Goal: Task Accomplishment & Management: Manage account settings

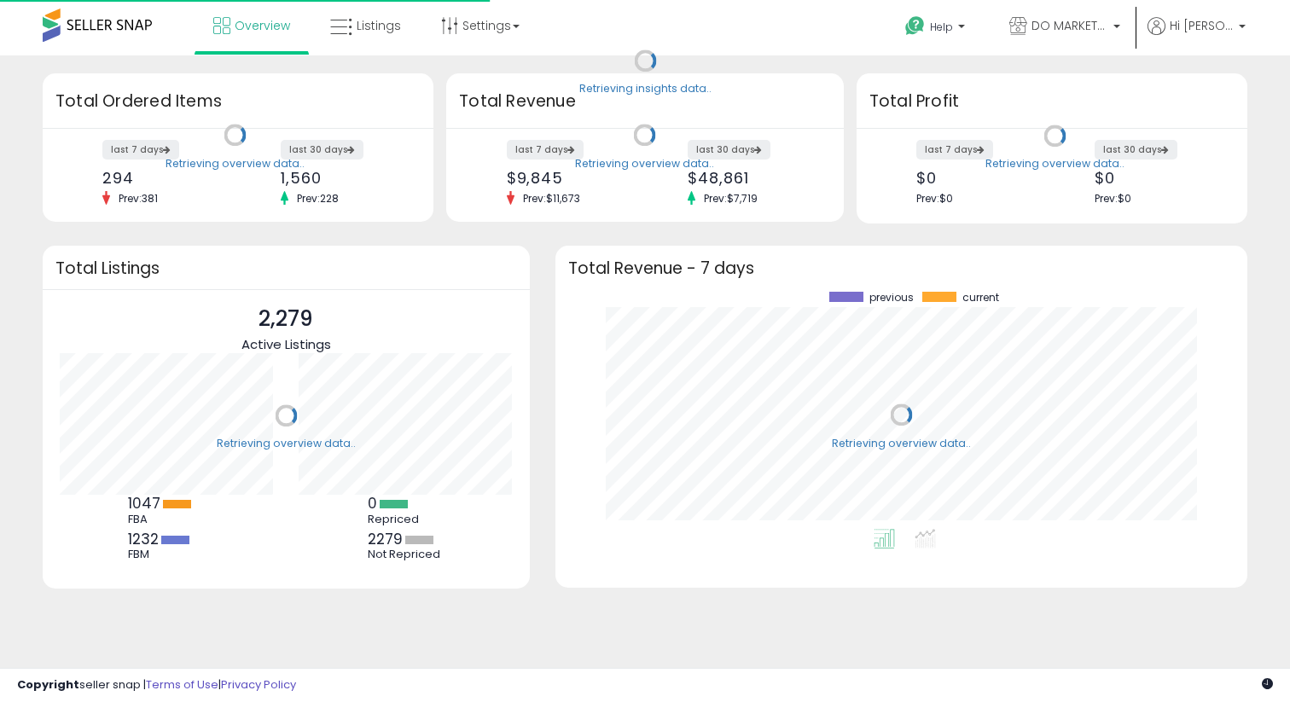
scroll to position [237, 658]
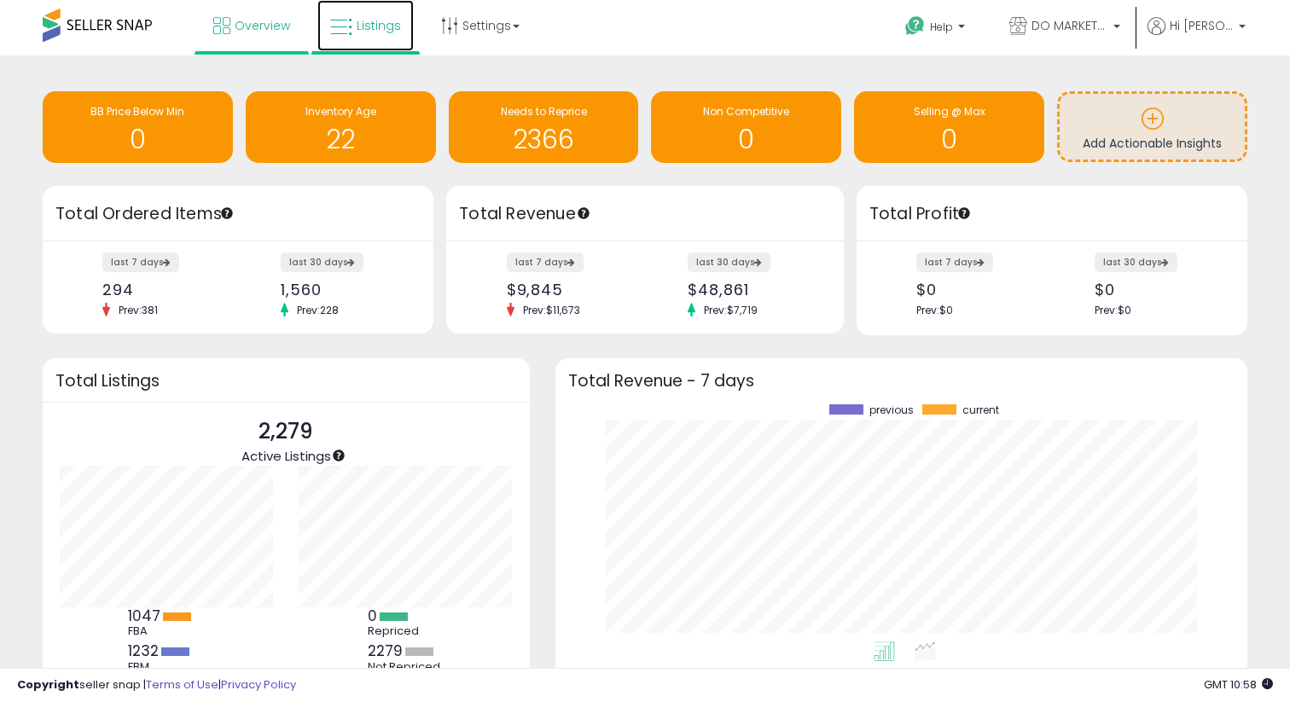
click at [359, 38] on link "Listings" at bounding box center [365, 25] width 96 height 51
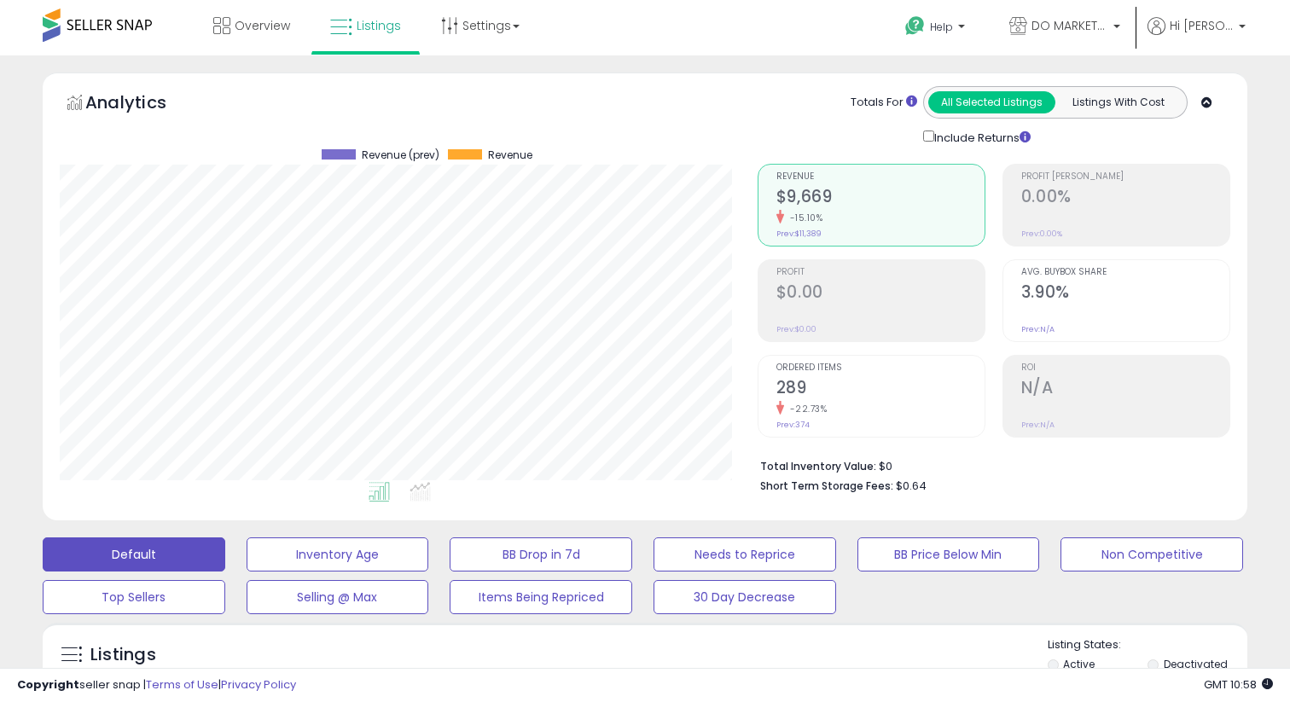
click at [268, 43] on link "Overview" at bounding box center [251, 25] width 102 height 51
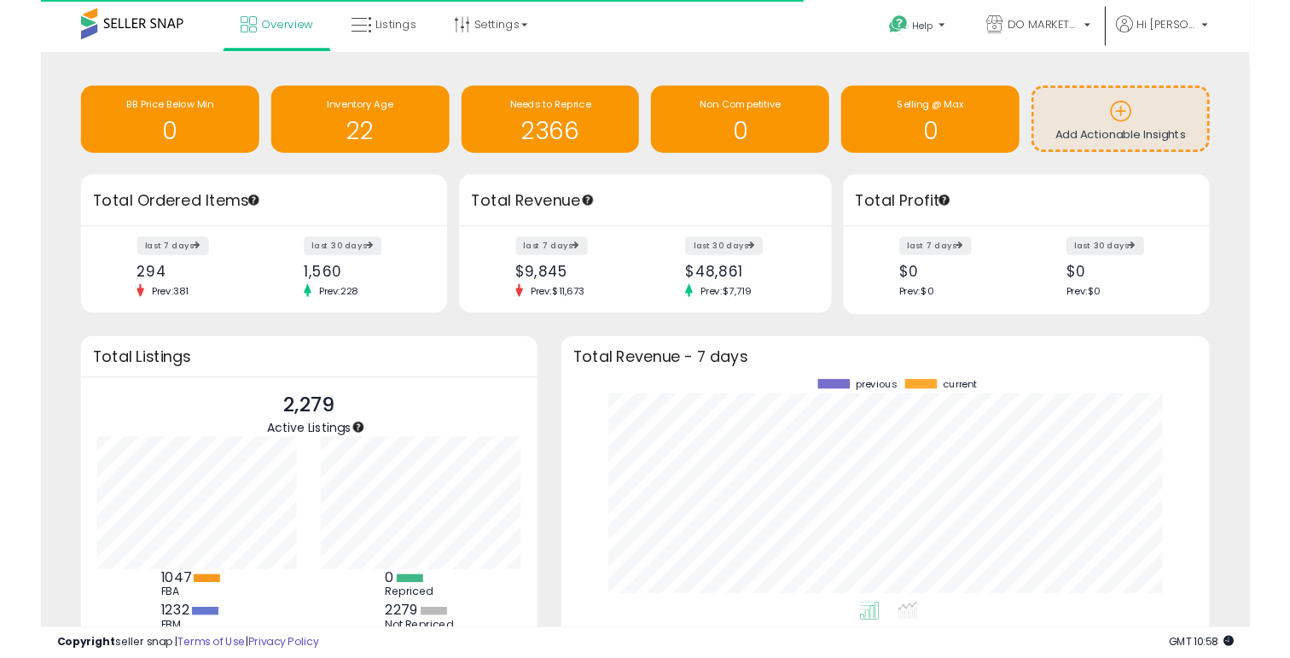
scroll to position [237, 658]
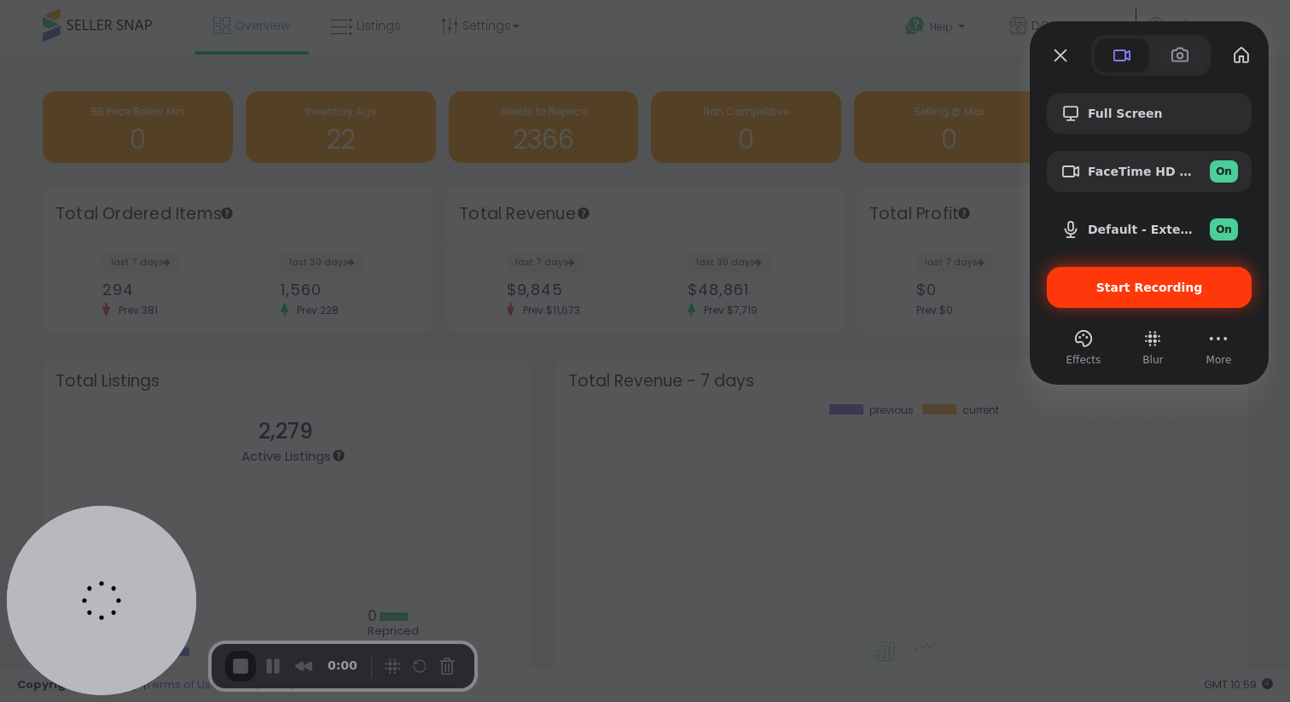
click at [1128, 303] on div "Start Recording" at bounding box center [1148, 287] width 205 height 41
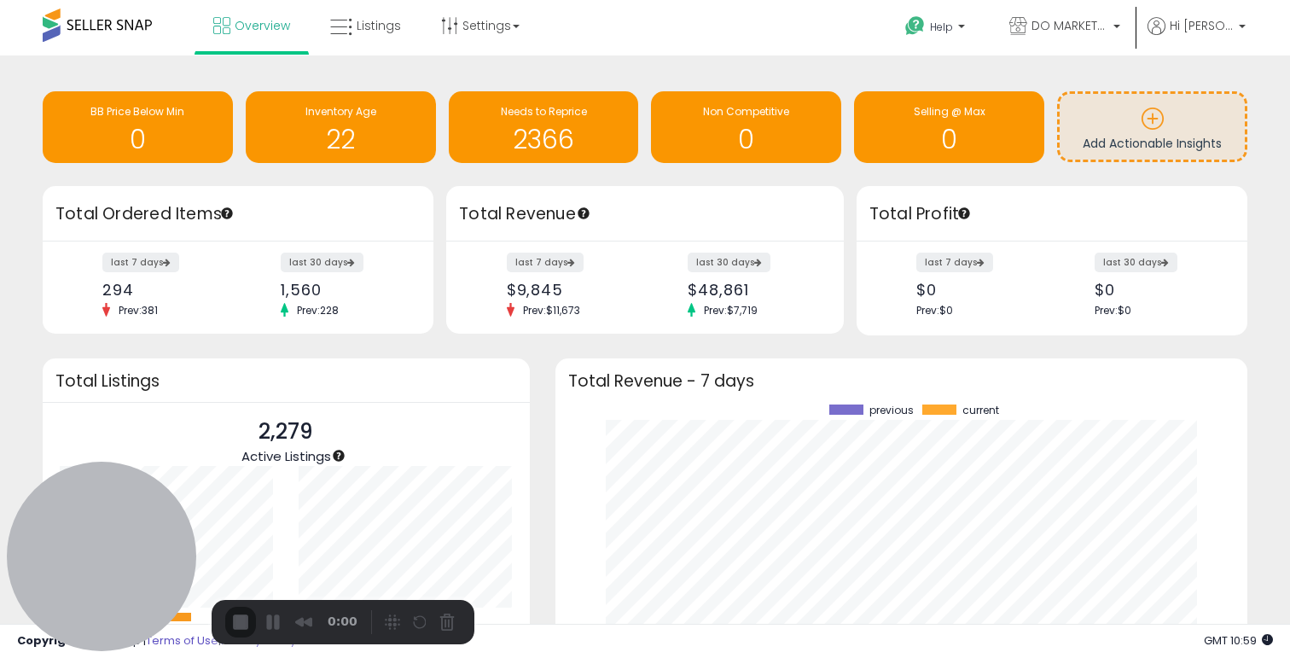
click at [278, 617] on button "Pause Recording" at bounding box center [276, 623] width 27 height 27
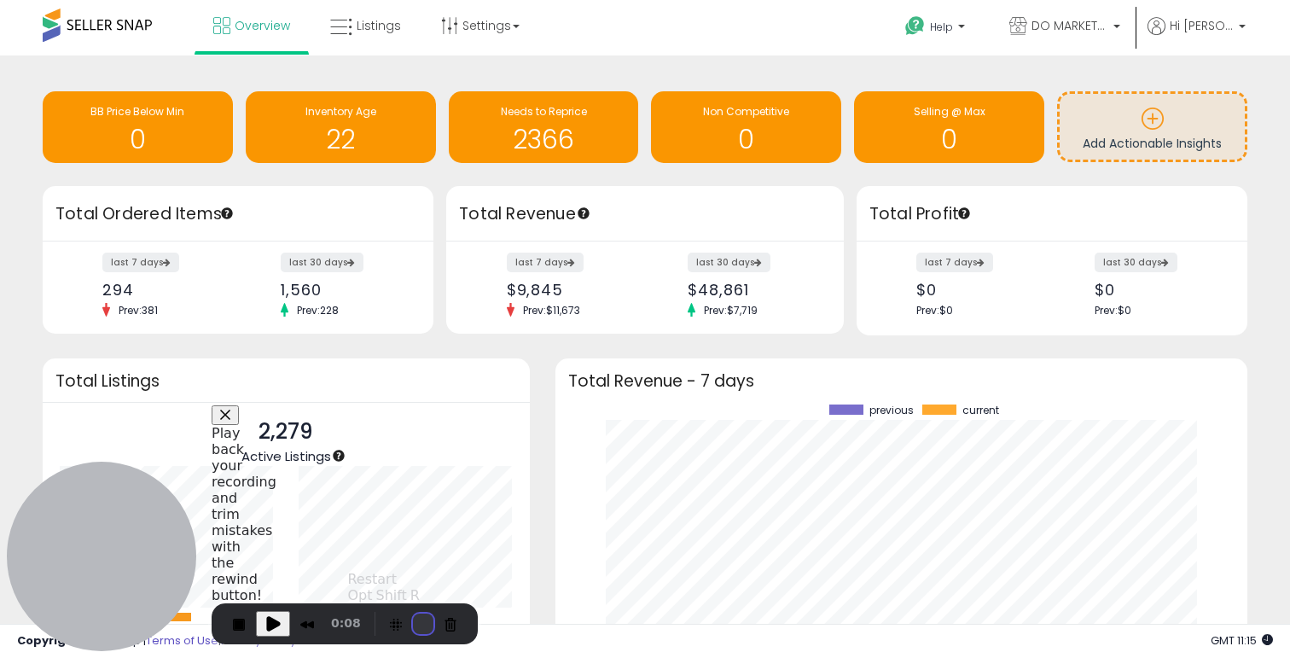
click at [419, 621] on button "Restart Recording" at bounding box center [423, 623] width 20 height 20
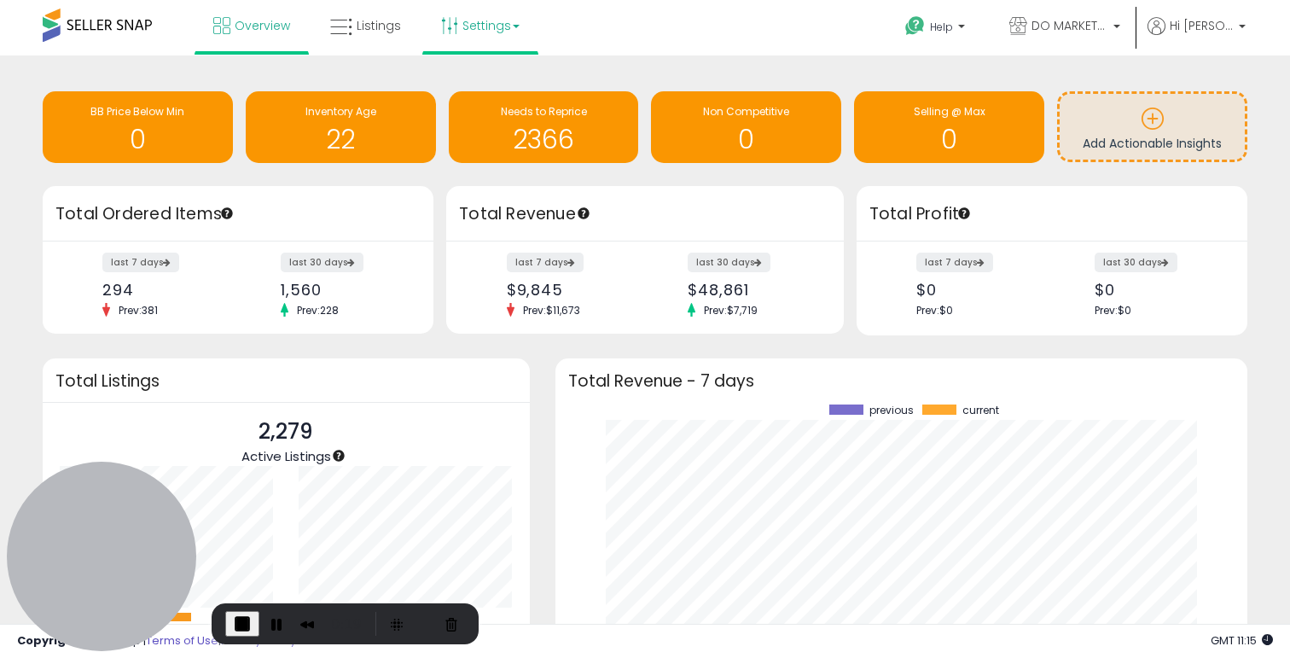
click at [462, 25] on link "Settings" at bounding box center [480, 25] width 104 height 51
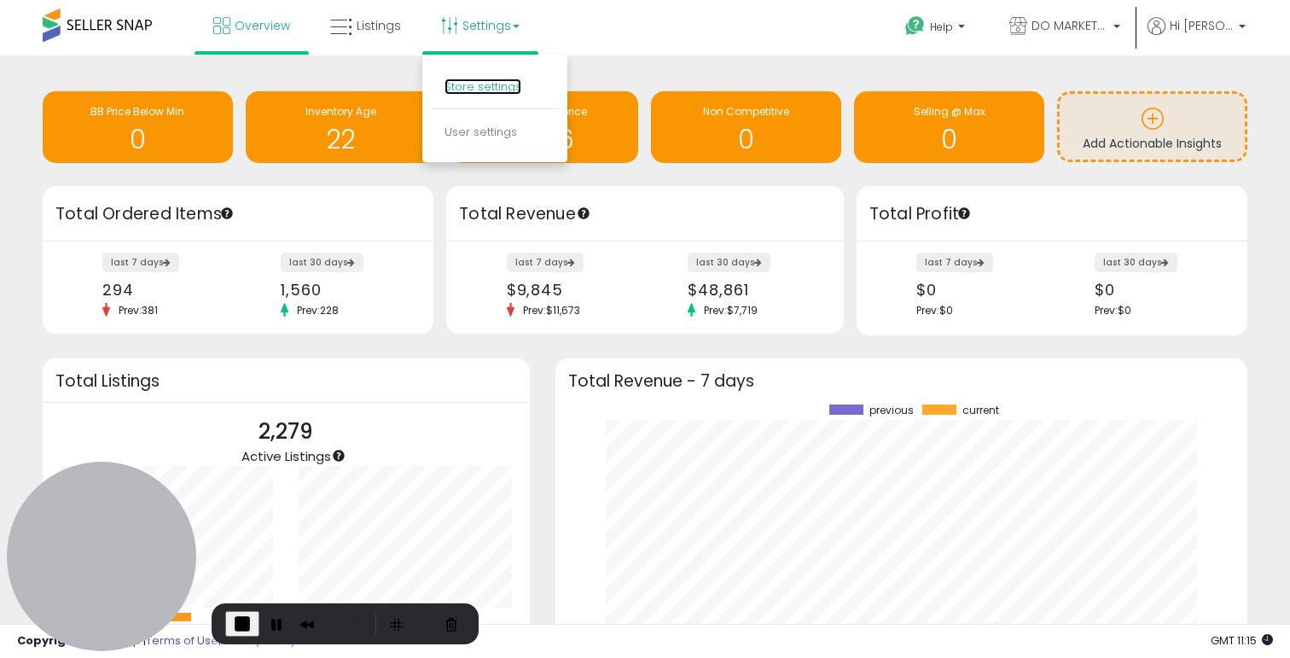
click at [501, 87] on link "Store settings" at bounding box center [482, 86] width 77 height 16
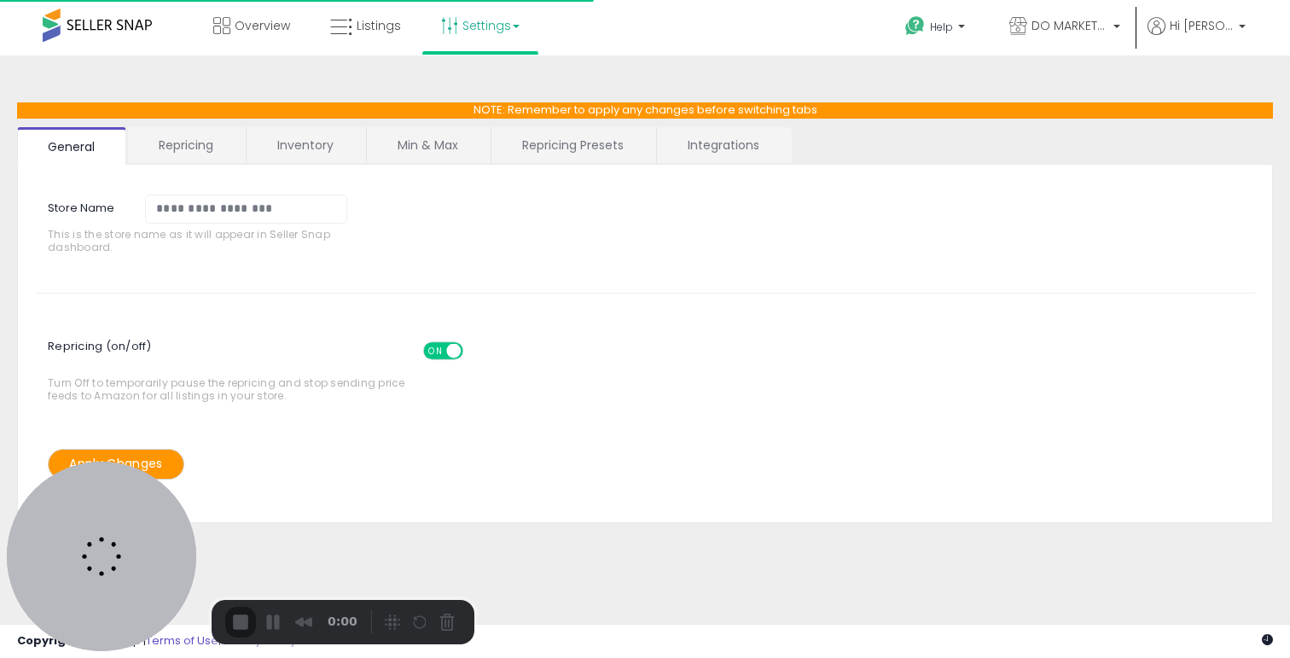
click at [577, 143] on link "Repricing Presets" at bounding box center [572, 145] width 163 height 36
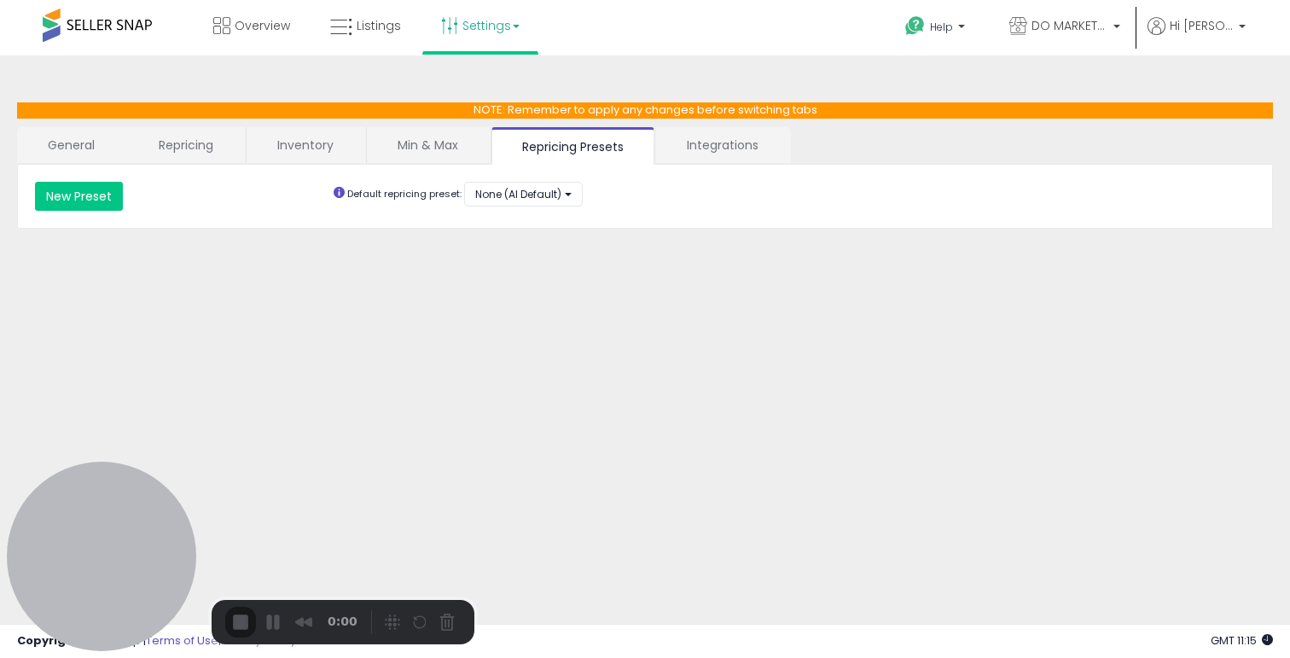
click at [706, 146] on link "Integrations" at bounding box center [722, 145] width 133 height 36
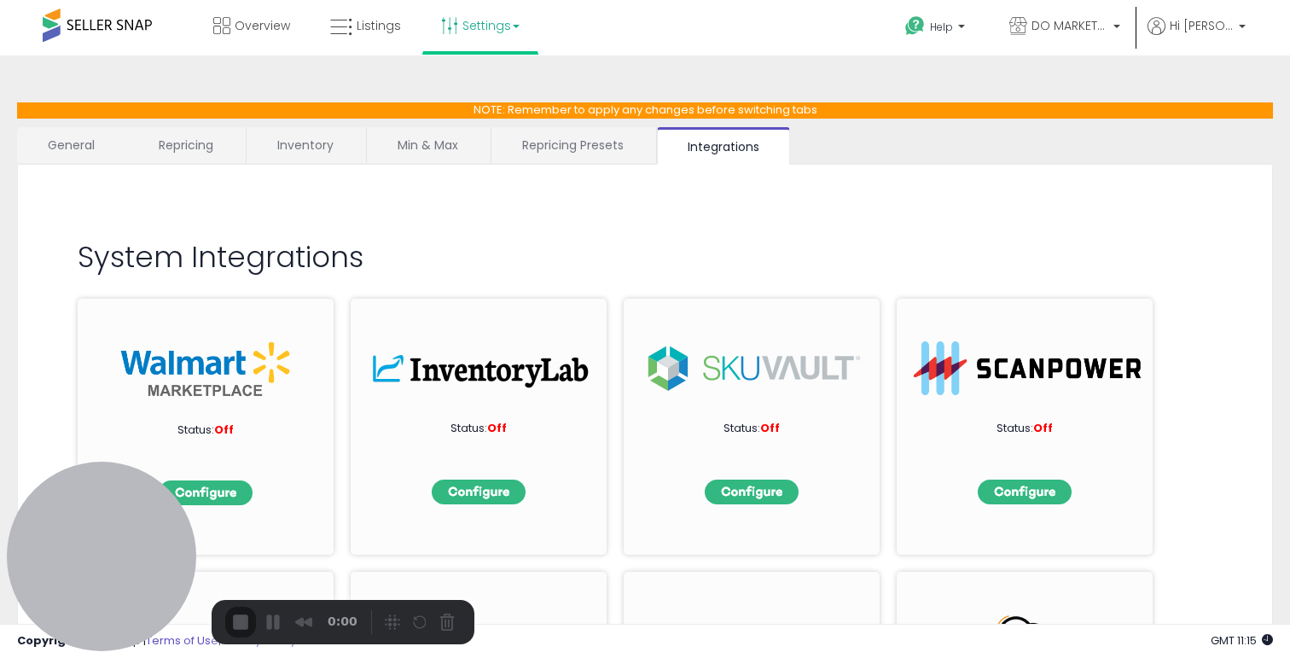
click at [592, 145] on link "Repricing Presets" at bounding box center [572, 145] width 163 height 36
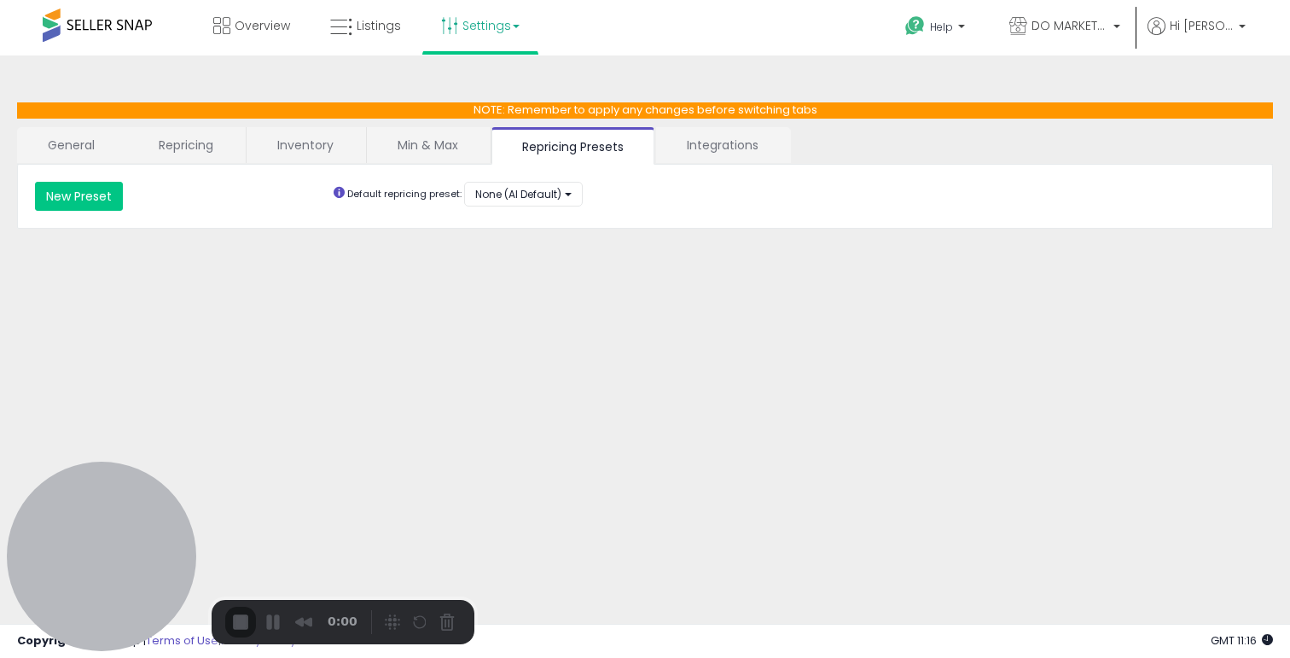
click at [423, 145] on link "Min & Max" at bounding box center [428, 145] width 122 height 36
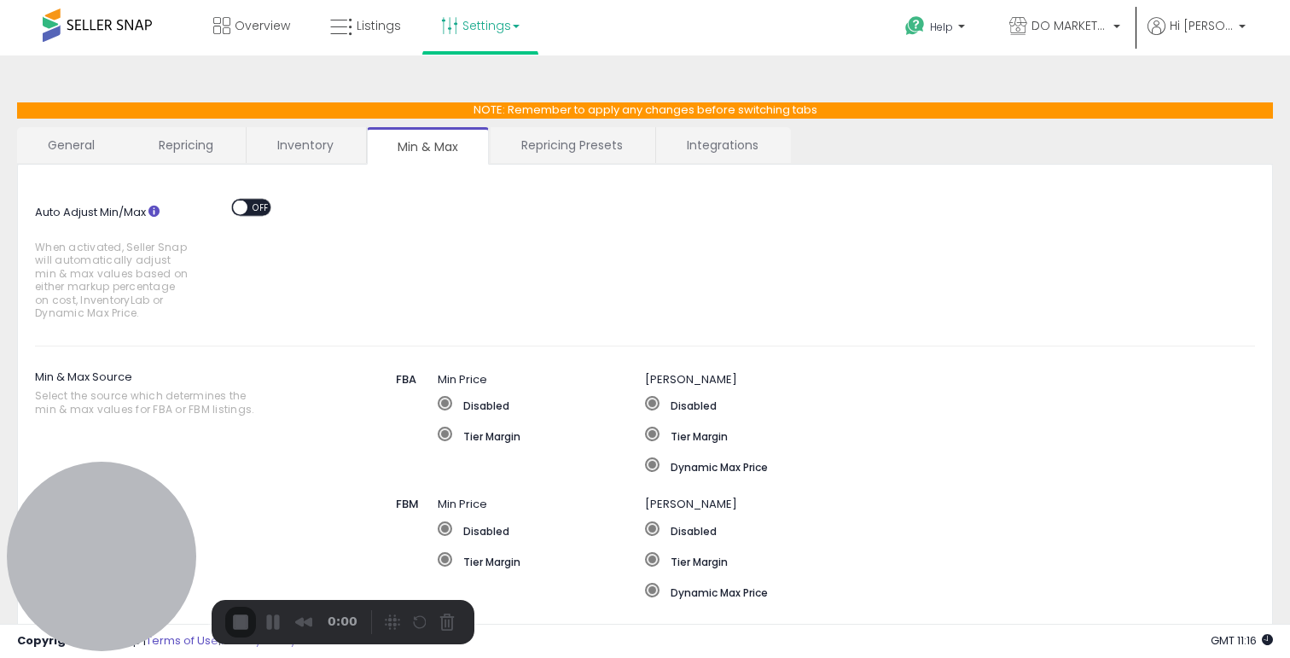
scroll to position [34, 0]
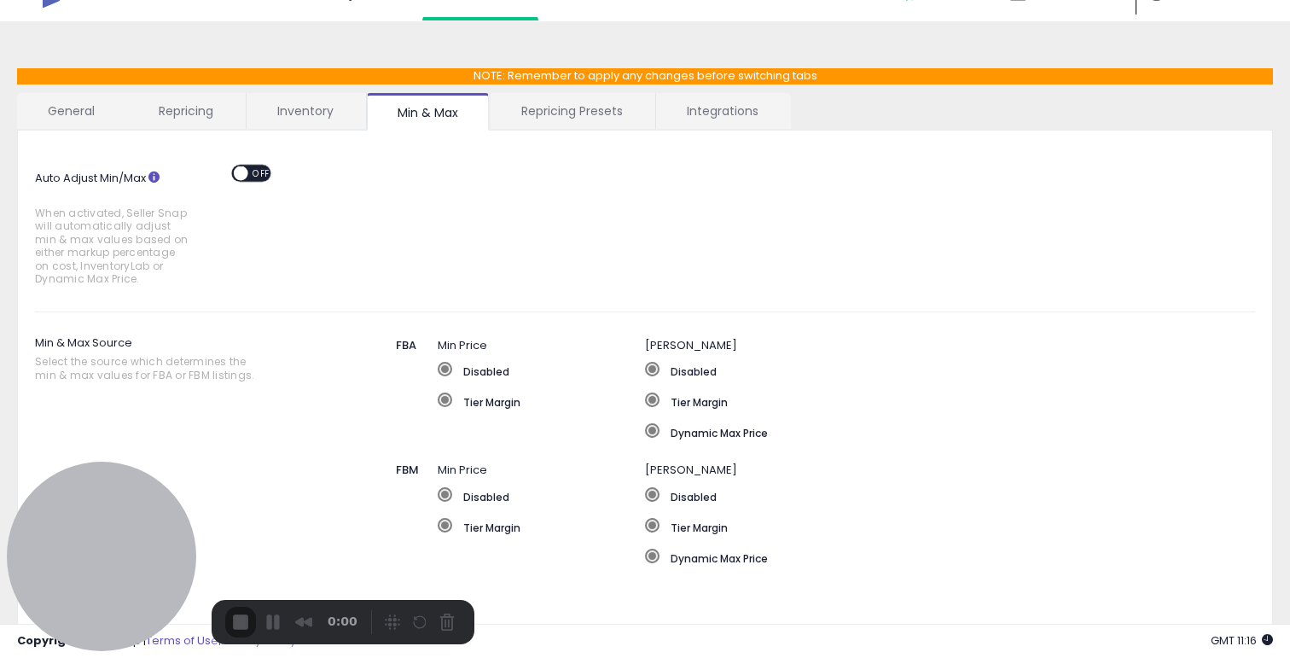
click at [237, 178] on div "ON OFF" at bounding box center [233, 172] width 40 height 14
click at [244, 174] on span at bounding box center [241, 172] width 14 height 14
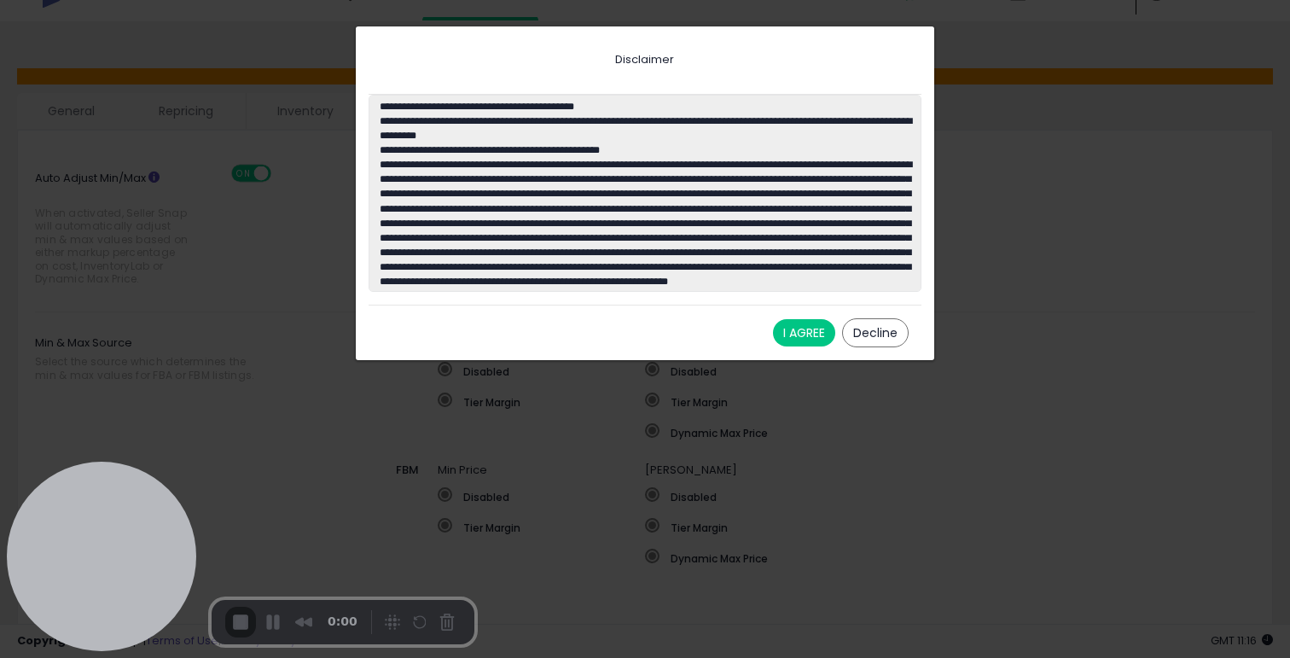
click at [815, 327] on button "I AGREE" at bounding box center [804, 332] width 62 height 27
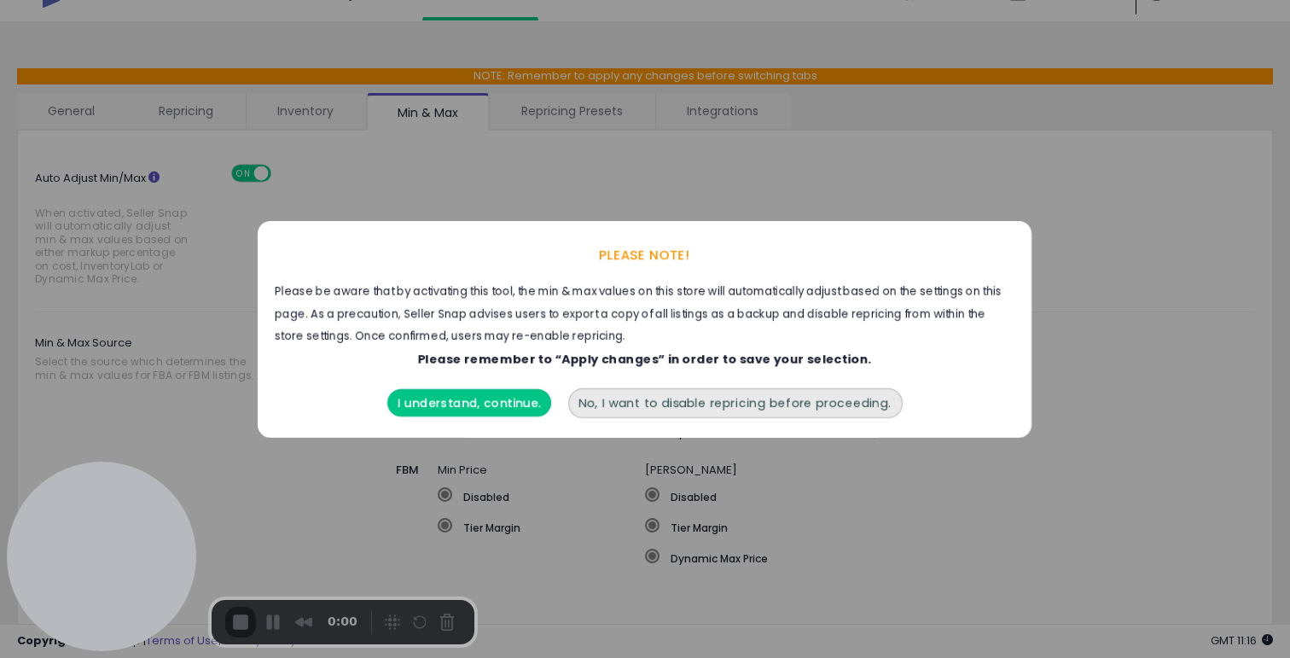
click at [409, 401] on button "I understand, continue." at bounding box center [469, 402] width 164 height 27
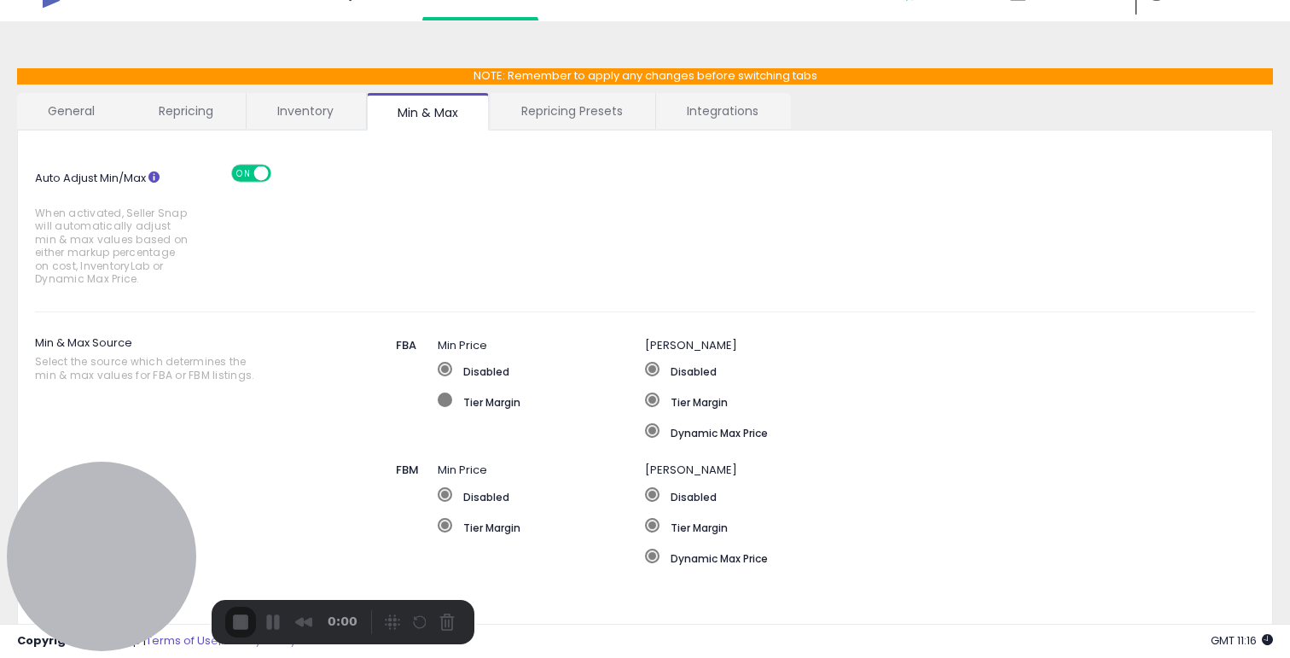
click at [478, 397] on label "Tier Margin" at bounding box center [541, 400] width 207 height 17
type input "***"
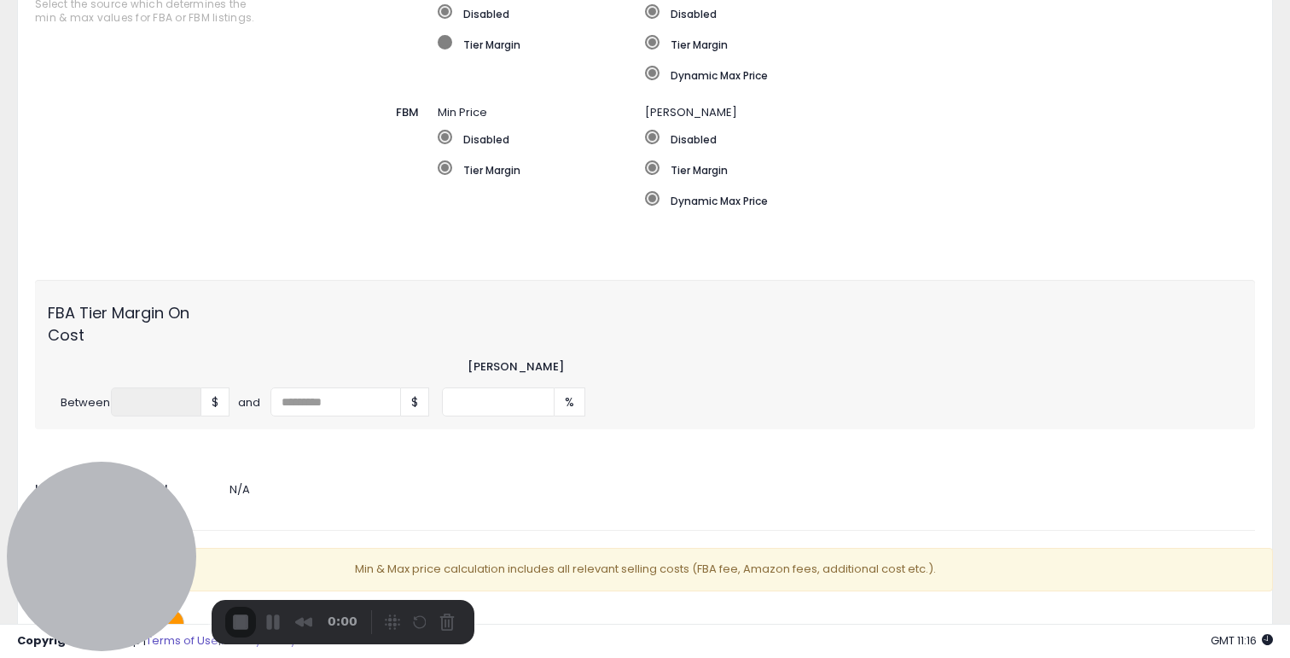
scroll to position [394, 0]
click at [301, 393] on input "number" at bounding box center [335, 399] width 130 height 29
type input "*"
click at [291, 298] on div "FBA Tier Margin On Cost" at bounding box center [645, 316] width 1220 height 53
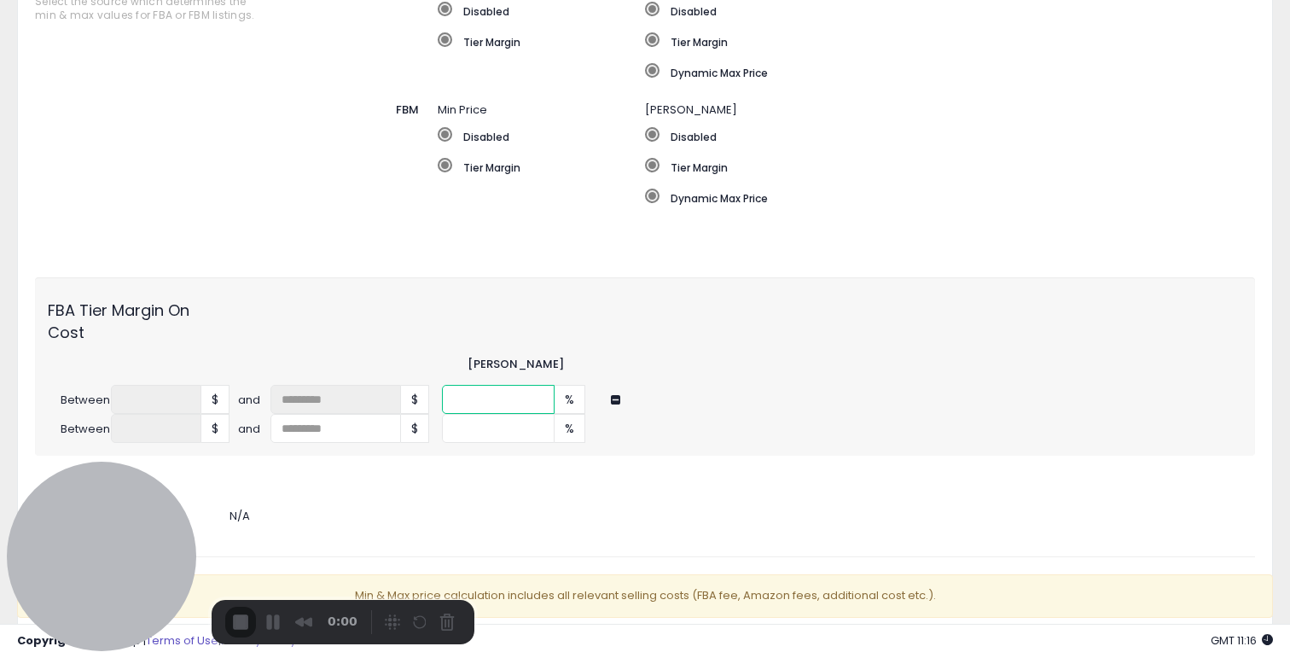
click at [385, 399] on div "Between * $ and * $ *** %" at bounding box center [645, 399] width 1220 height 29
type input "**"
click at [242, 305] on div "FBA Tier Margin On Cost" at bounding box center [645, 316] width 1220 height 53
click at [225, 171] on div at bounding box center [177, 153] width 311 height 171
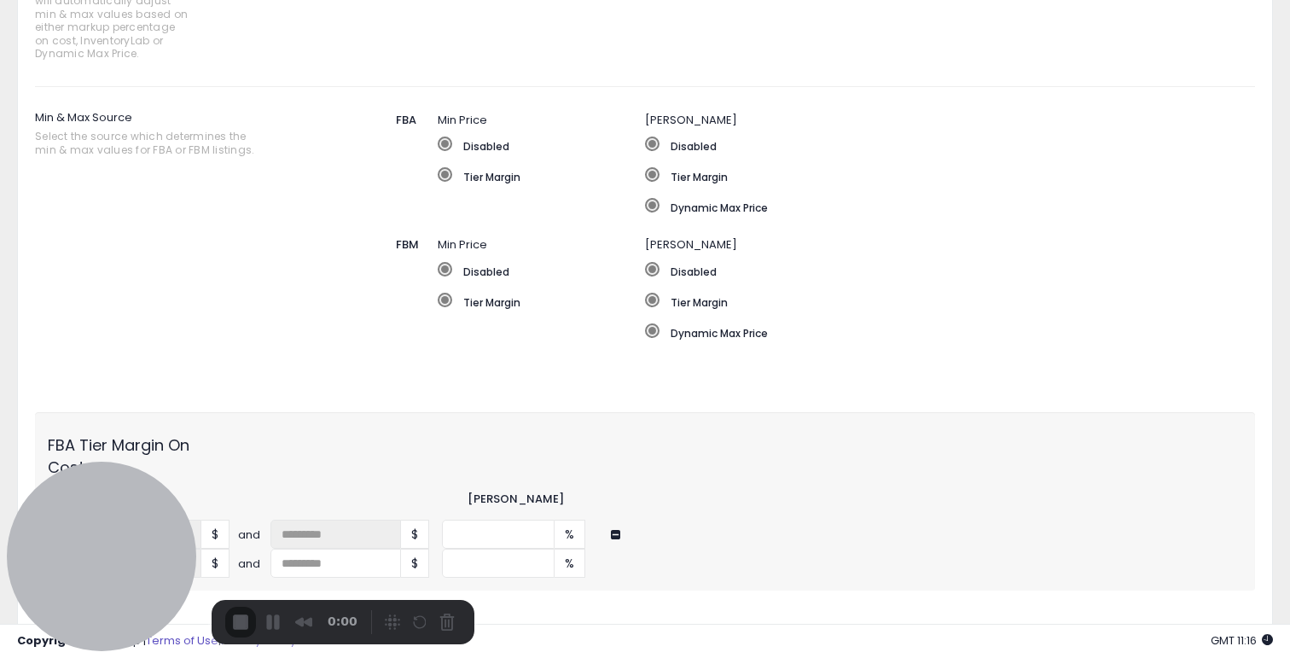
scroll to position [251, 0]
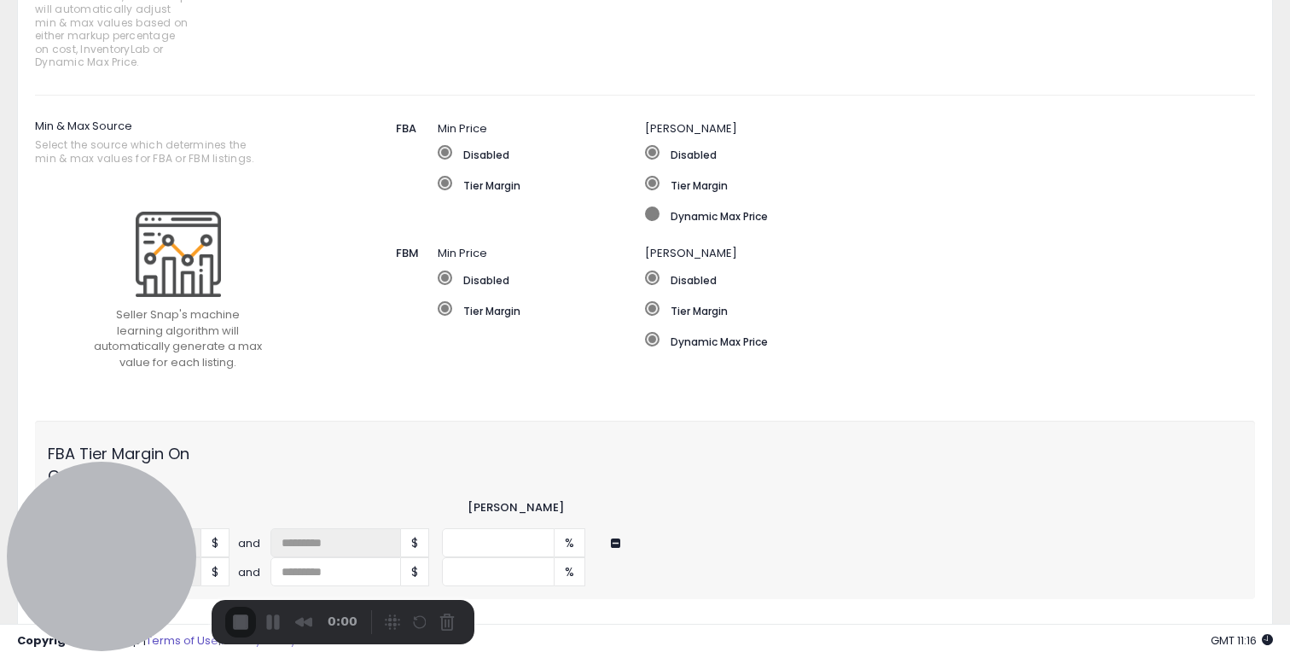
click at [719, 213] on label "Dynamic Max Price" at bounding box center [904, 214] width 519 height 17
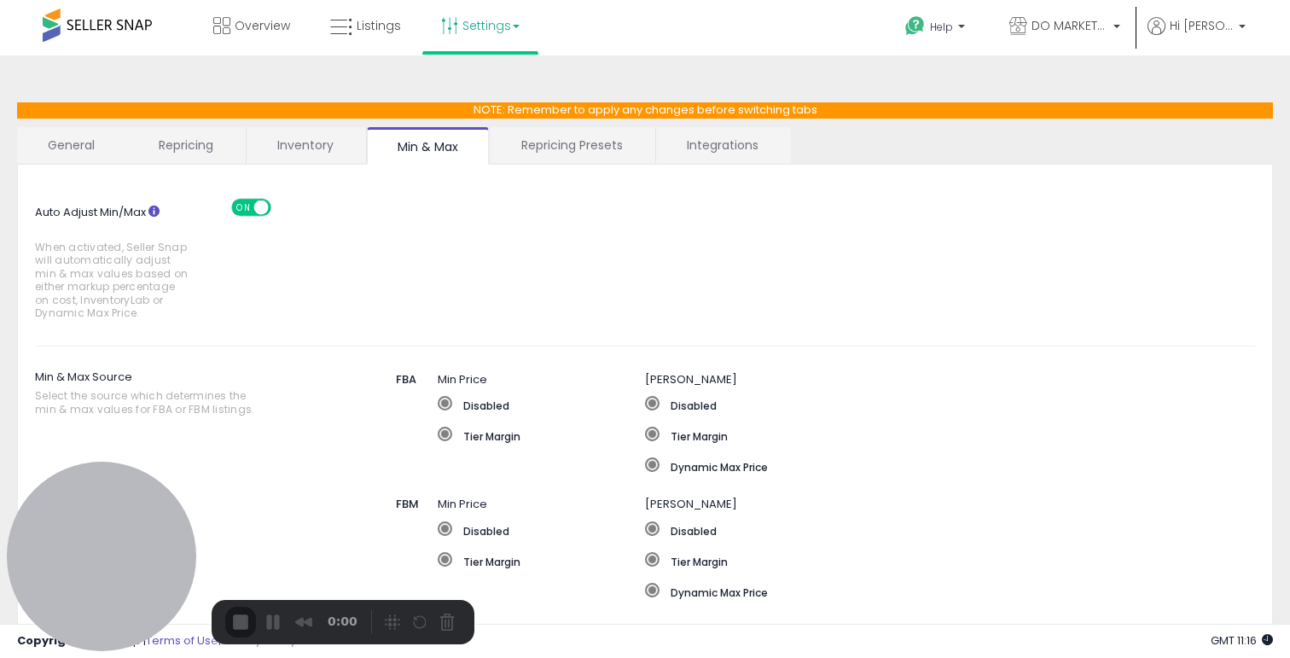
click at [605, 143] on link "Repricing Presets" at bounding box center [571, 145] width 163 height 36
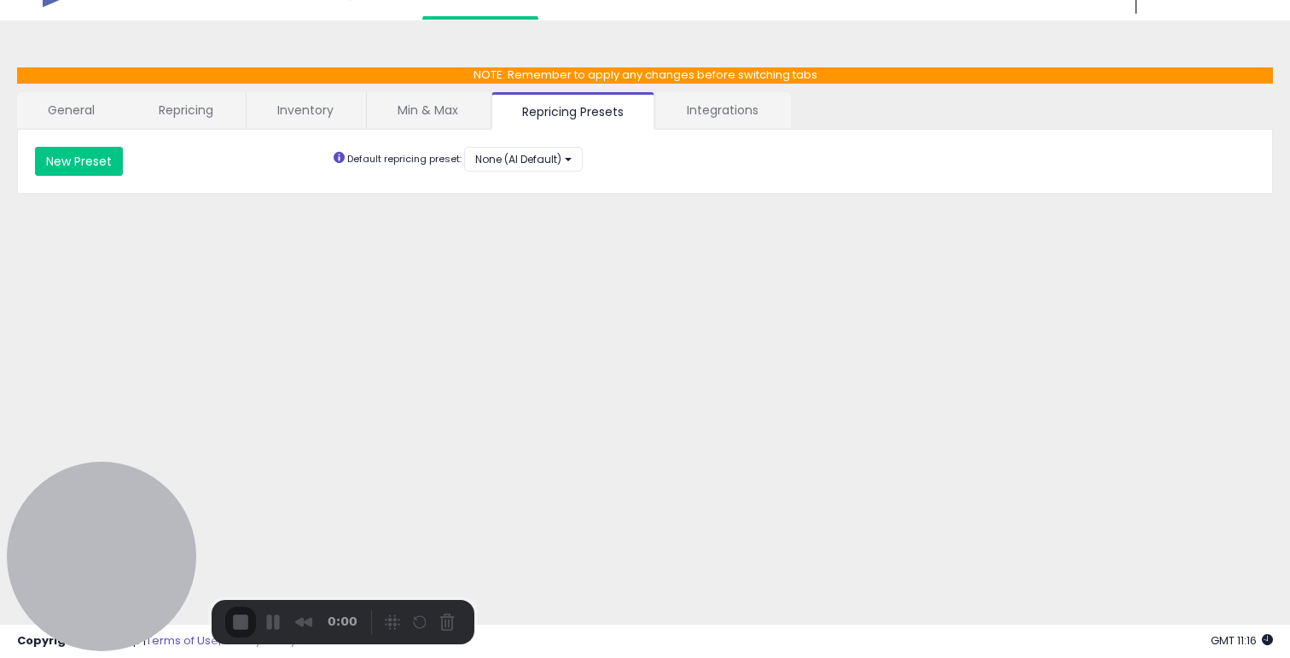
scroll to position [47, 0]
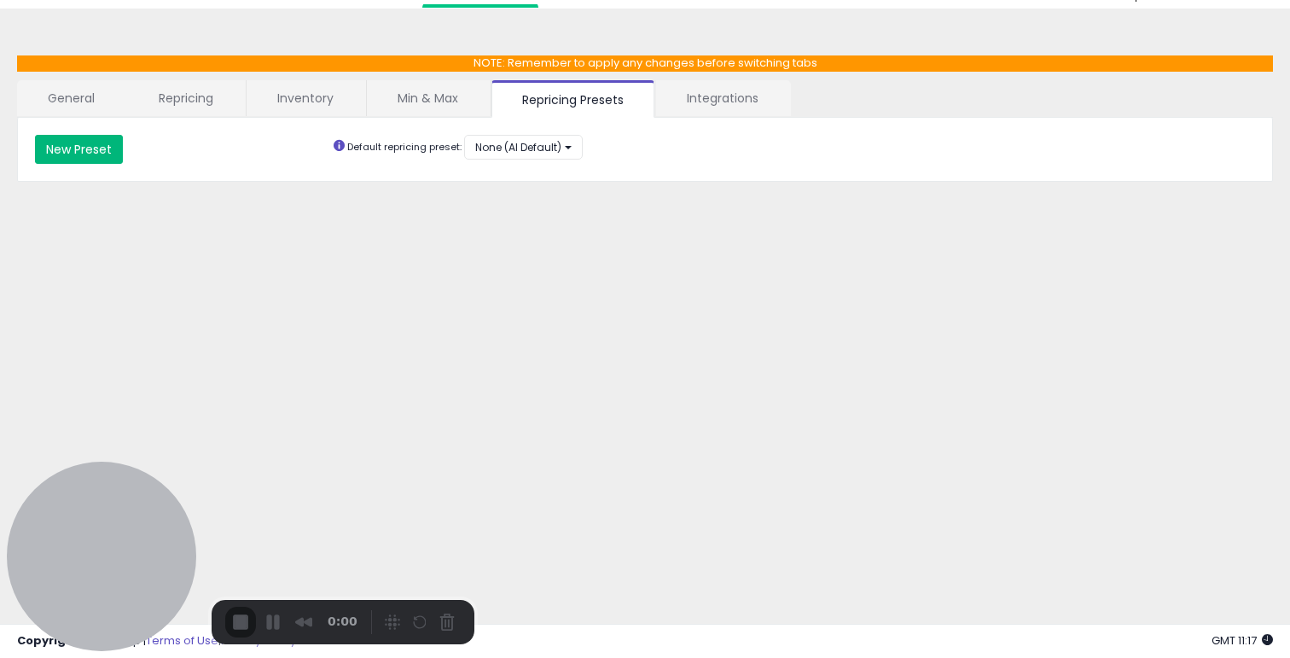
click at [93, 159] on button "New Preset" at bounding box center [79, 149] width 88 height 29
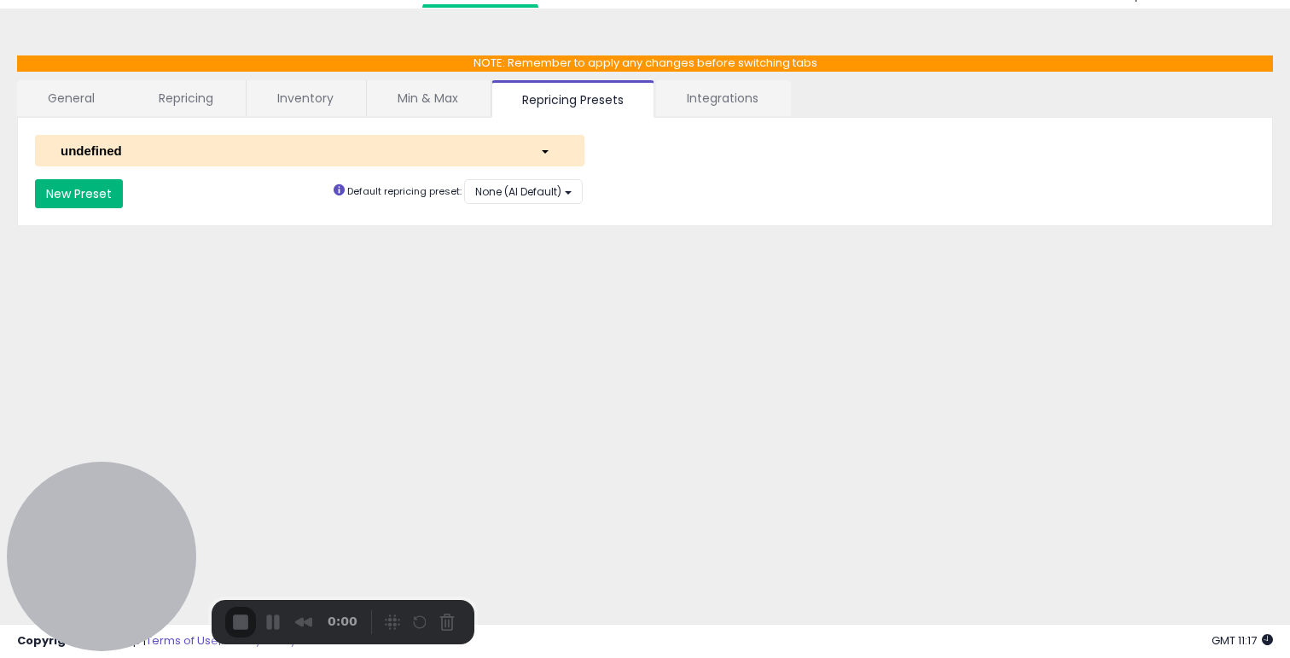
select select "*********"
click at [291, 164] on button "undefined" at bounding box center [309, 151] width 549 height 32
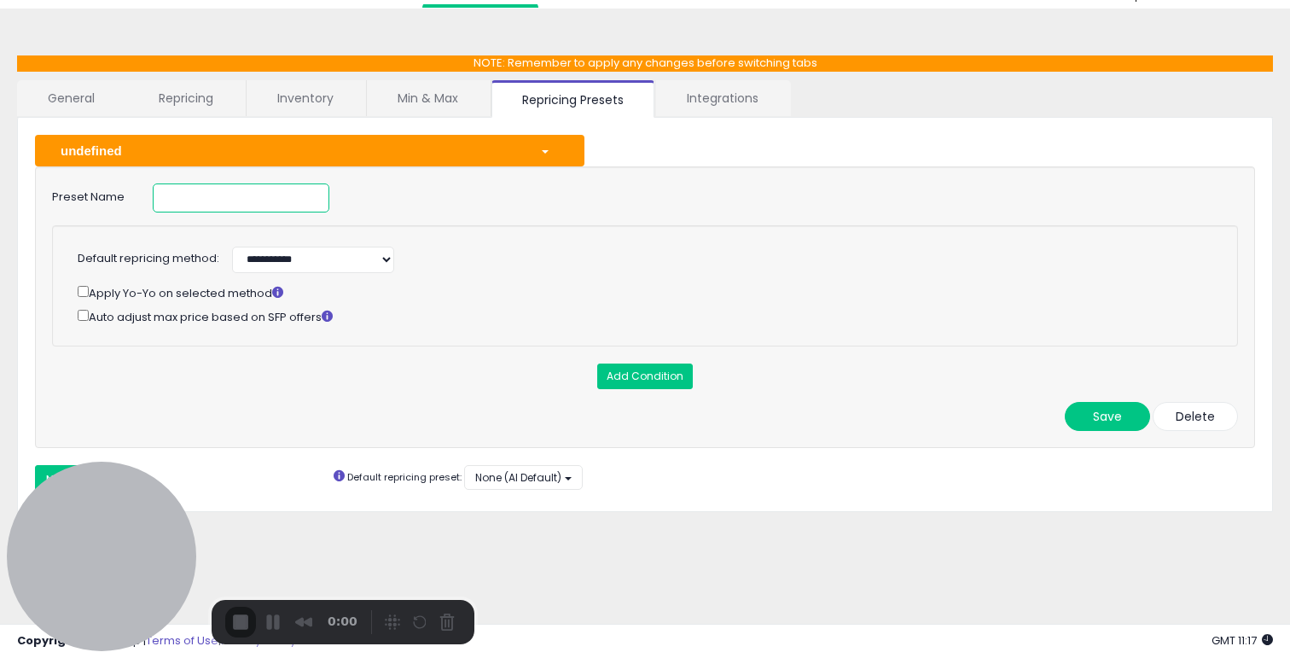
click at [285, 204] on input at bounding box center [241, 197] width 177 height 29
type input "**********"
click at [675, 387] on button "Add Condition" at bounding box center [645, 376] width 96 height 26
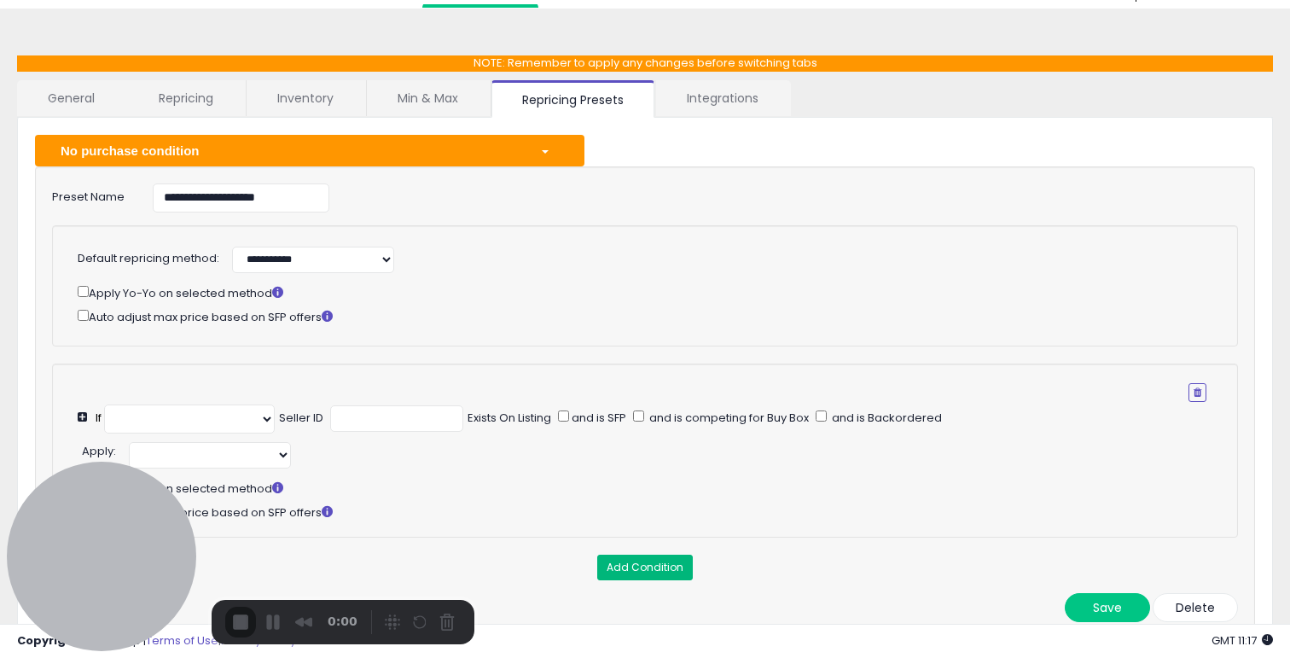
select select "**********"
select select "*********"
click at [258, 431] on select "**********" at bounding box center [189, 418] width 171 height 29
select select "**********"
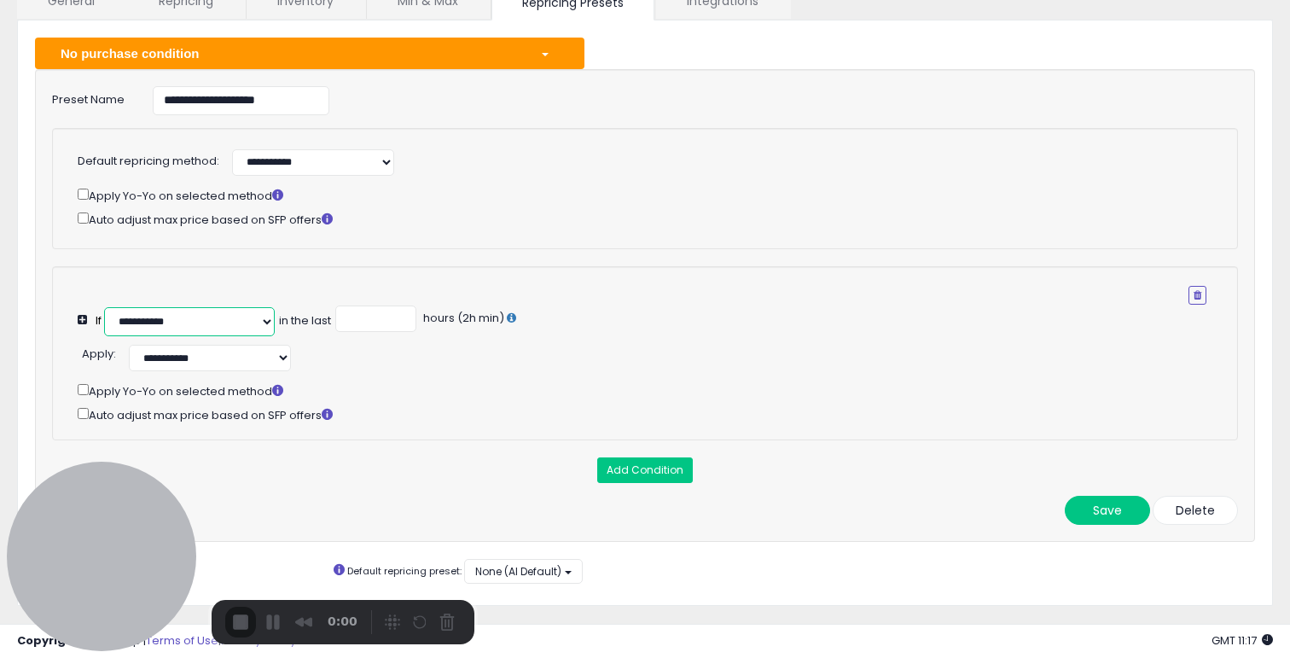
scroll to position [176, 0]
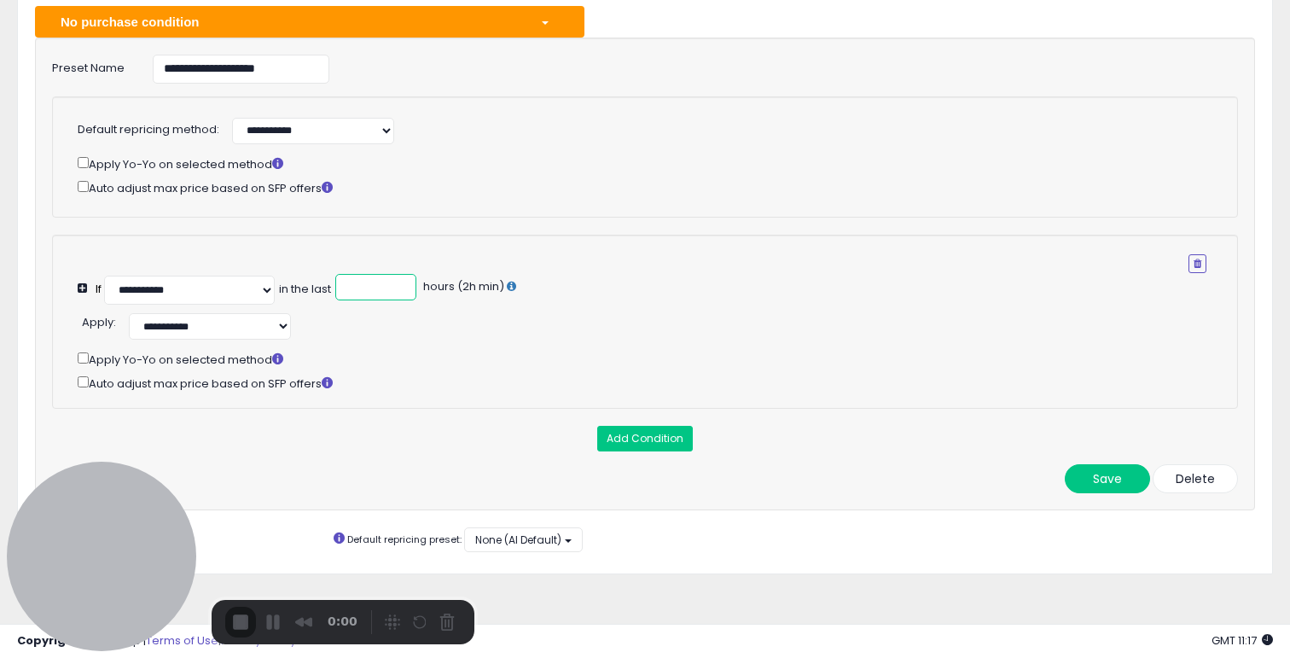
click at [356, 283] on input "number" at bounding box center [375, 287] width 81 height 26
type input "**"
click at [402, 310] on div "**********" at bounding box center [653, 324] width 1151 height 31
click at [161, 336] on select "**********" at bounding box center [210, 326] width 162 height 26
select select "******"
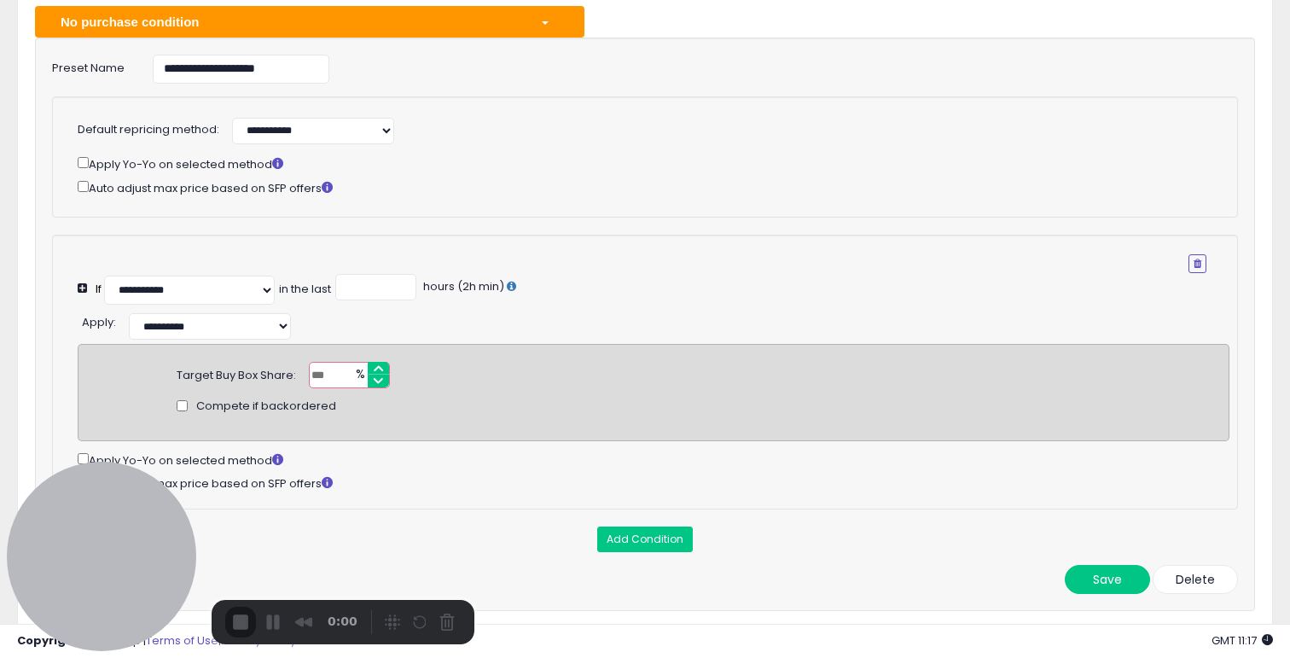
click at [327, 368] on input "number" at bounding box center [349, 375] width 81 height 26
type input "**"
click at [489, 397] on div "Compete if backordered" at bounding box center [653, 405] width 979 height 35
click at [1101, 585] on button "Save" at bounding box center [1106, 579] width 85 height 29
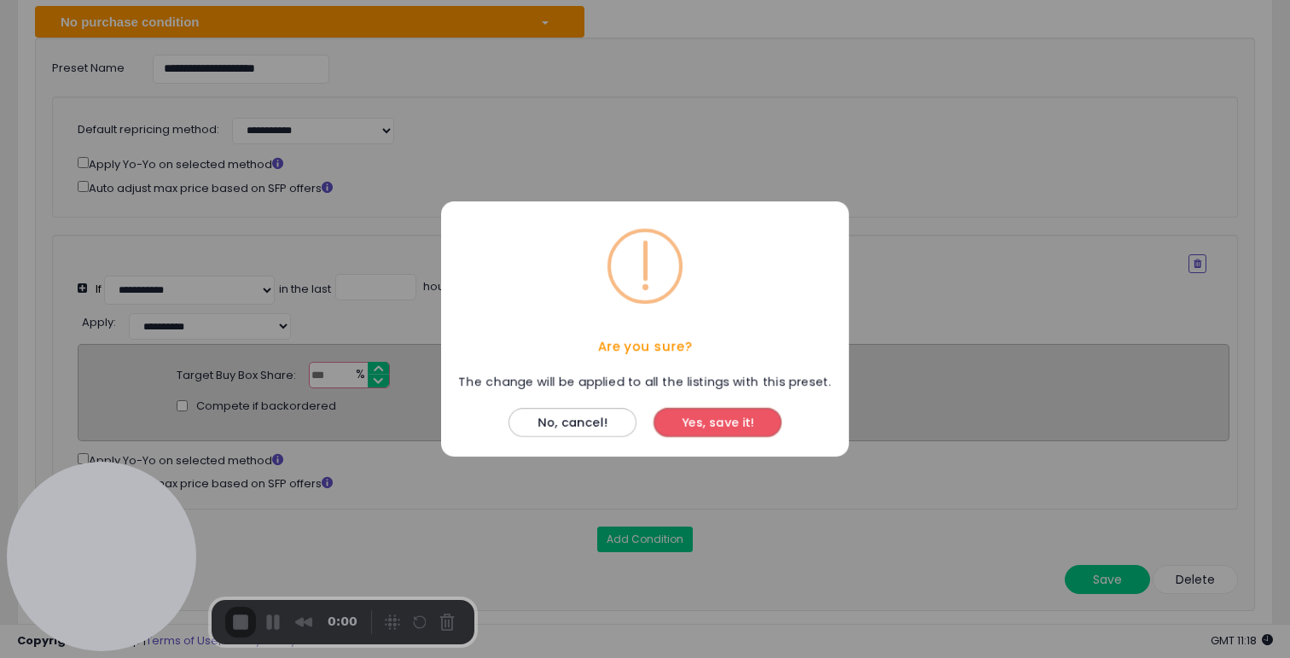
click at [734, 429] on button "Yes, save it!" at bounding box center [717, 422] width 128 height 29
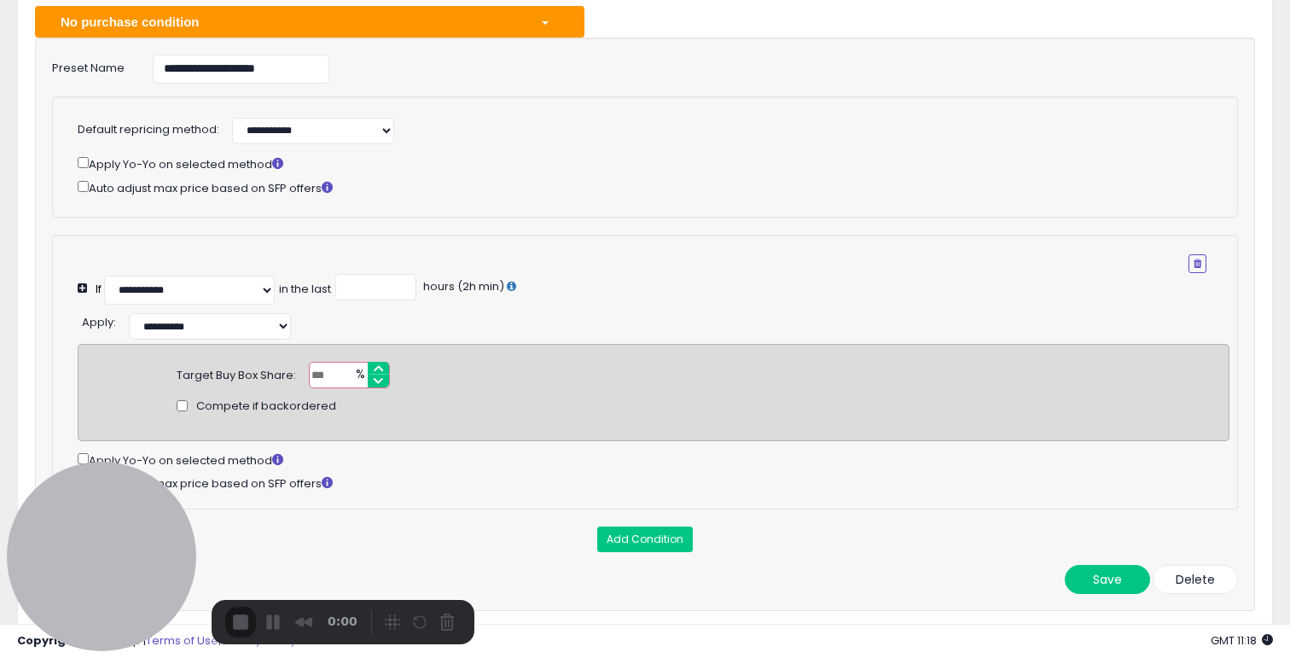
scroll to position [0, 0]
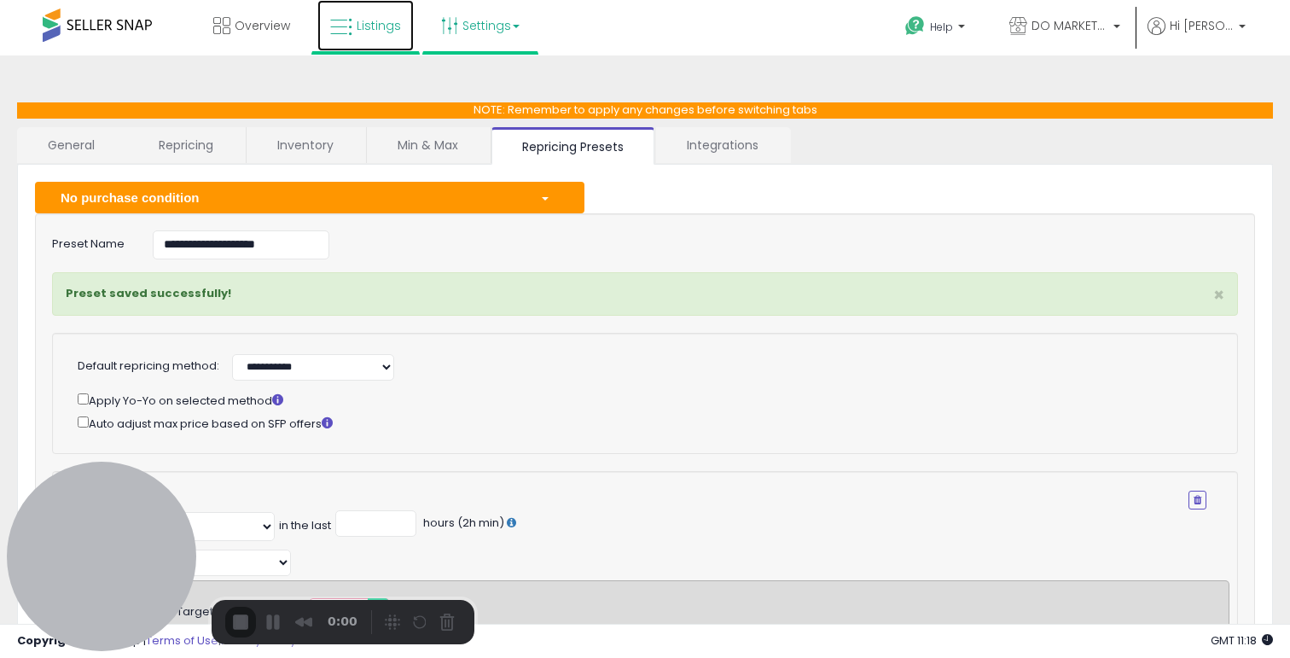
click at [371, 27] on span "Listings" at bounding box center [378, 25] width 44 height 17
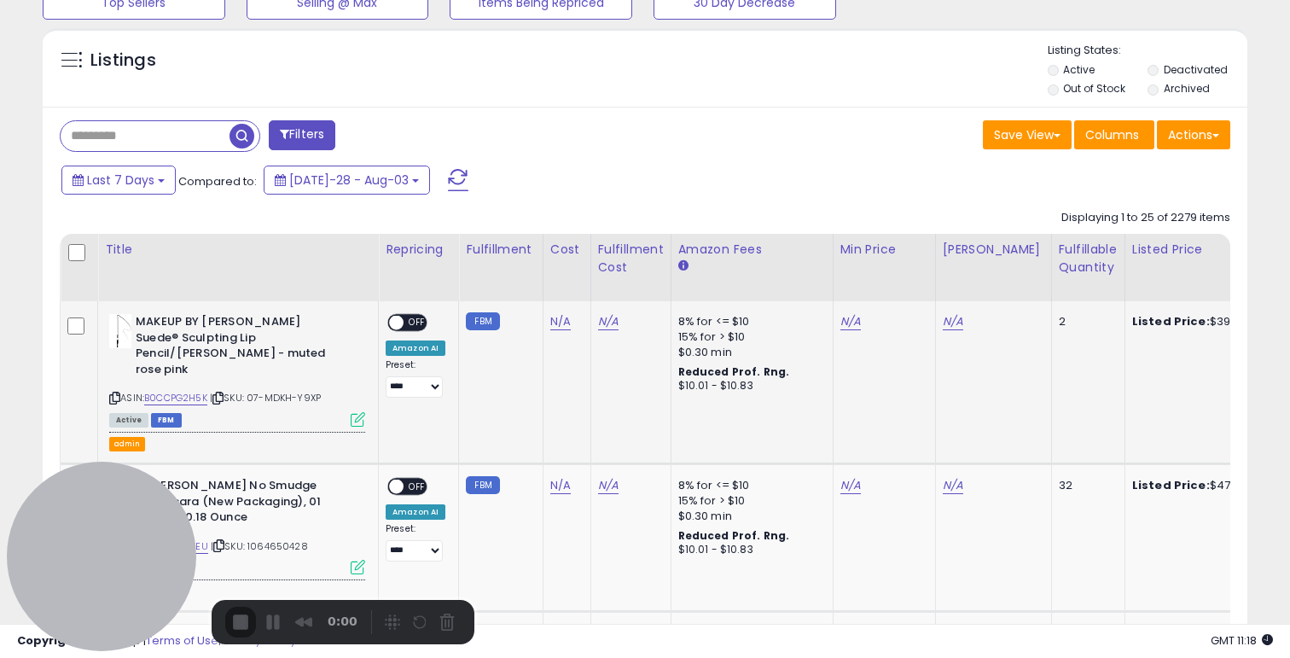
scroll to position [350, 697]
click at [359, 412] on icon at bounding box center [358, 419] width 14 height 14
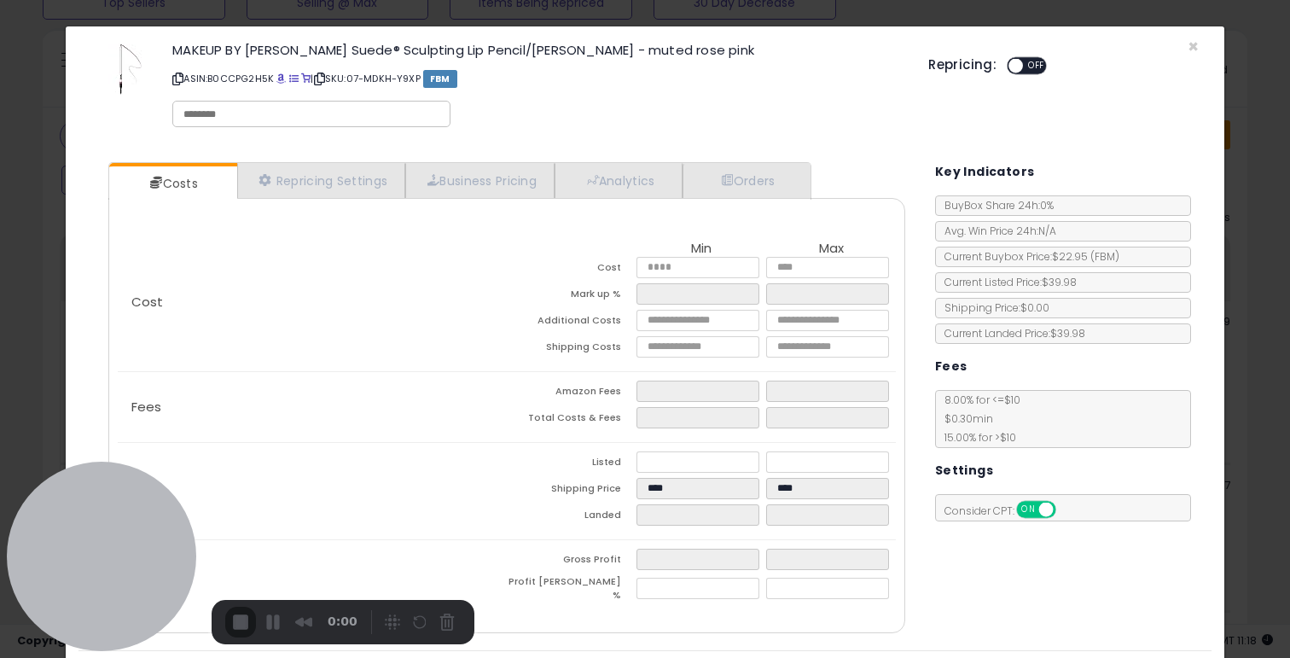
click at [1247, 113] on div "× Close MAKEUP BY [PERSON_NAME] Suede® Sculpting Lip Pencil/[PERSON_NAME] - mut…" at bounding box center [645, 329] width 1290 height 658
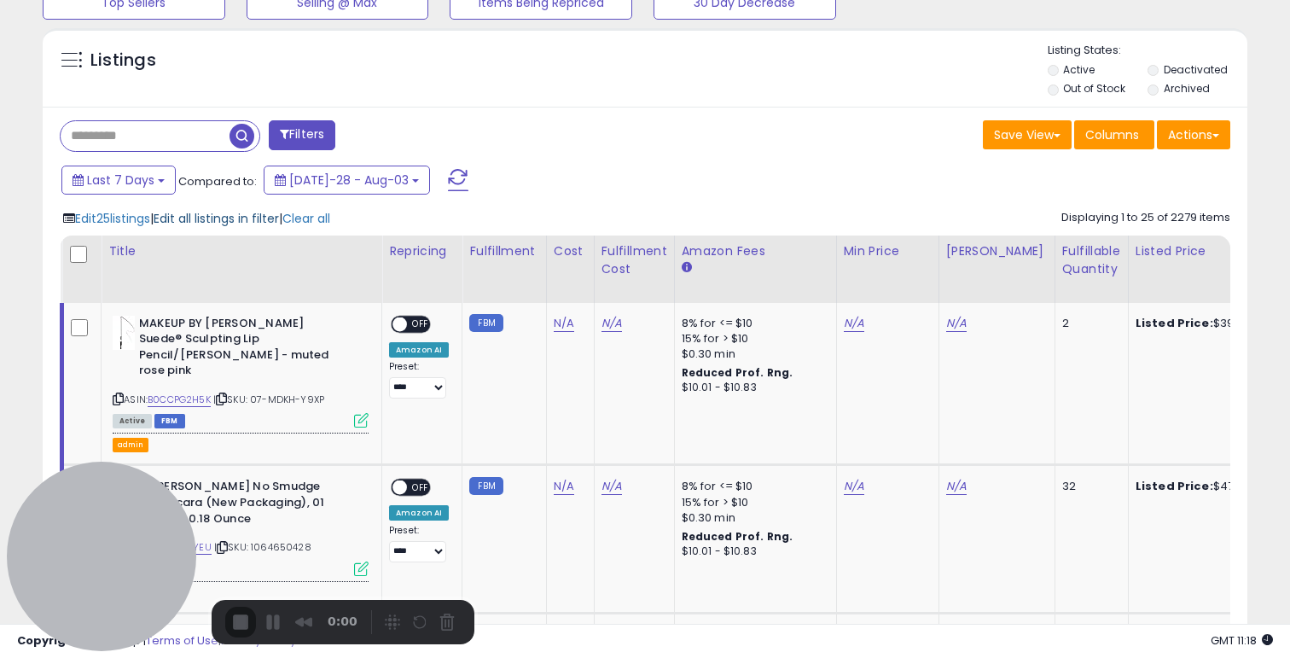
click at [212, 217] on span "Edit all listings in filter" at bounding box center [216, 218] width 125 height 17
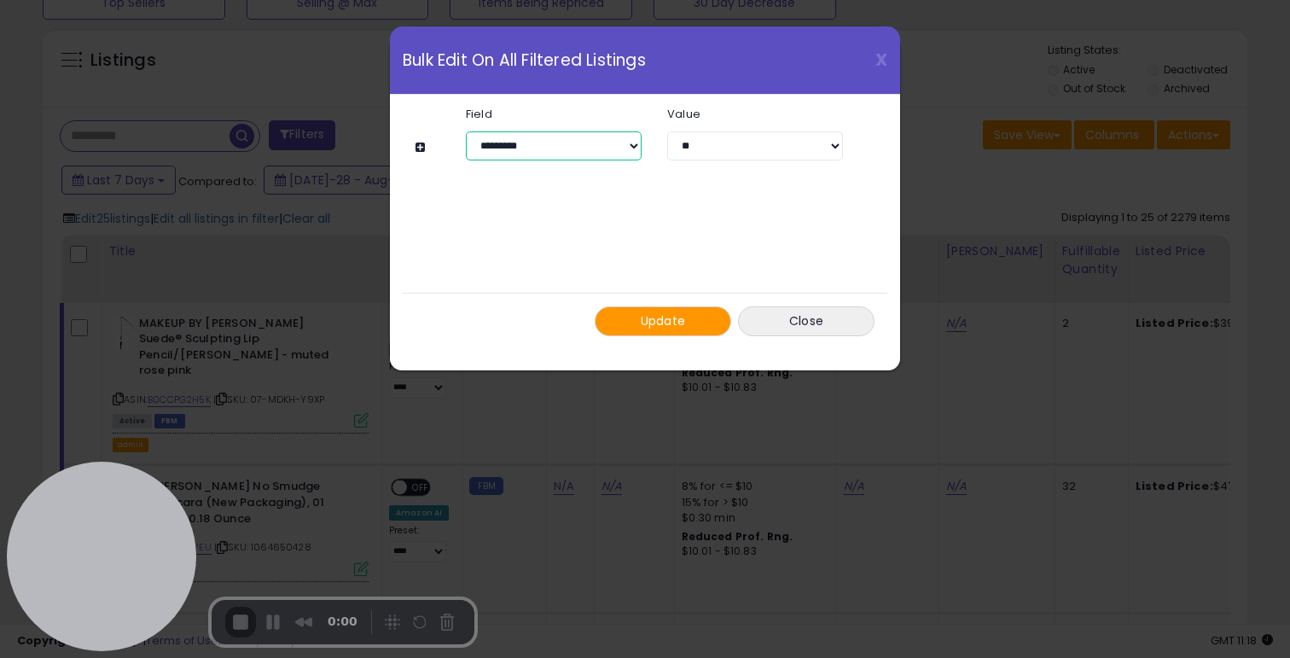
click at [532, 150] on select "**********" at bounding box center [554, 145] width 176 height 29
click at [782, 324] on button "Close" at bounding box center [806, 321] width 136 height 30
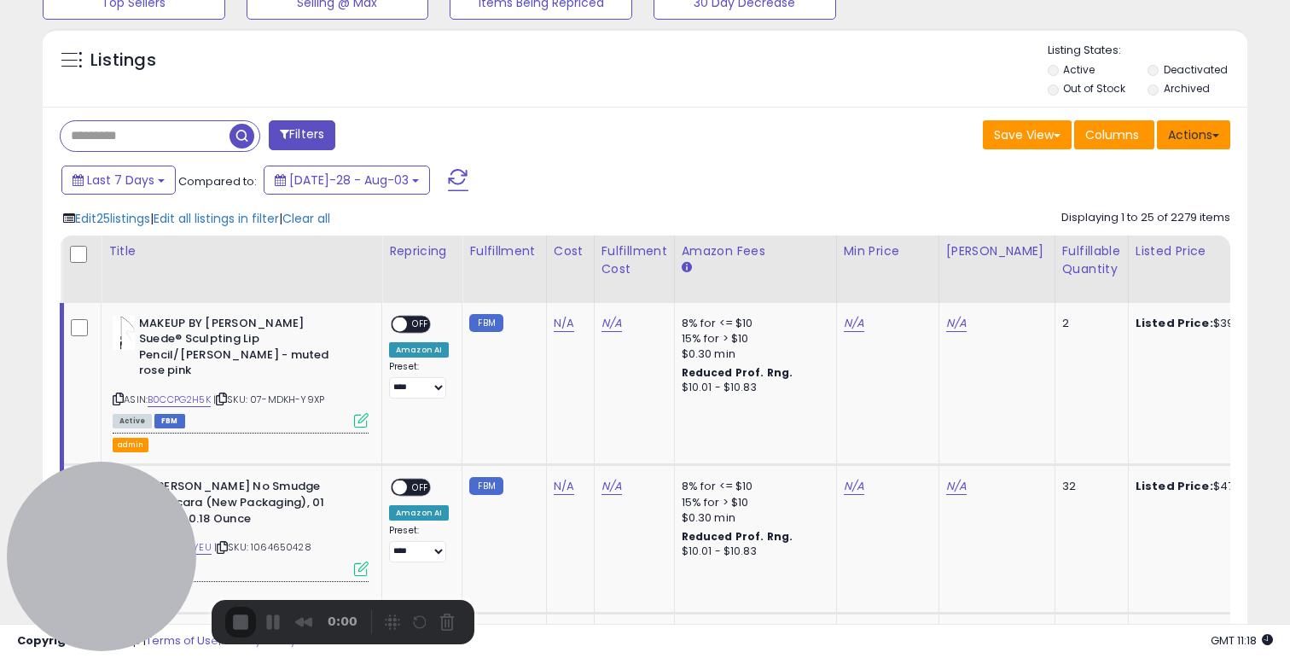
click at [1214, 139] on button "Actions" at bounding box center [1192, 134] width 73 height 29
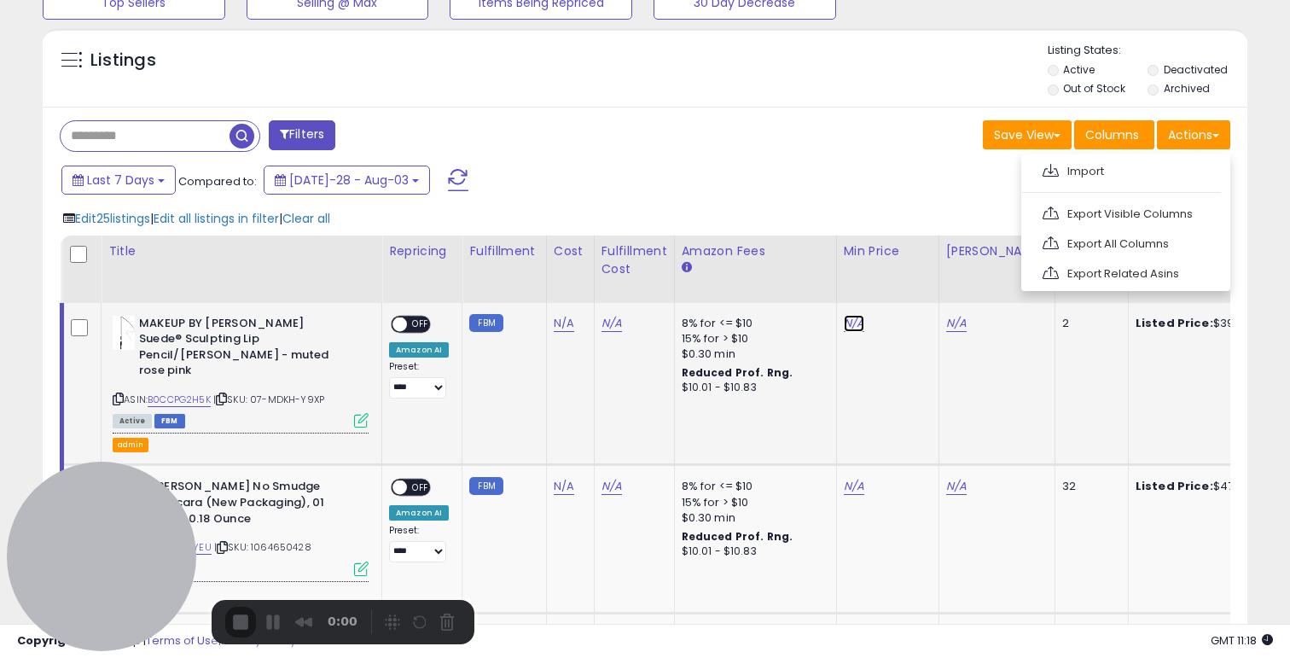
click at [847, 322] on link "N/A" at bounding box center [853, 323] width 20 height 17
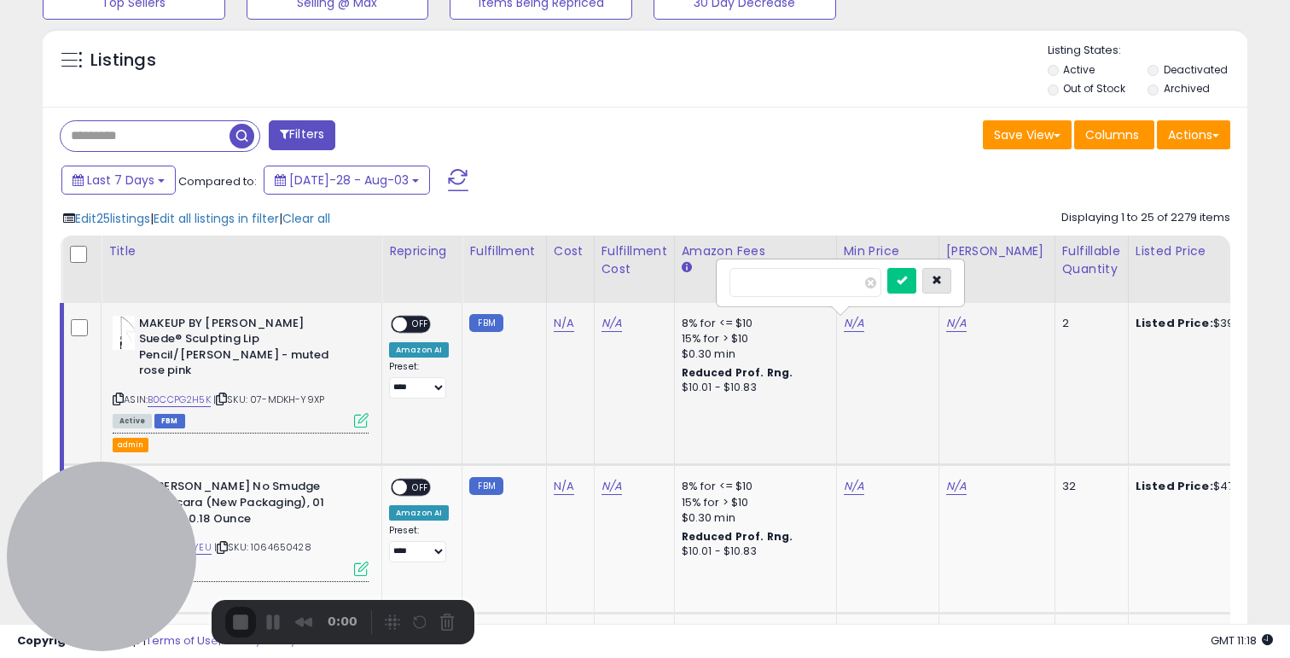
click at [951, 272] on button "button" at bounding box center [936, 281] width 29 height 26
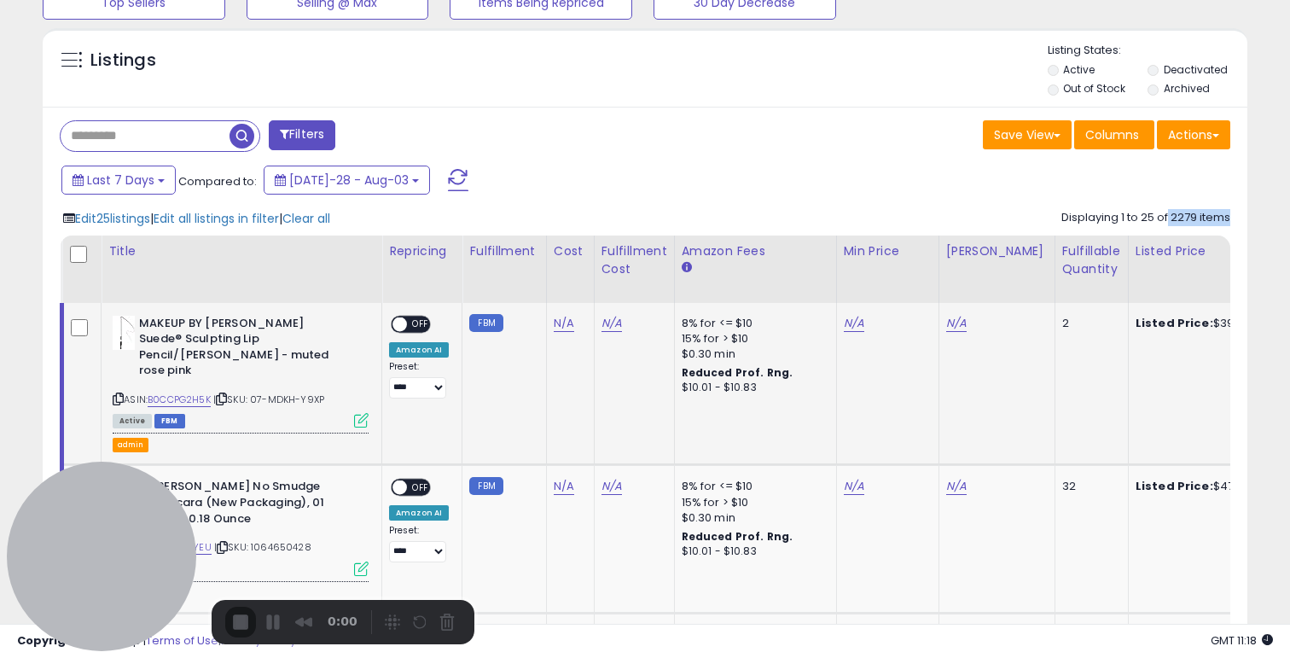
drag, startPoint x: 1166, startPoint y: 218, endPoint x: 1238, endPoint y: 216, distance: 71.7
click at [820, 141] on div "Save View Save As New View Update Current View Columns Actions Import Export Vi…" at bounding box center [944, 136] width 598 height 33
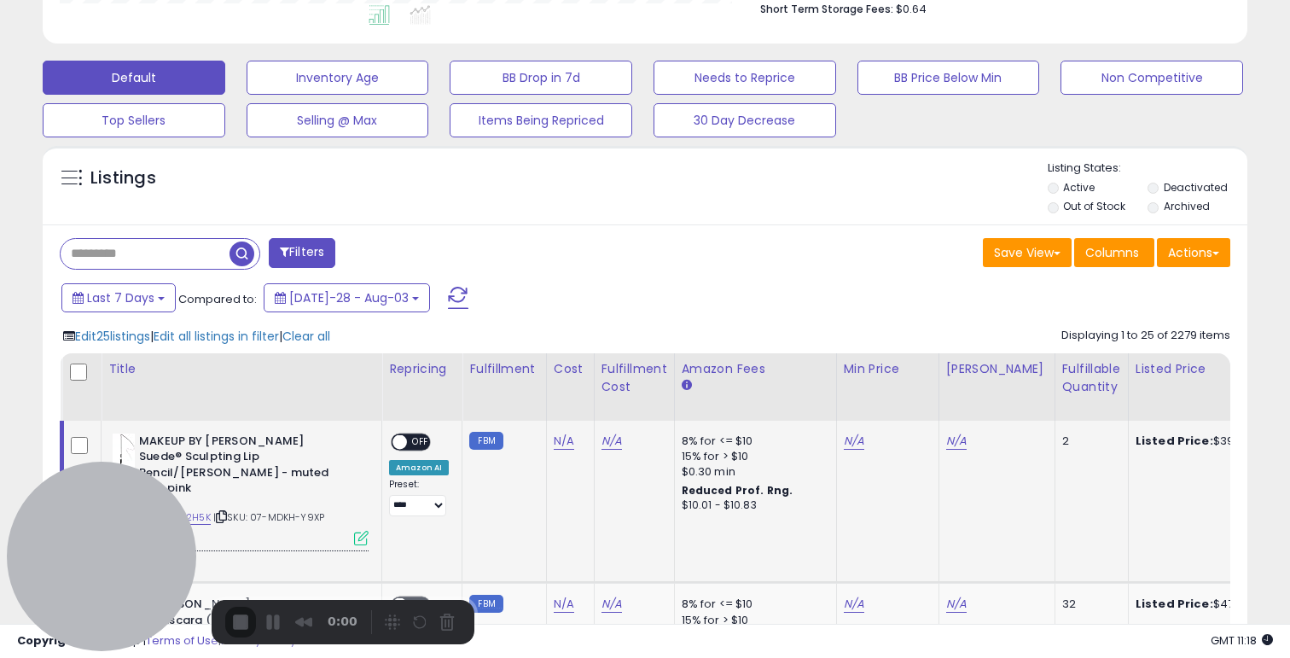
scroll to position [475, 0]
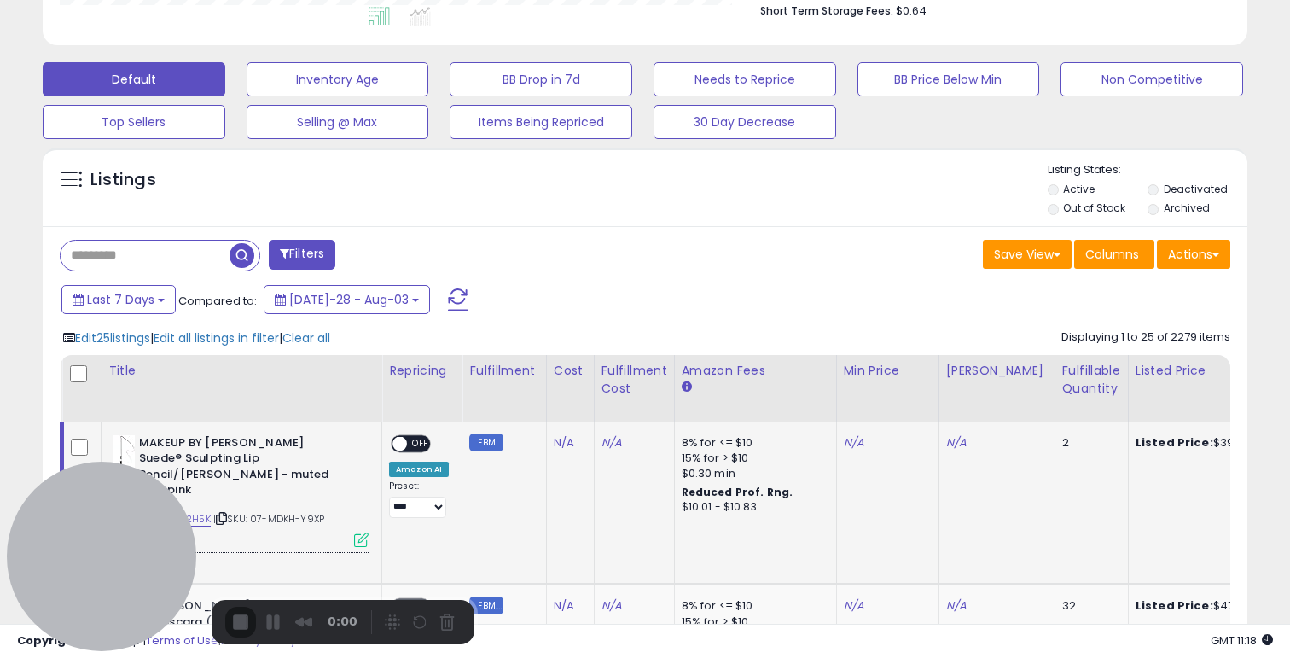
click at [275, 258] on button "Filters" at bounding box center [302, 255] width 67 height 30
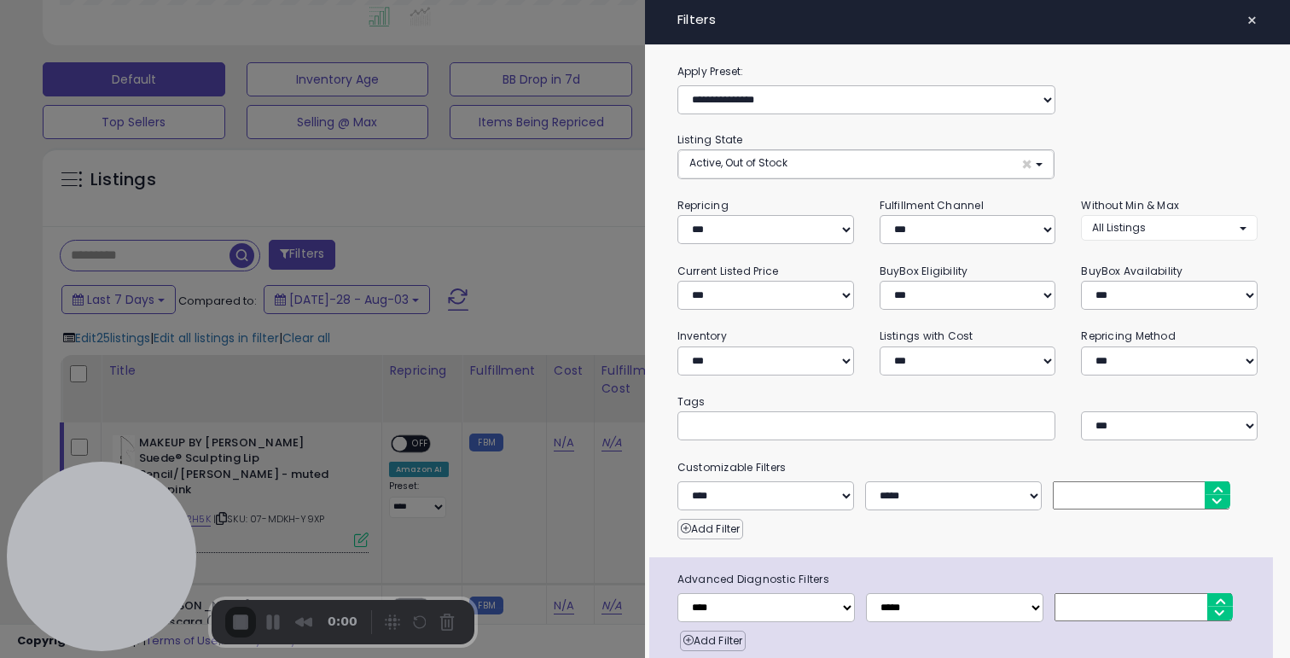
click at [416, 247] on div at bounding box center [645, 329] width 1290 height 658
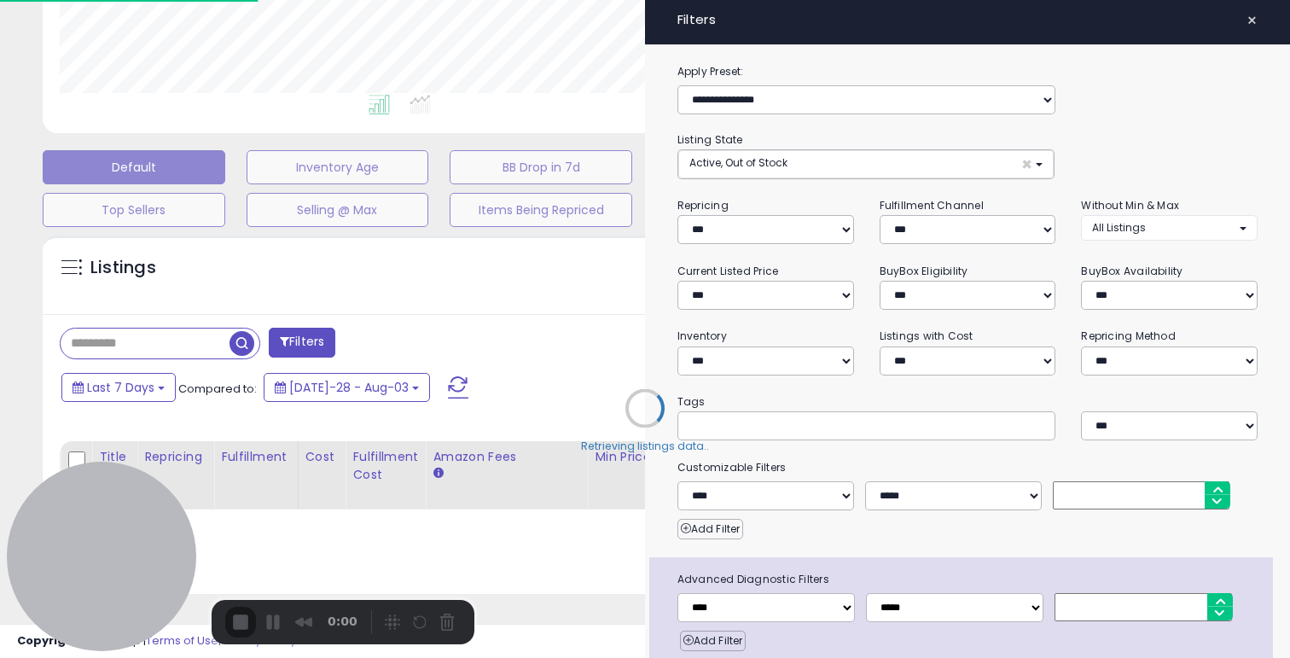
scroll to position [387, 0]
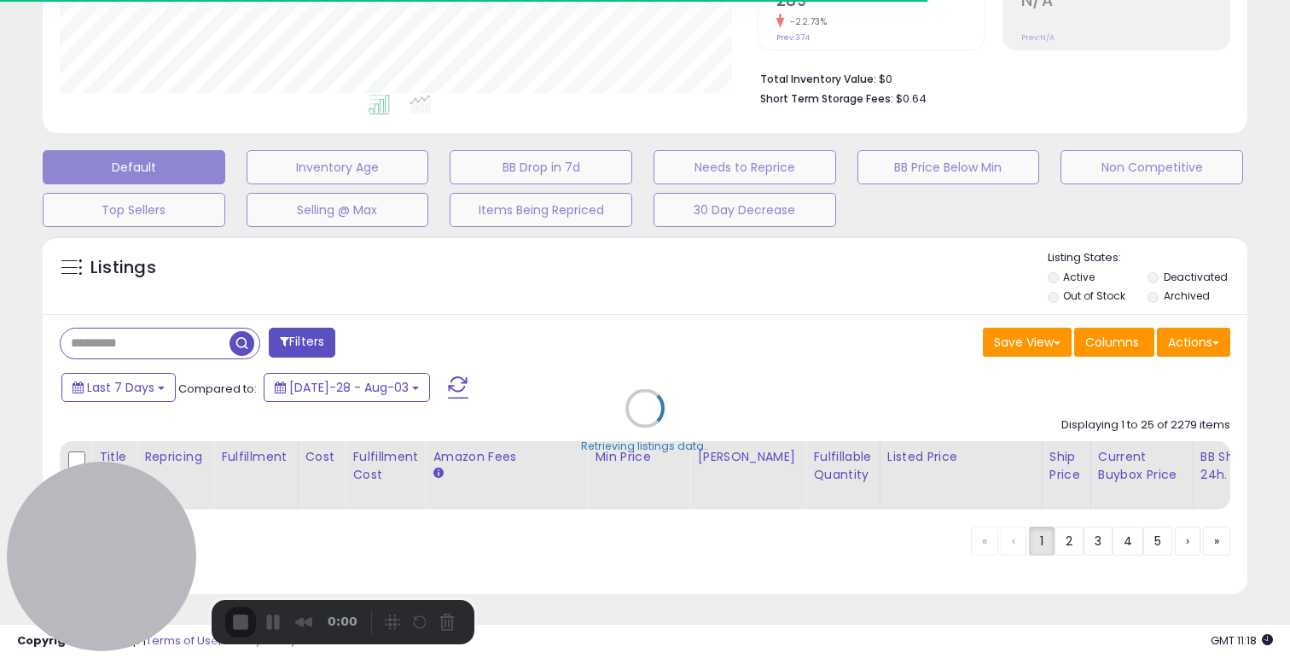
click at [1127, 339] on div "Retrieving listings data.." at bounding box center [645, 421] width 1230 height 388
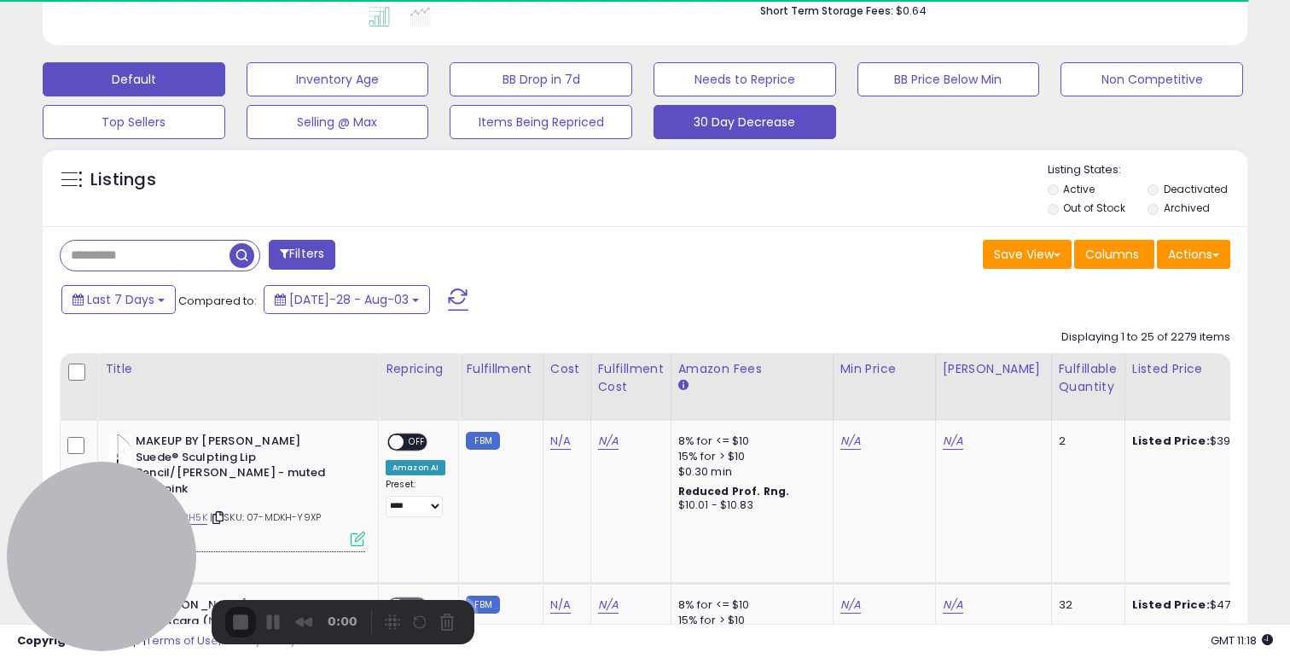
scroll to position [350, 697]
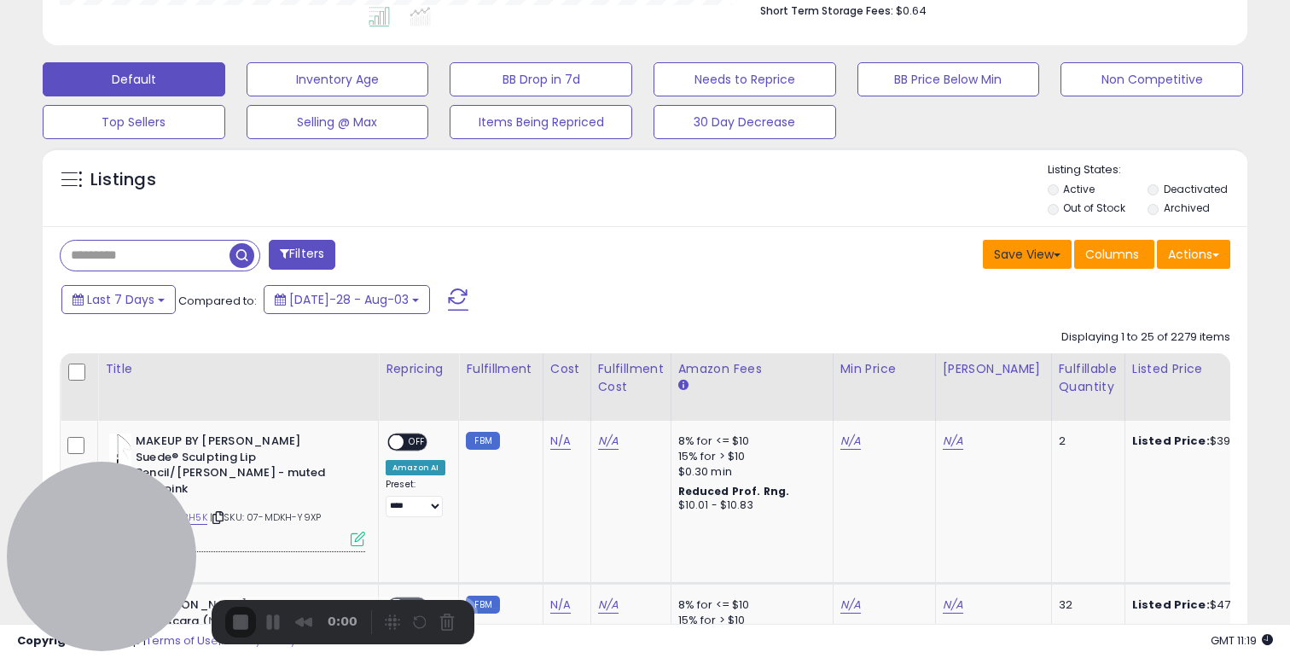
click at [988, 250] on button "Save View" at bounding box center [1026, 254] width 89 height 29
click at [748, 252] on div "Save View Save As New View Update Current View Columns Actions Import Export Vi…" at bounding box center [944, 256] width 598 height 33
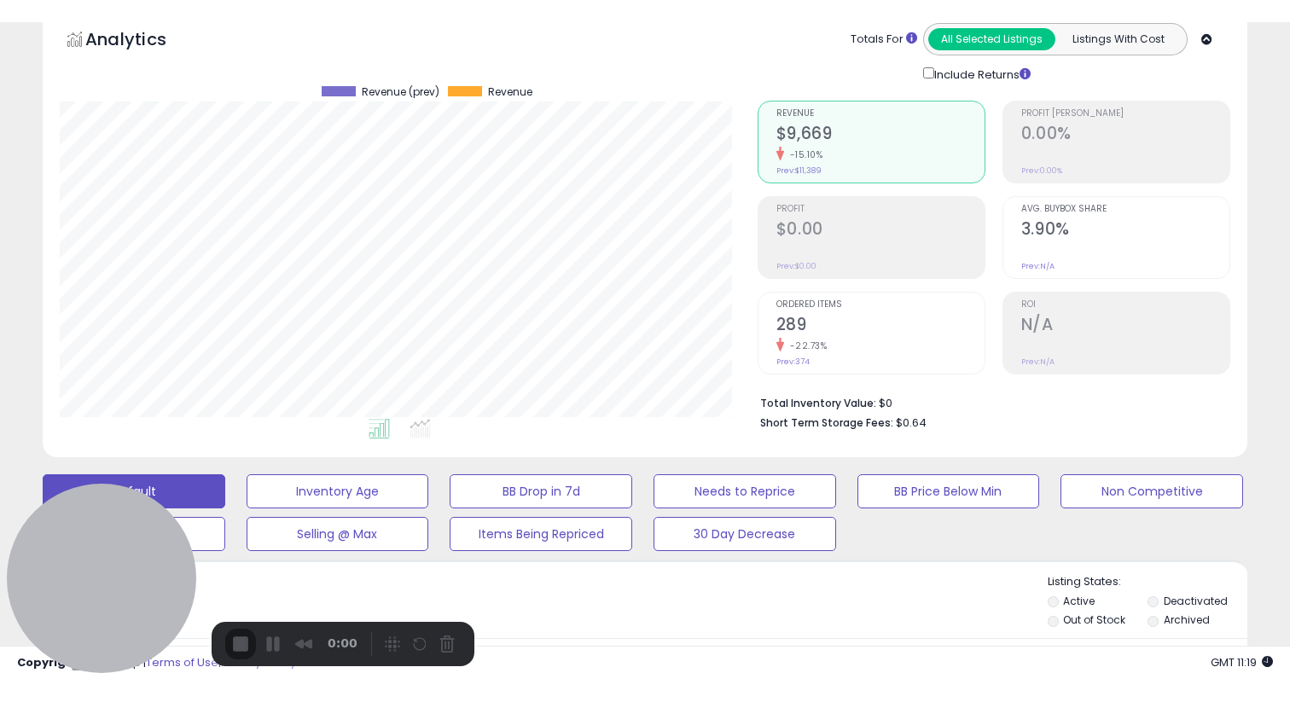
scroll to position [0, 0]
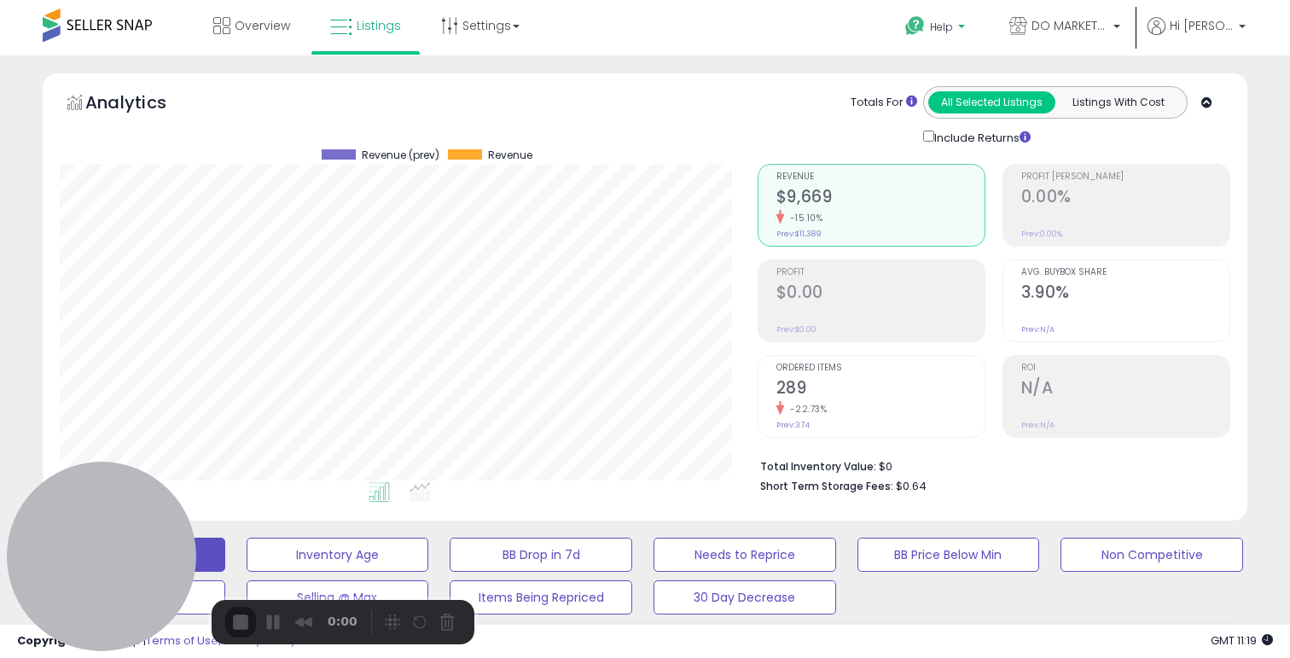
click at [969, 27] on p "Help" at bounding box center [936, 29] width 65 height 19
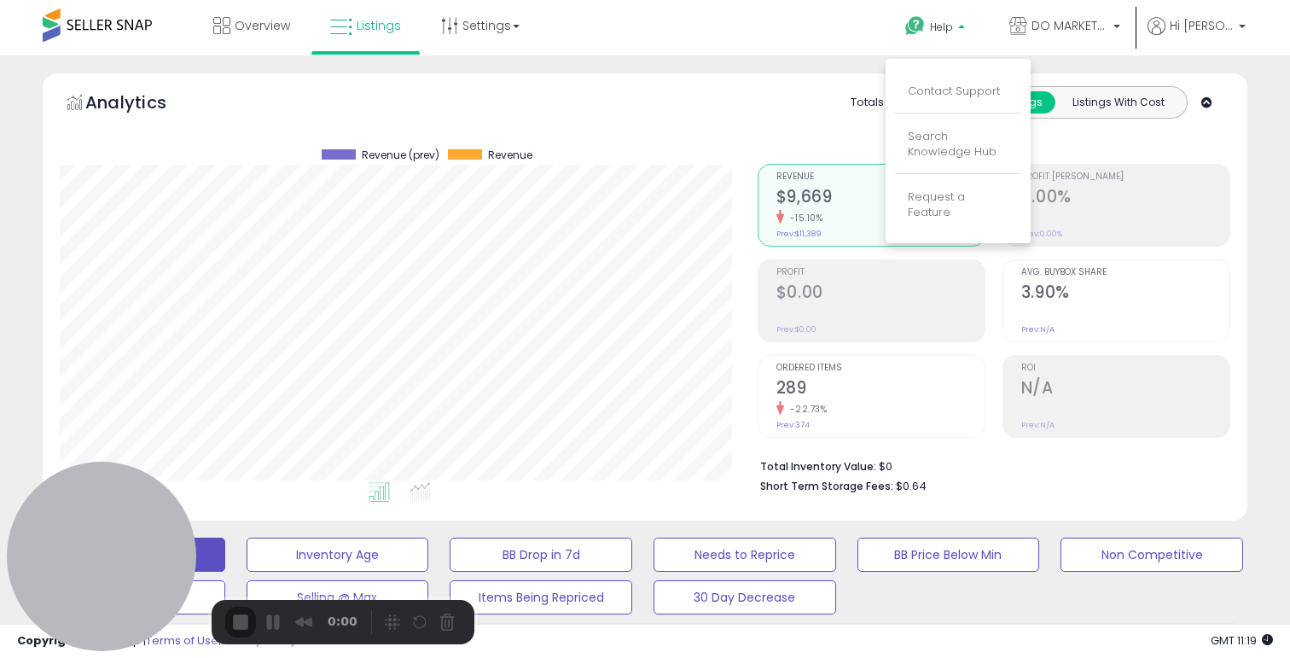
click at [687, 38] on div "Overview Listings Settings" at bounding box center [412, 36] width 851 height 72
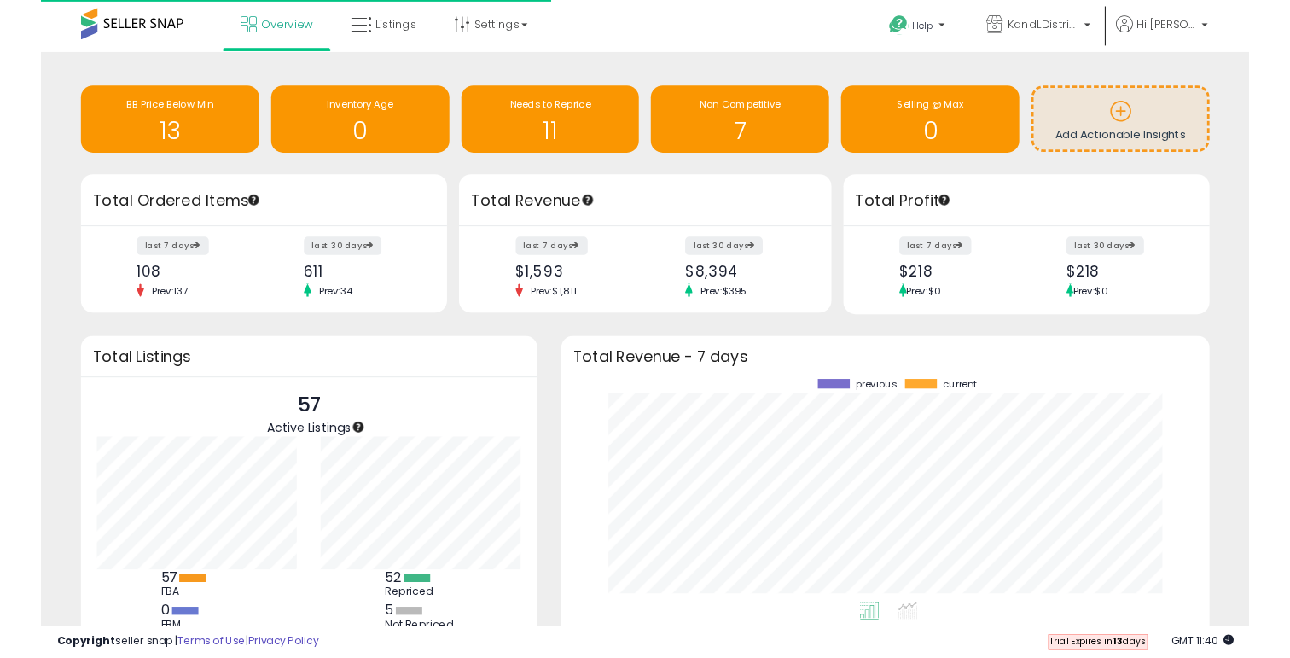
scroll to position [237, 658]
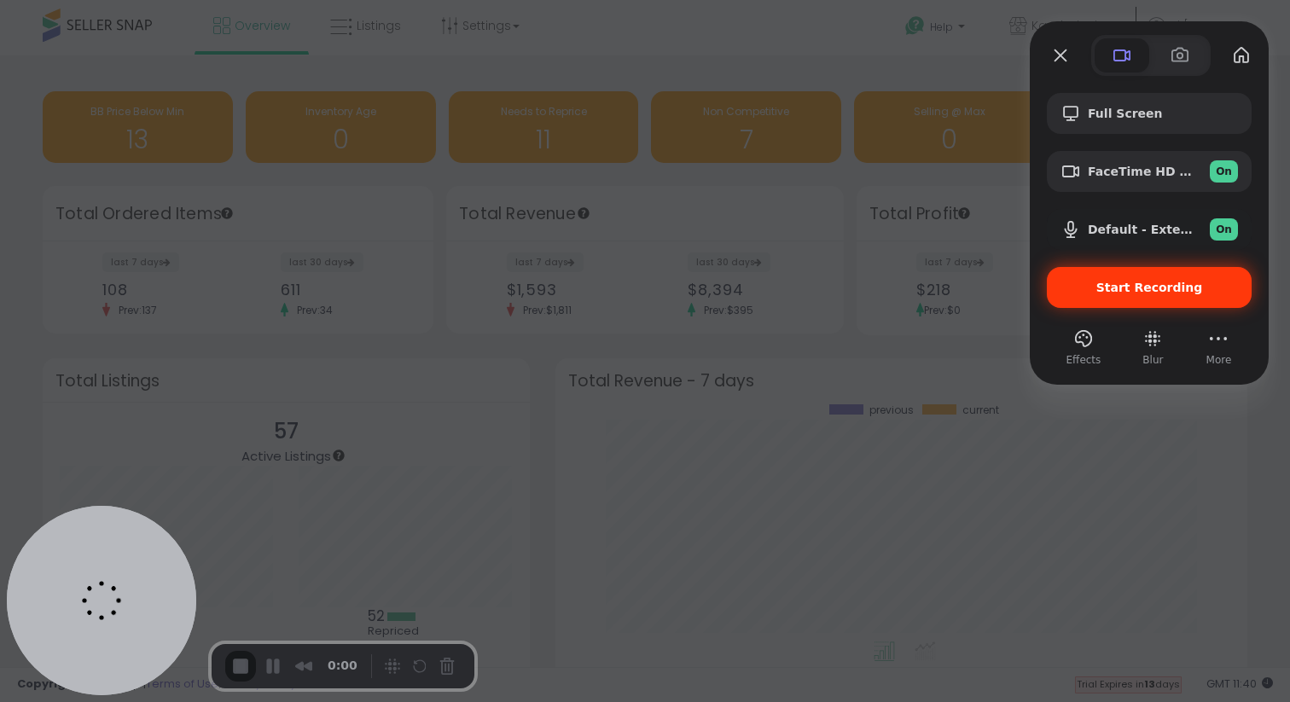
click at [1187, 292] on span "Start Recording" at bounding box center [1149, 288] width 107 height 14
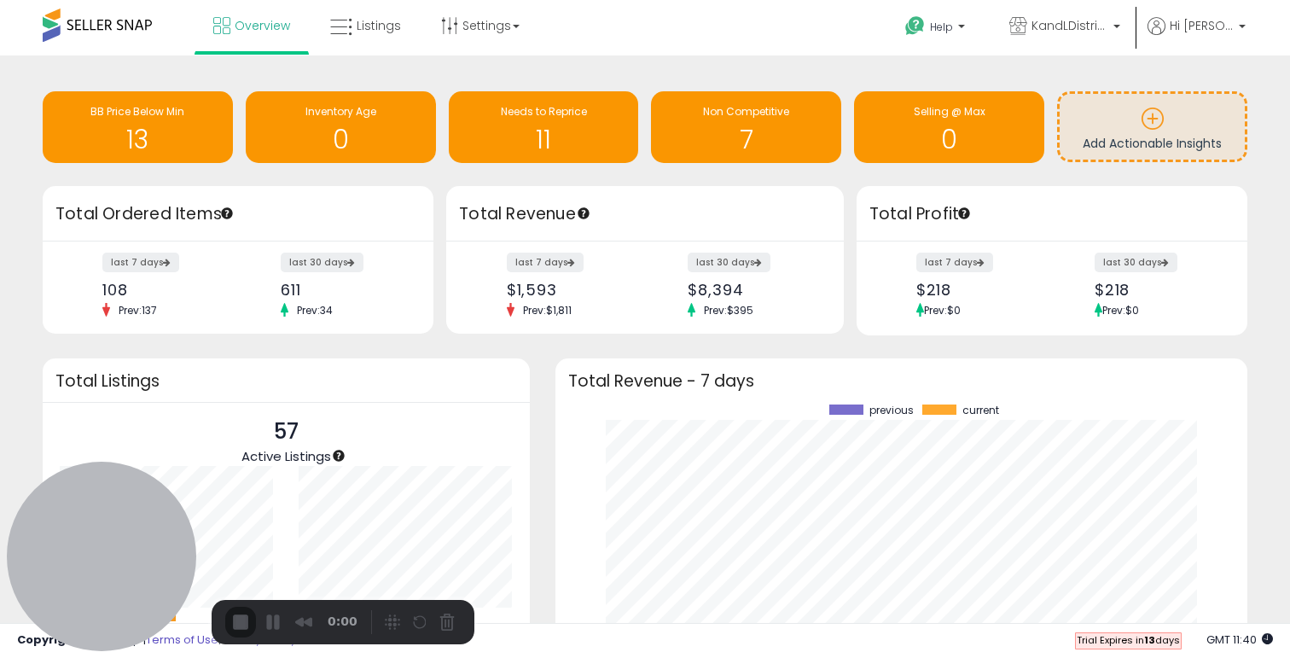
click at [416, 627] on button "Restart Recording" at bounding box center [424, 623] width 20 height 20
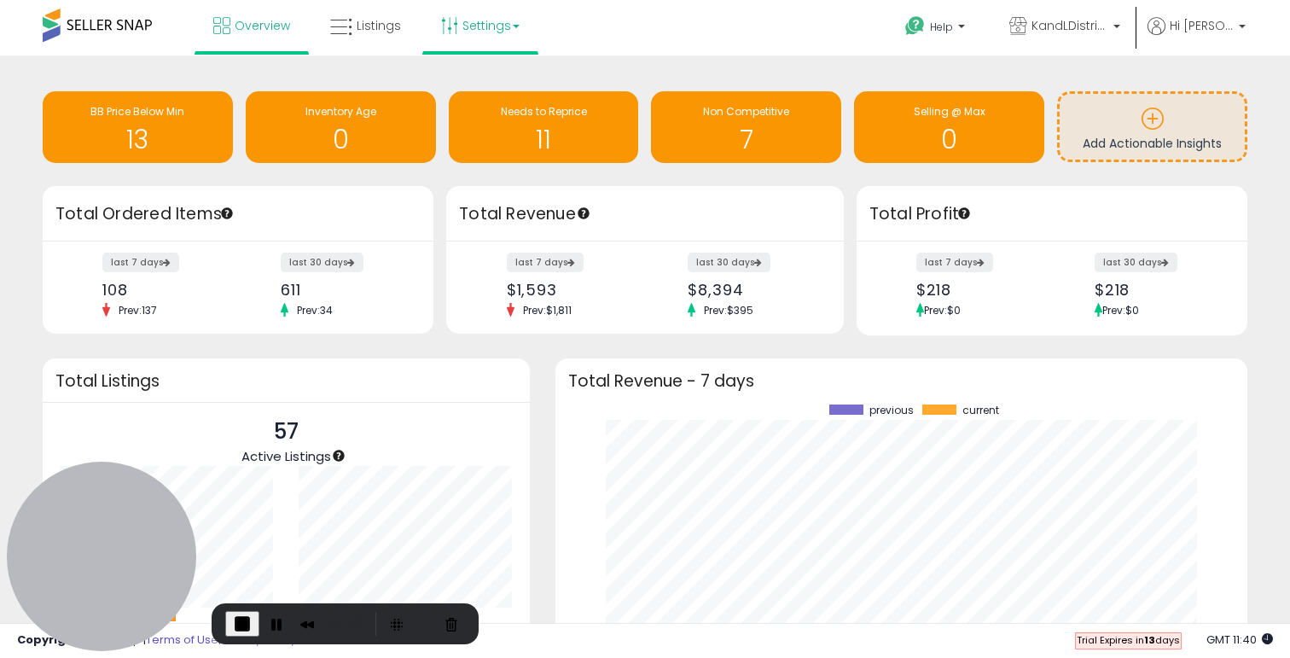
click at [472, 20] on link "Settings" at bounding box center [480, 25] width 104 height 51
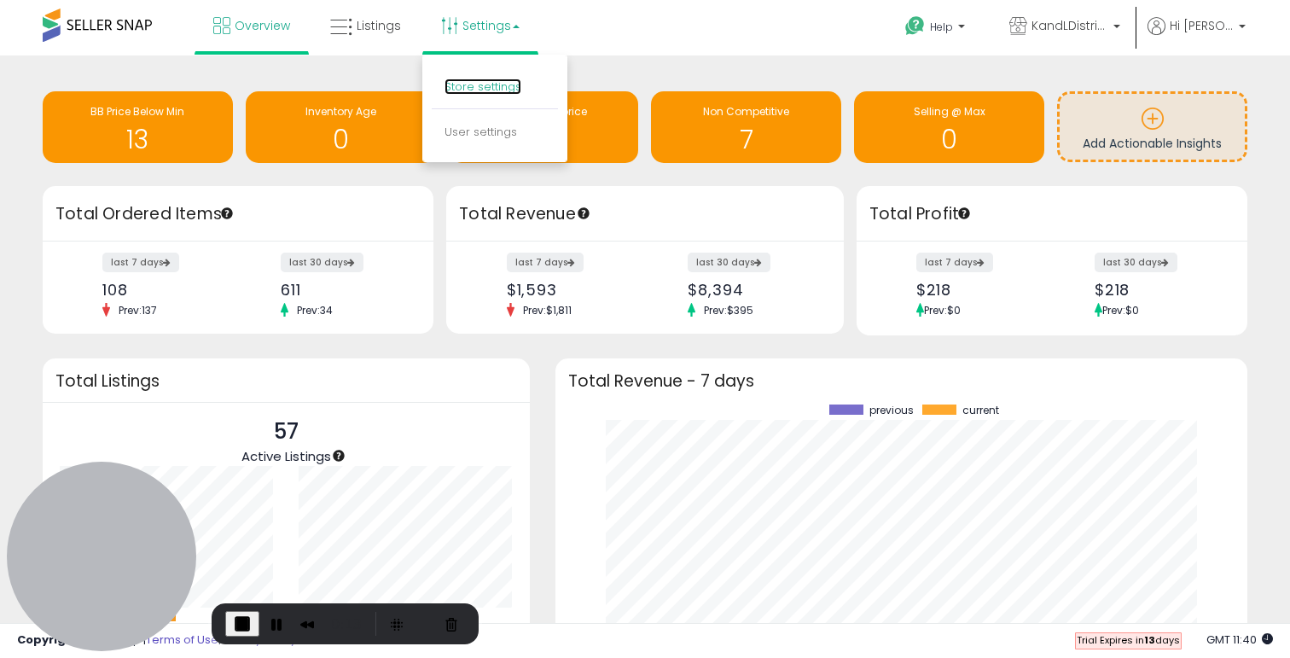
click at [474, 87] on link "Store settings" at bounding box center [482, 86] width 77 height 16
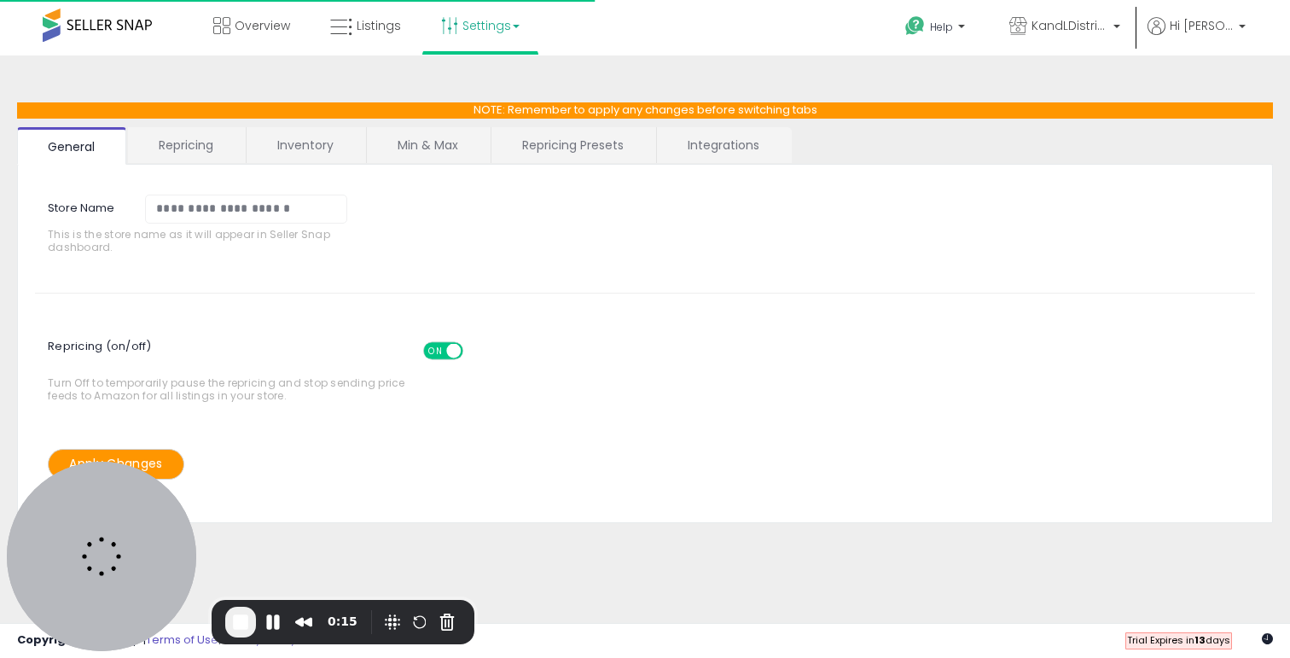
click at [578, 152] on link "Repricing Presets" at bounding box center [572, 145] width 163 height 36
select select "******"
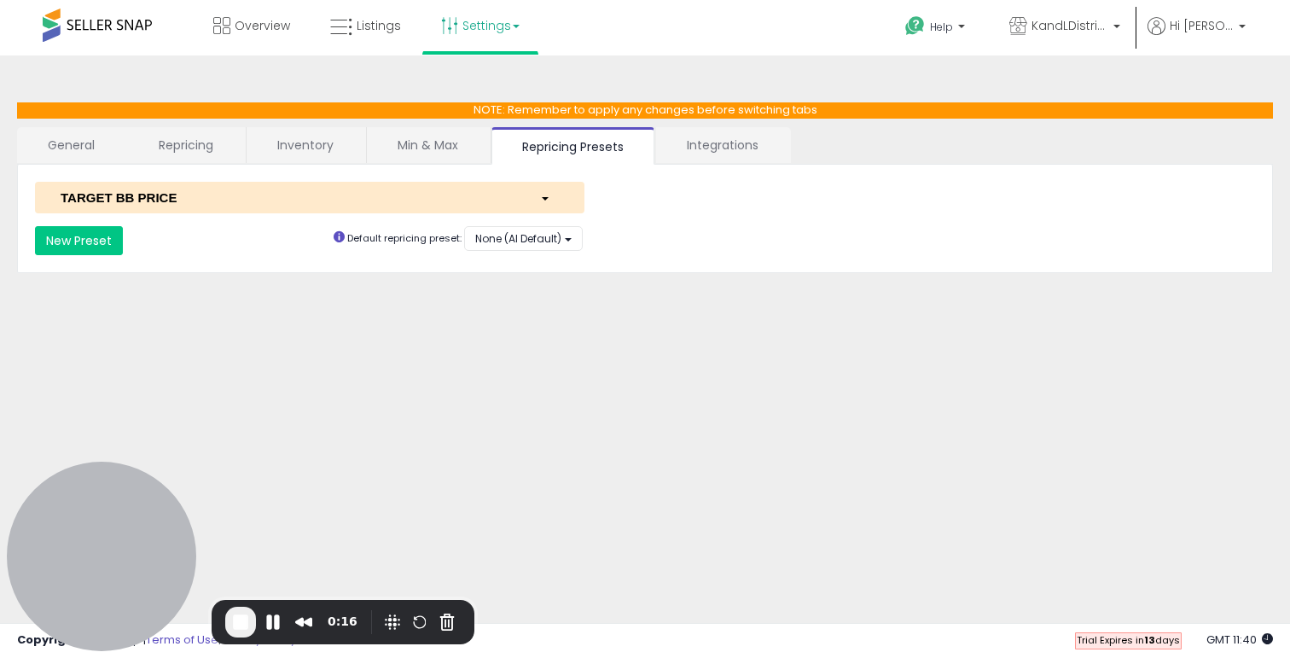
click at [306, 189] on div "TARGET BB PRICE" at bounding box center [287, 197] width 479 height 18
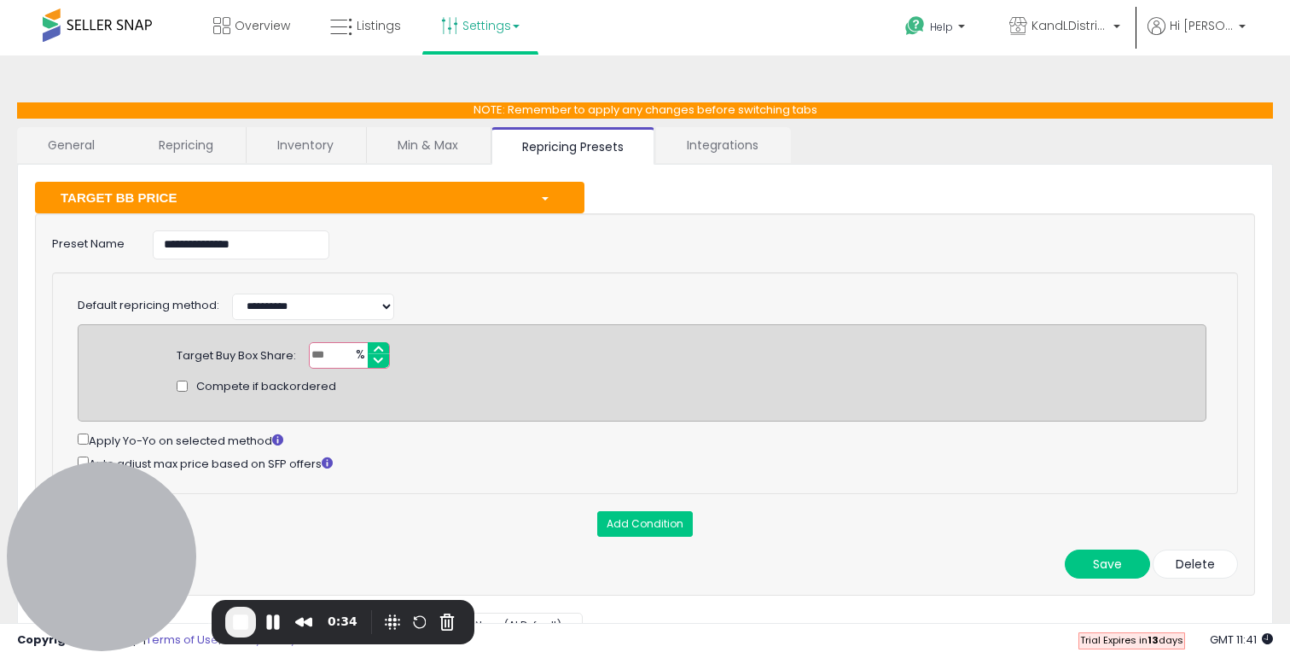
click at [438, 136] on link "Min & Max" at bounding box center [428, 145] width 122 height 36
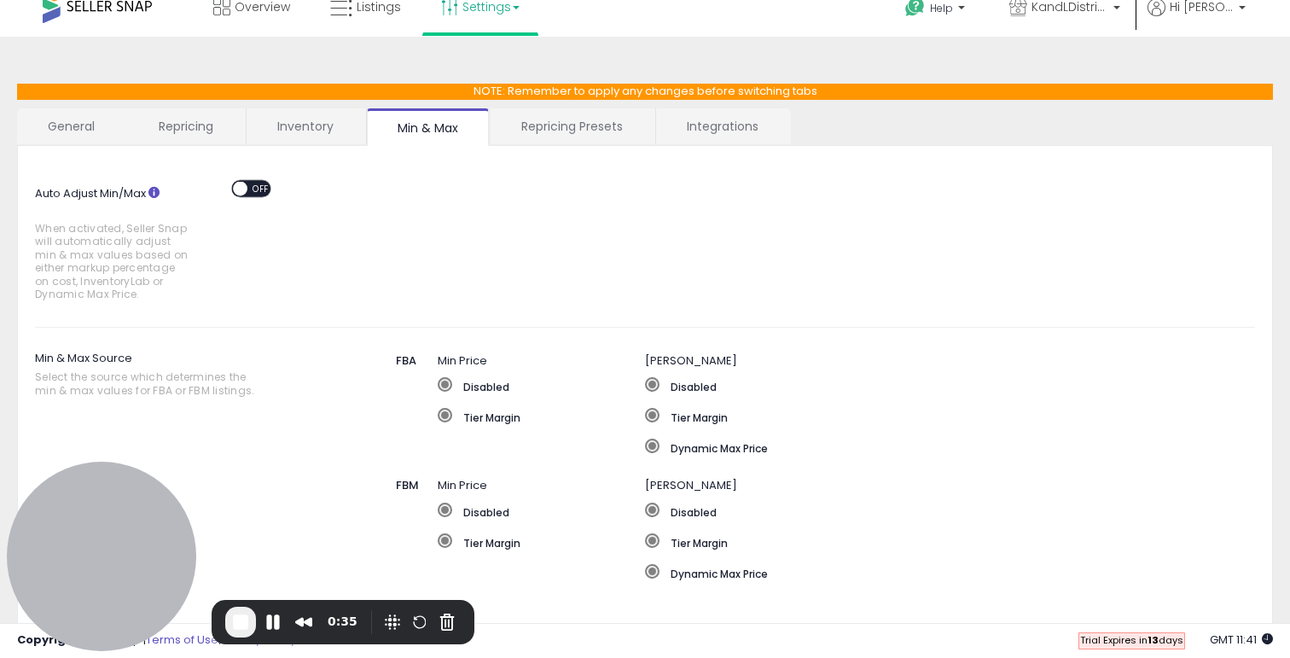
scroll to position [20, 0]
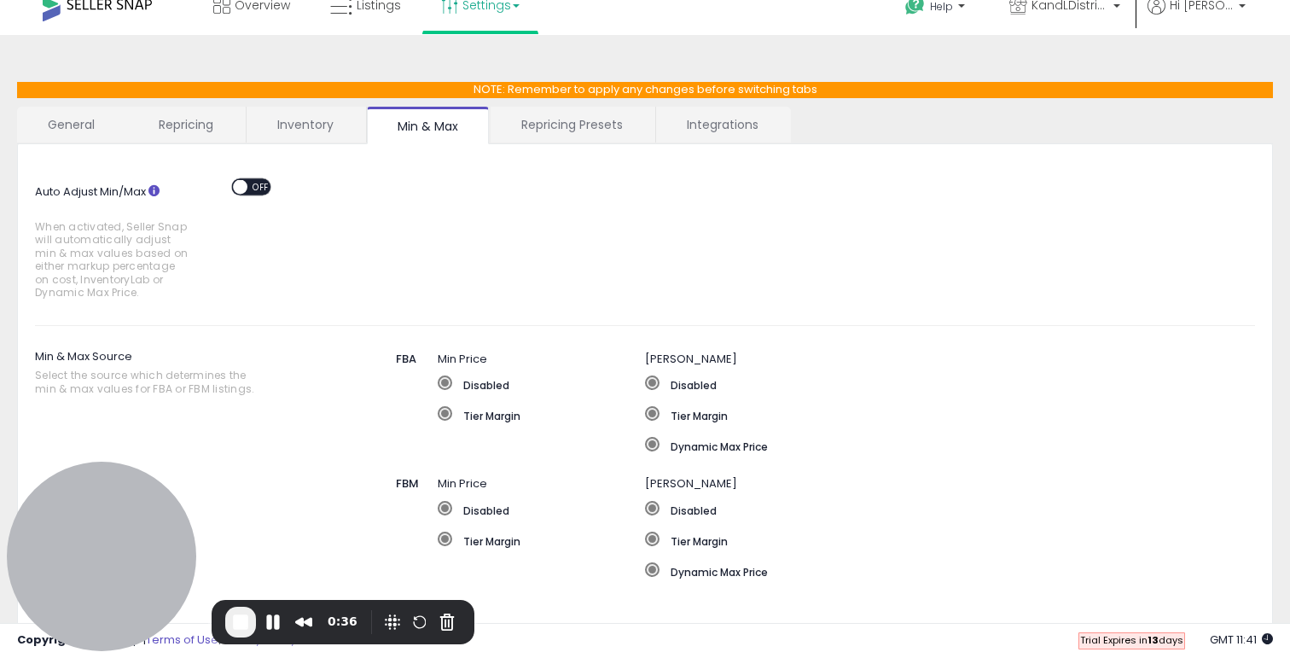
click at [246, 187] on span at bounding box center [241, 186] width 14 height 14
click at [264, 185] on span "OFF" at bounding box center [260, 186] width 27 height 14
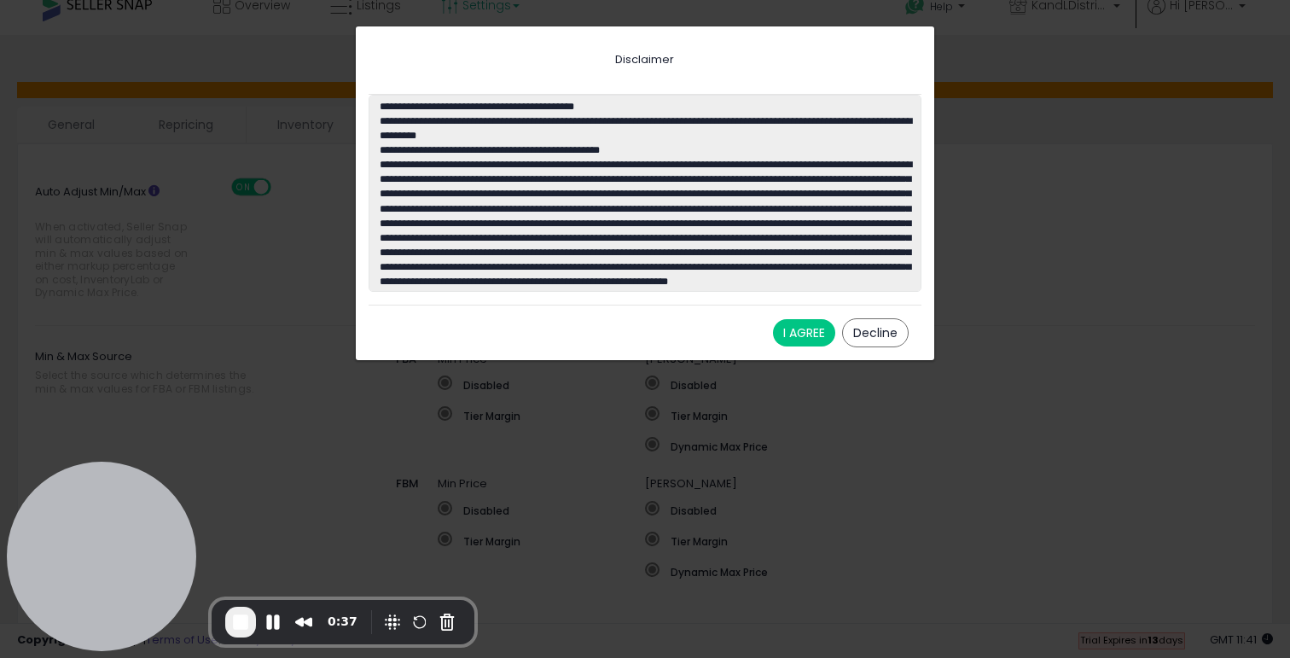
click at [823, 323] on button "I AGREE" at bounding box center [804, 332] width 62 height 27
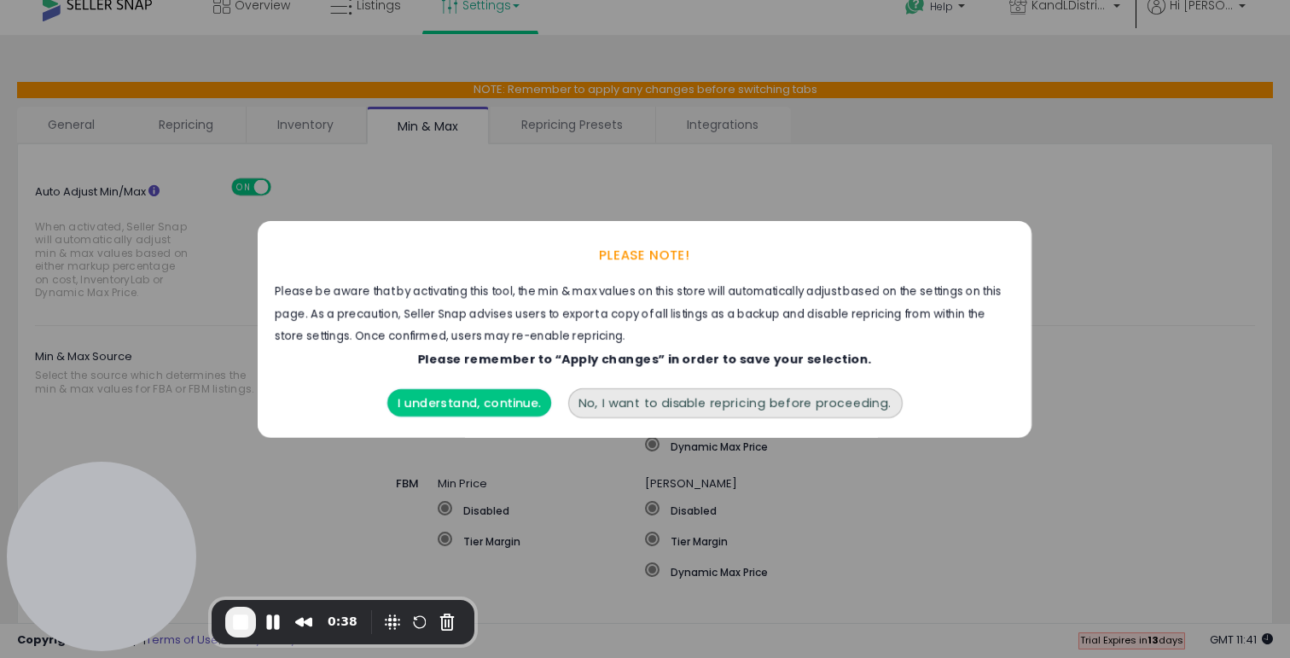
click at [484, 397] on button "I understand, continue." at bounding box center [469, 402] width 164 height 27
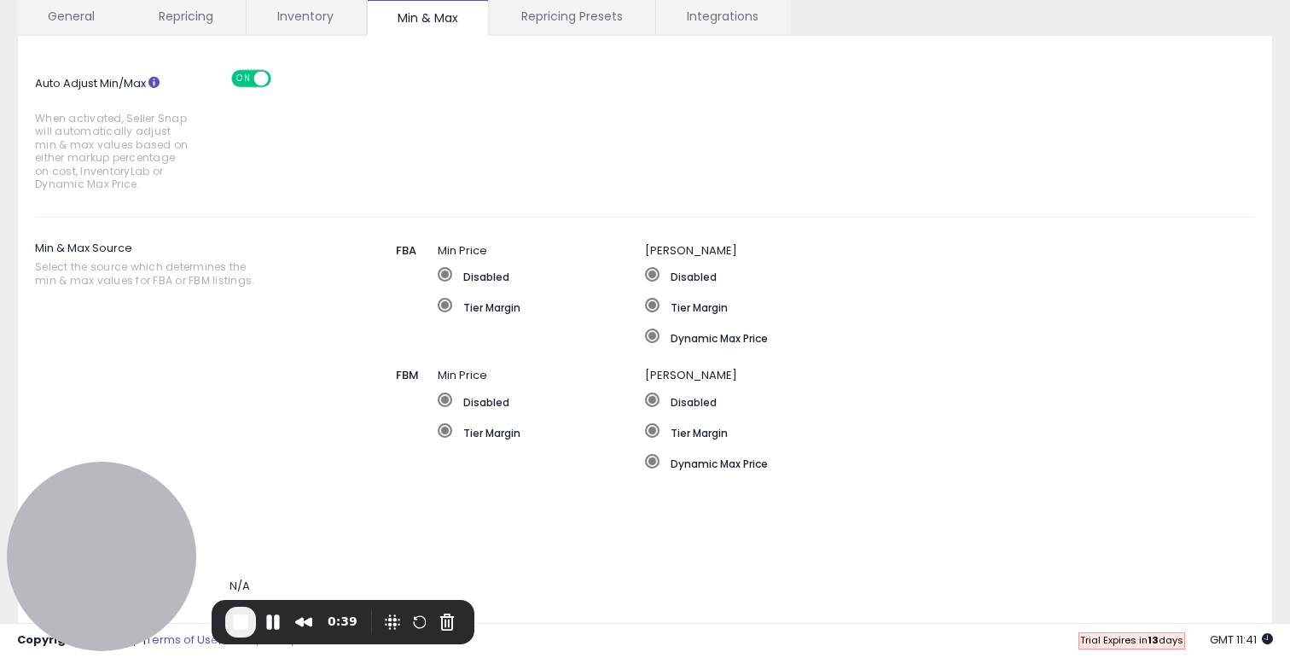
scroll to position [208, 0]
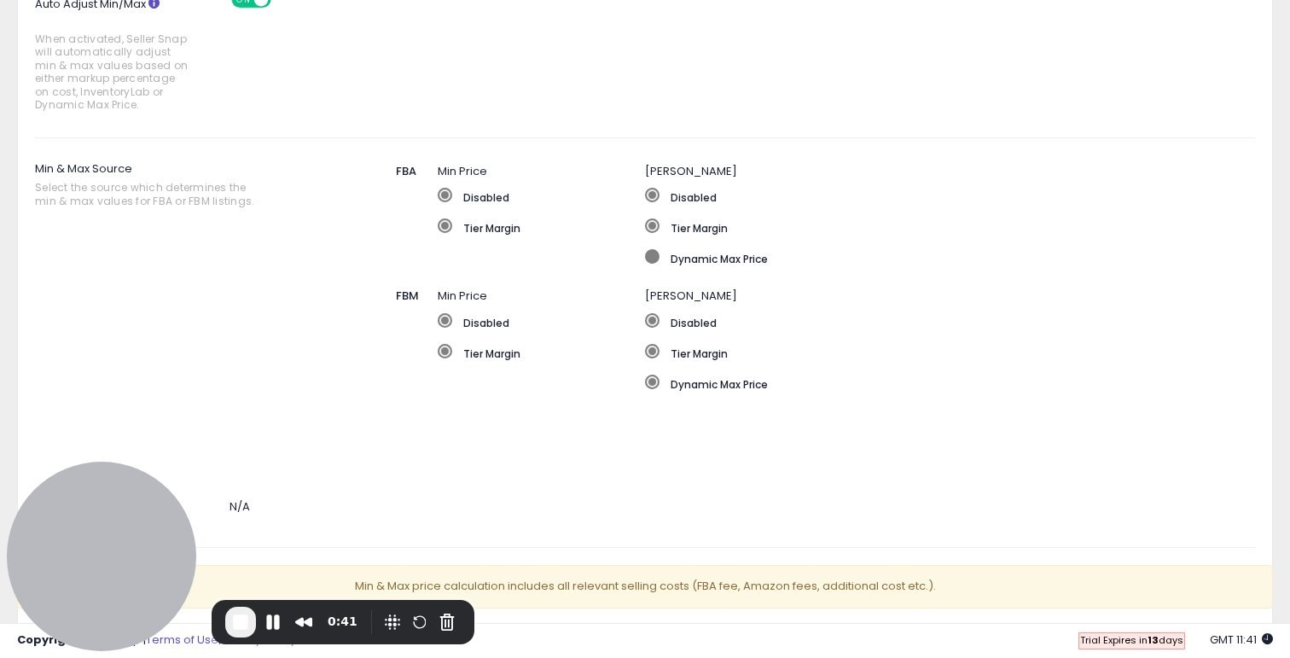
click at [676, 264] on label "Dynamic Max Price" at bounding box center [904, 257] width 519 height 17
click at [414, 622] on button "Restart Recording" at bounding box center [419, 622] width 20 height 20
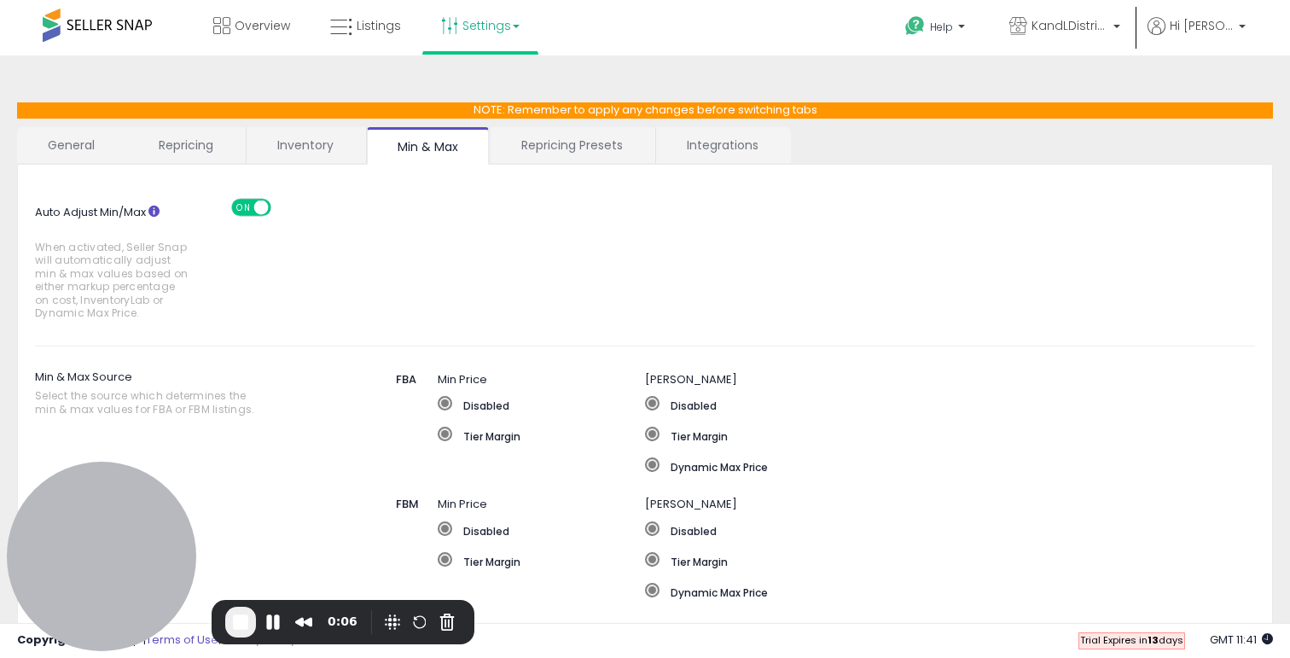
click at [630, 140] on link "Repricing Presets" at bounding box center [571, 145] width 163 height 36
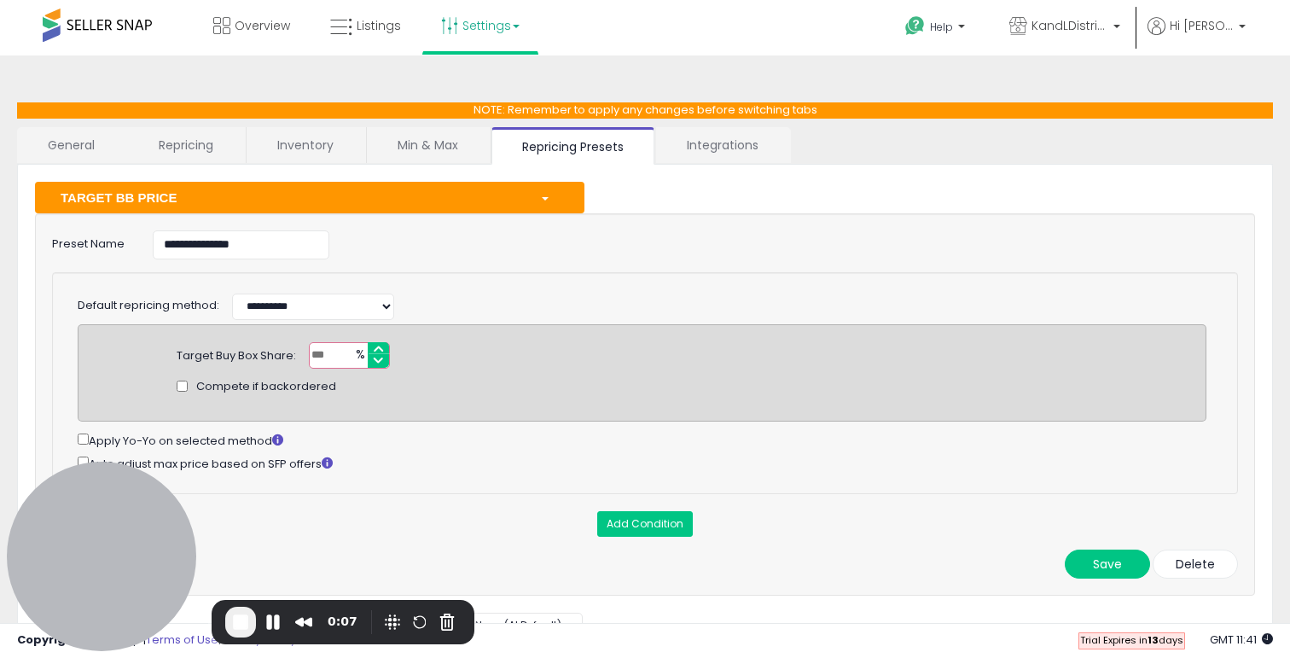
scroll to position [93, 0]
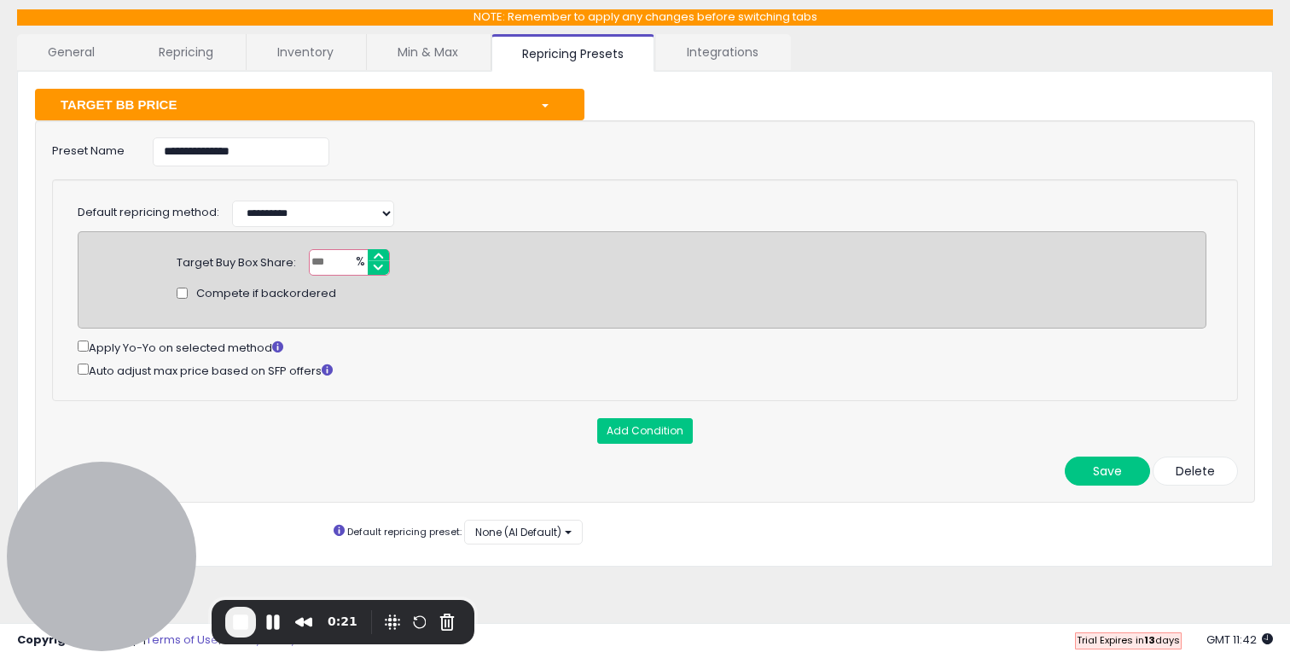
click at [415, 59] on link "Min & Max" at bounding box center [428, 52] width 122 height 36
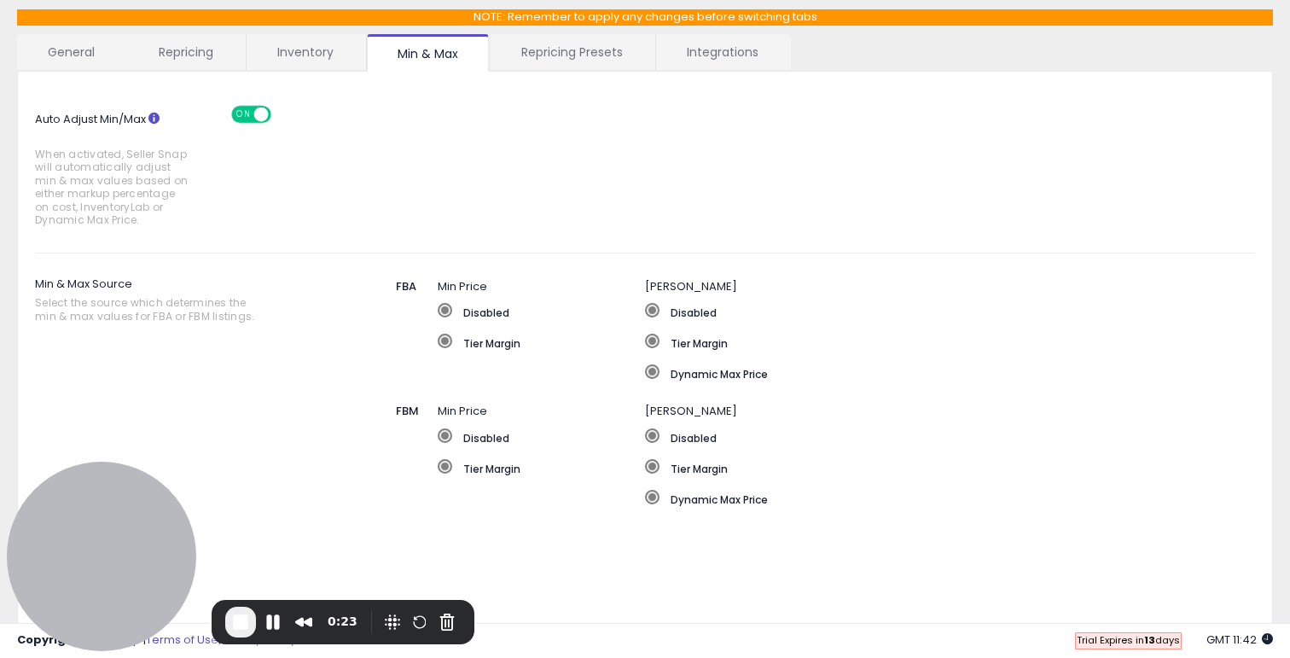
click at [745, 60] on link "Integrations" at bounding box center [722, 52] width 133 height 36
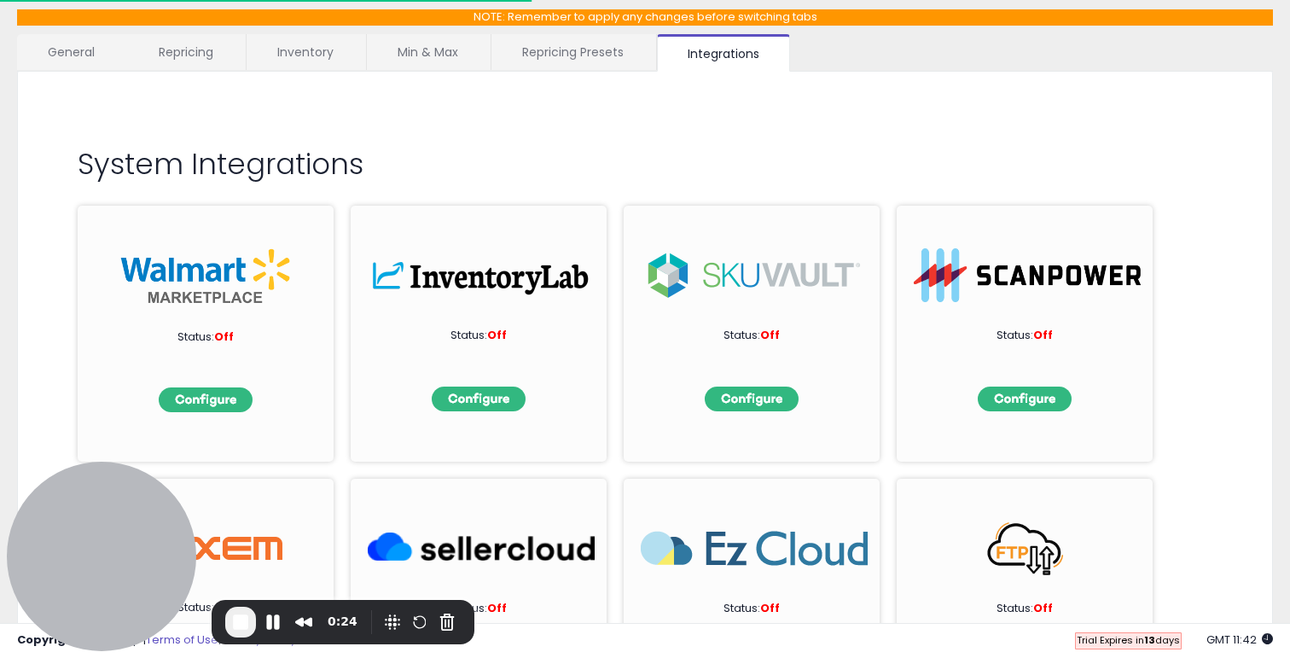
click at [580, 61] on link "Repricing Presets" at bounding box center [572, 52] width 163 height 36
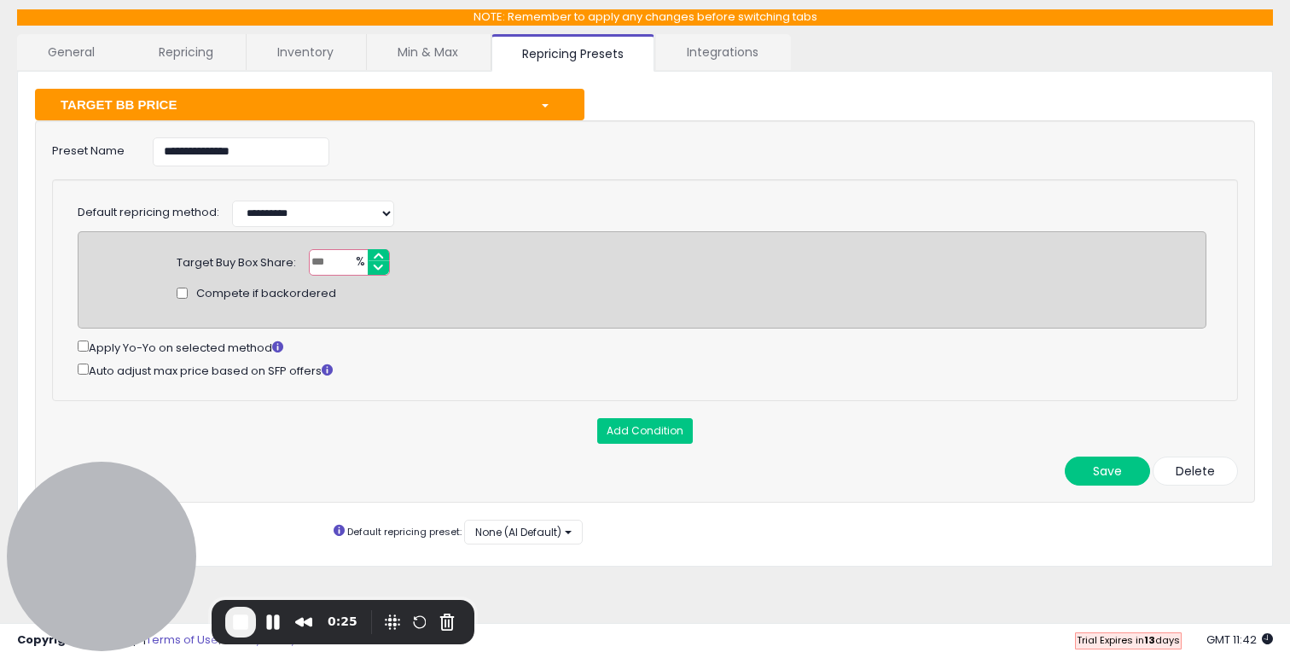
click at [410, 55] on link "Min & Max" at bounding box center [428, 52] width 122 height 36
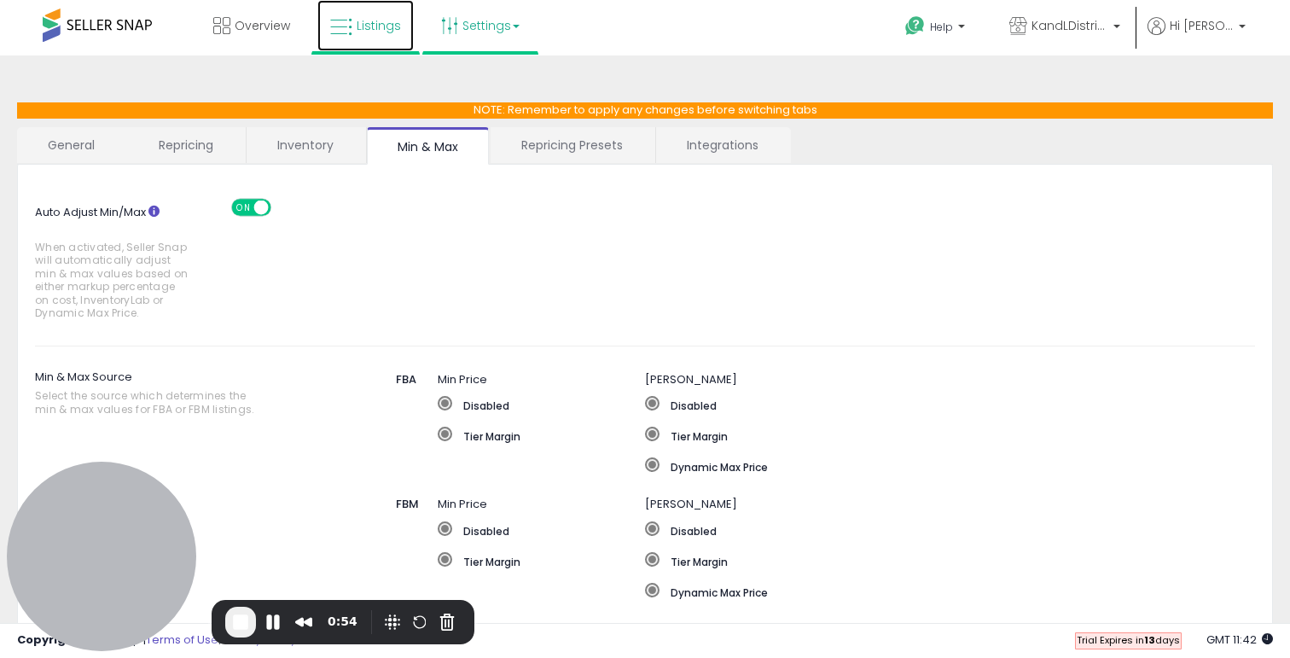
click at [371, 32] on span "Listings" at bounding box center [378, 25] width 44 height 17
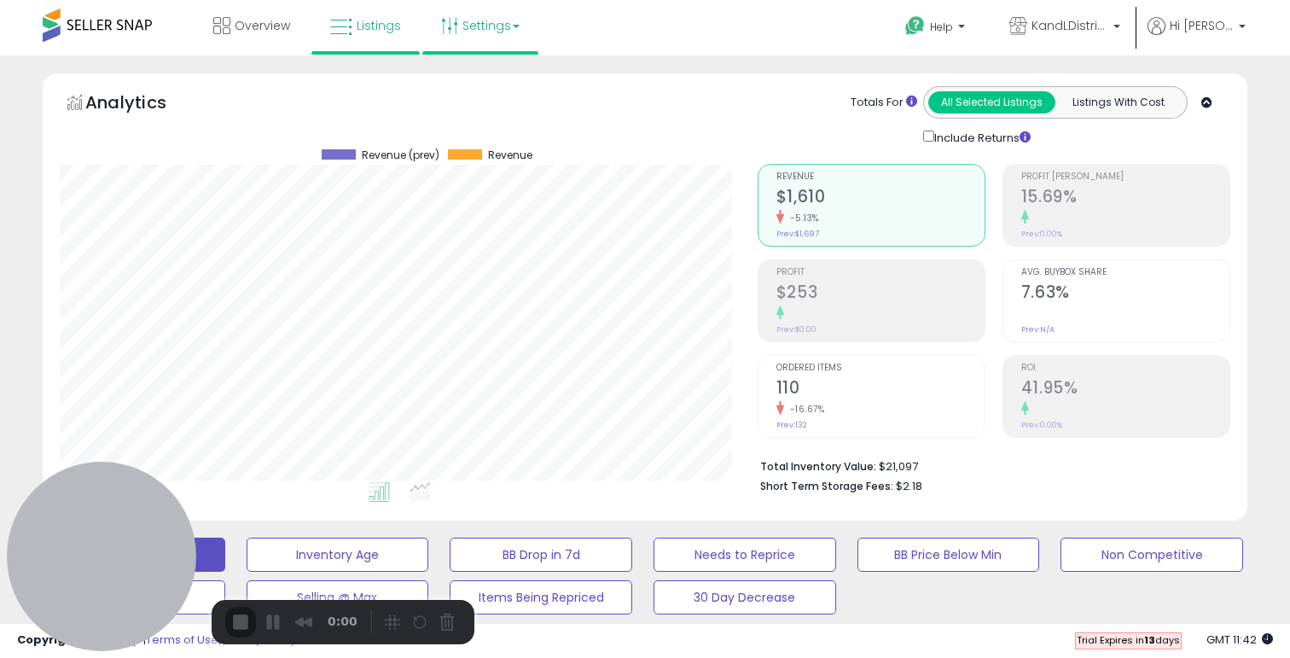
click at [488, 19] on link "Settings" at bounding box center [480, 25] width 104 height 51
click at [478, 130] on link "User settings" at bounding box center [480, 132] width 72 height 16
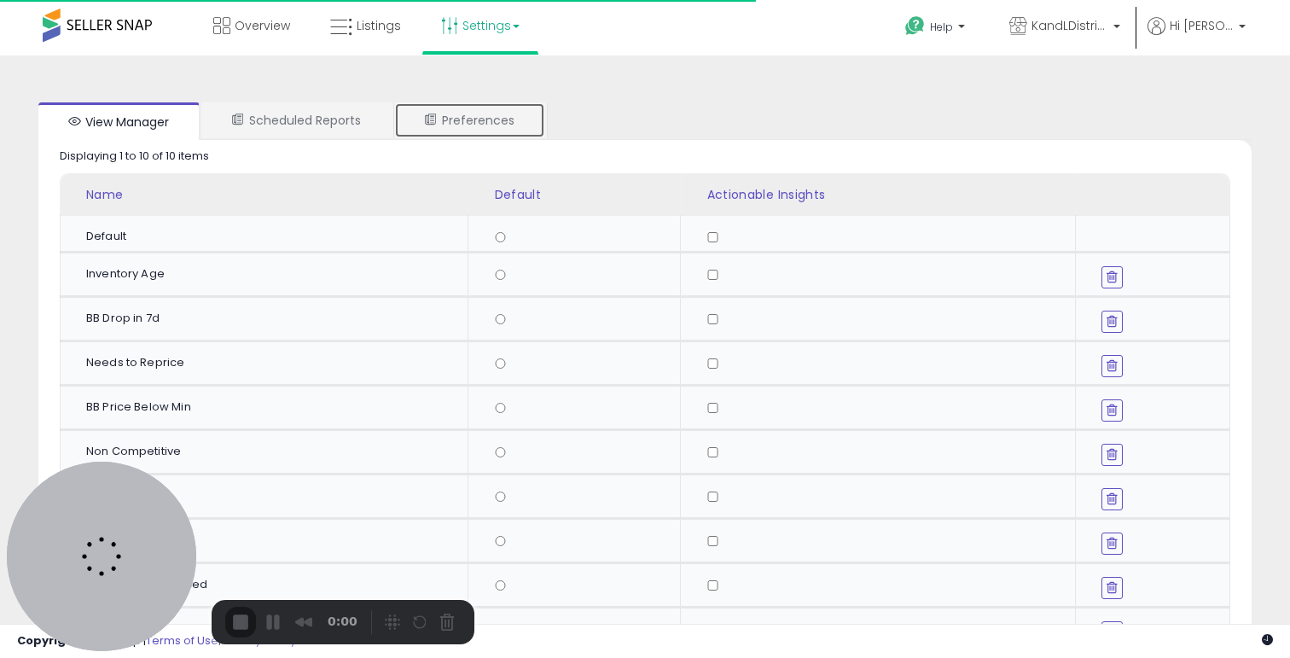
click at [462, 130] on link "Preferences" at bounding box center [469, 120] width 151 height 36
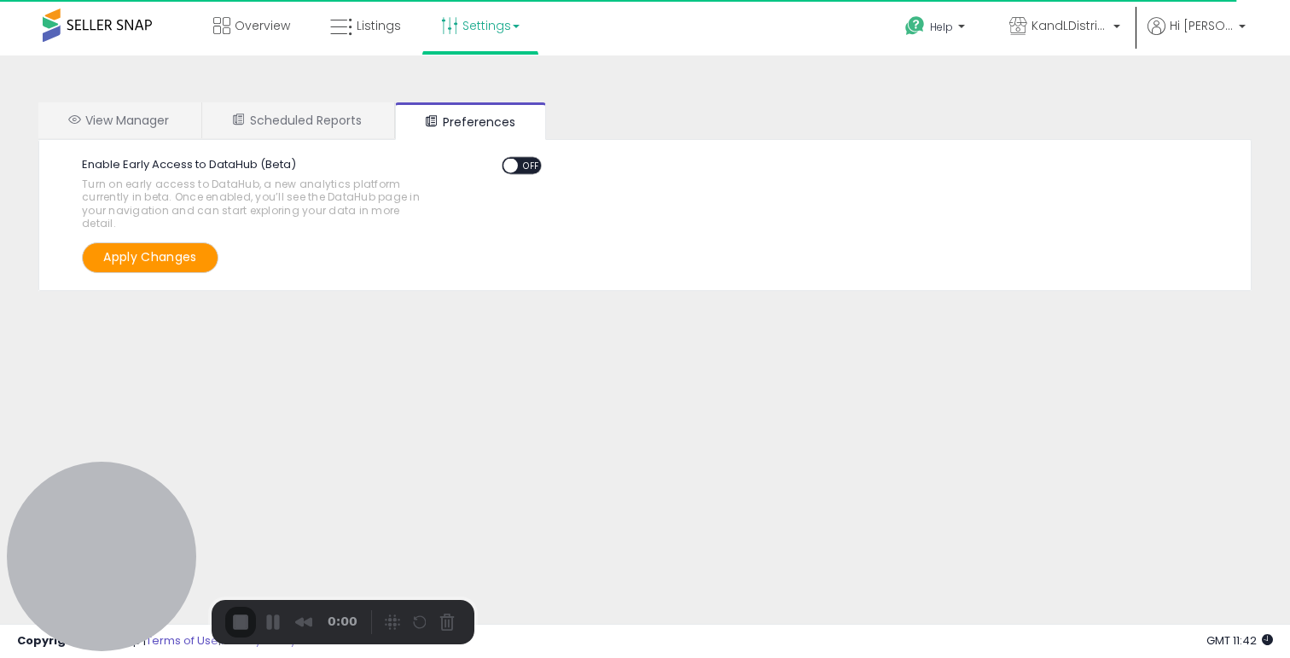
click at [528, 165] on span "OFF" at bounding box center [531, 166] width 27 height 14
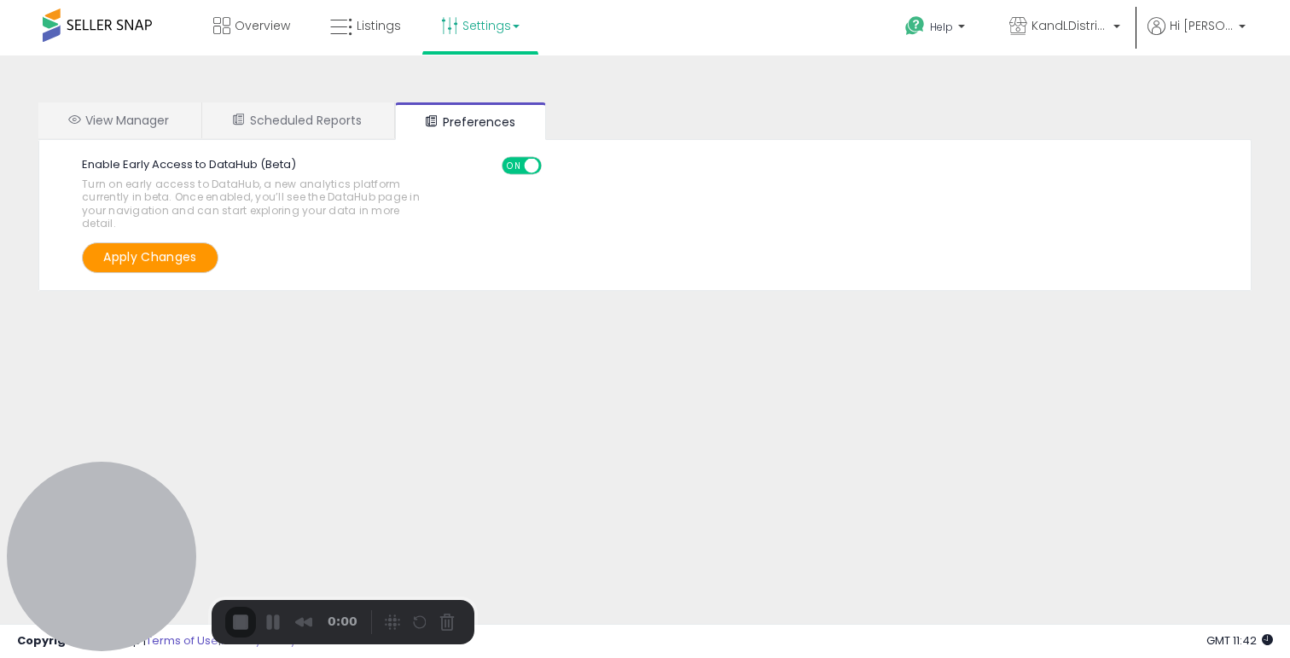
click at [130, 258] on button "Apply Changes" at bounding box center [150, 257] width 136 height 30
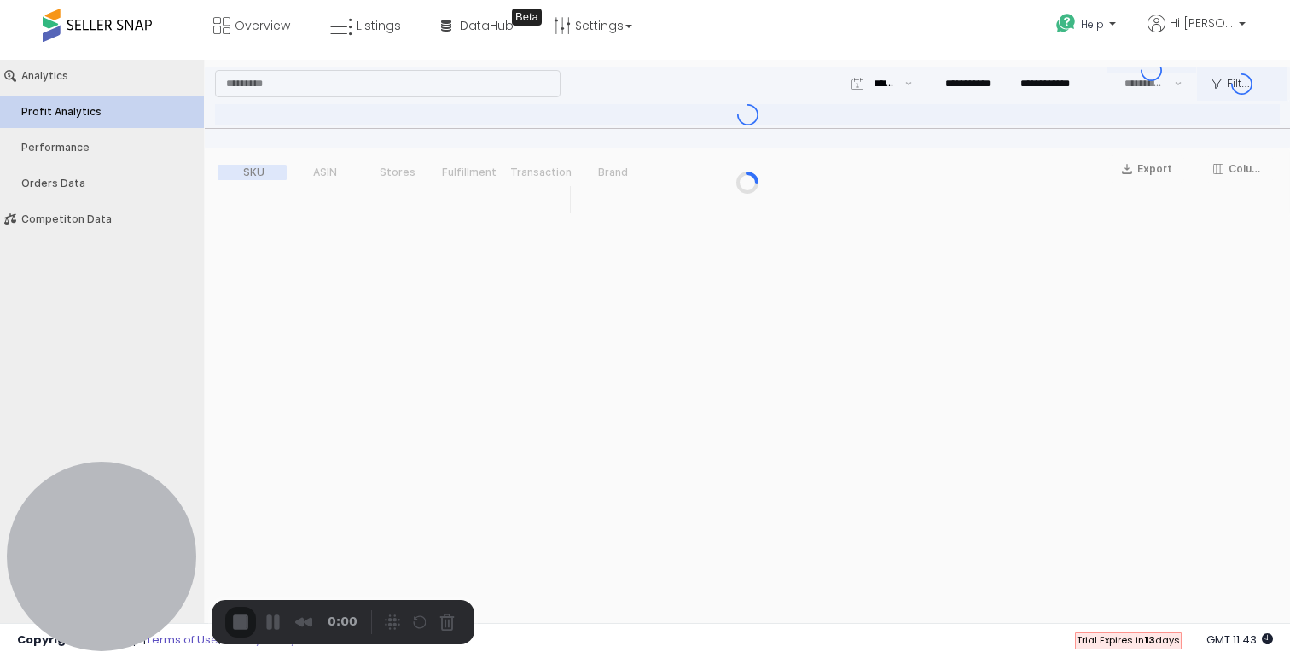
type input "***"
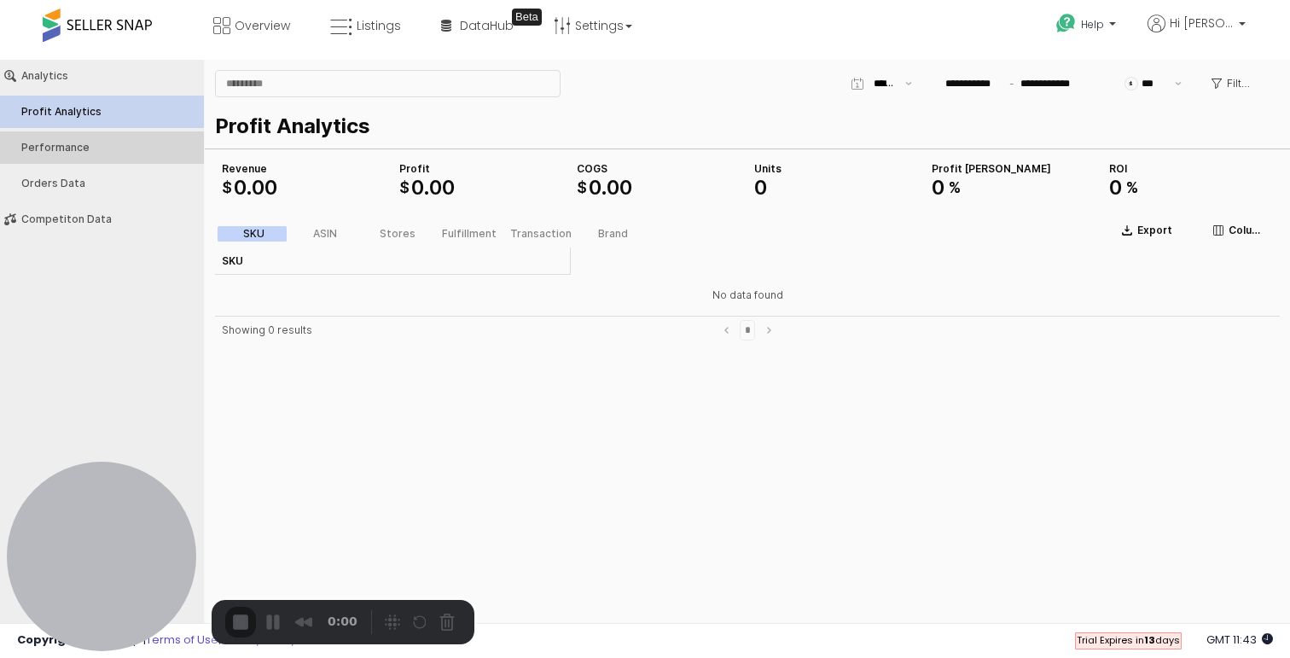
click at [121, 138] on button "Performance" at bounding box center [102, 147] width 216 height 32
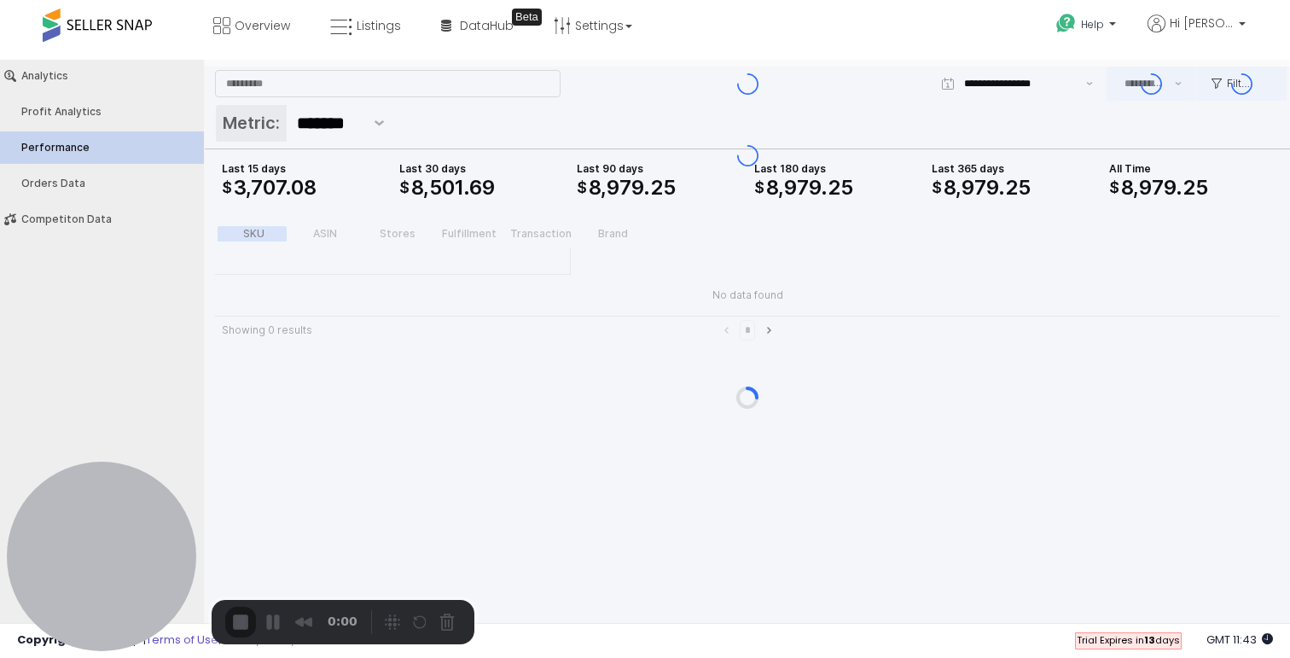
type input "***"
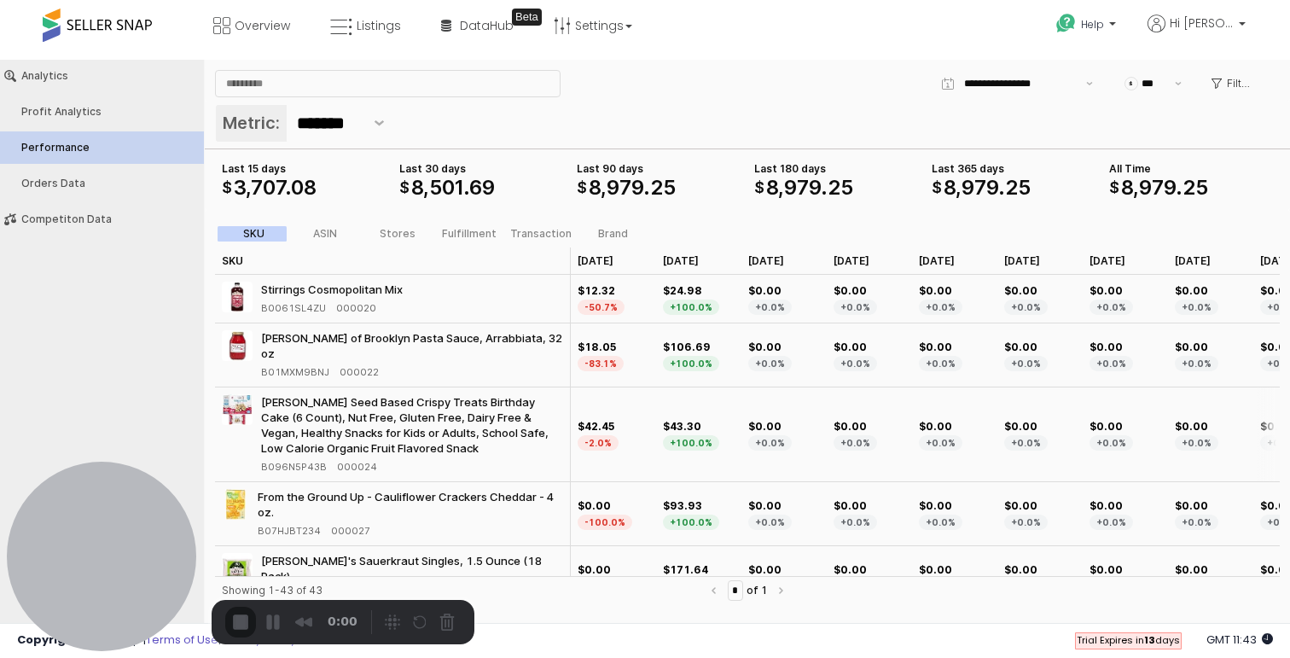
scroll to position [235, 0]
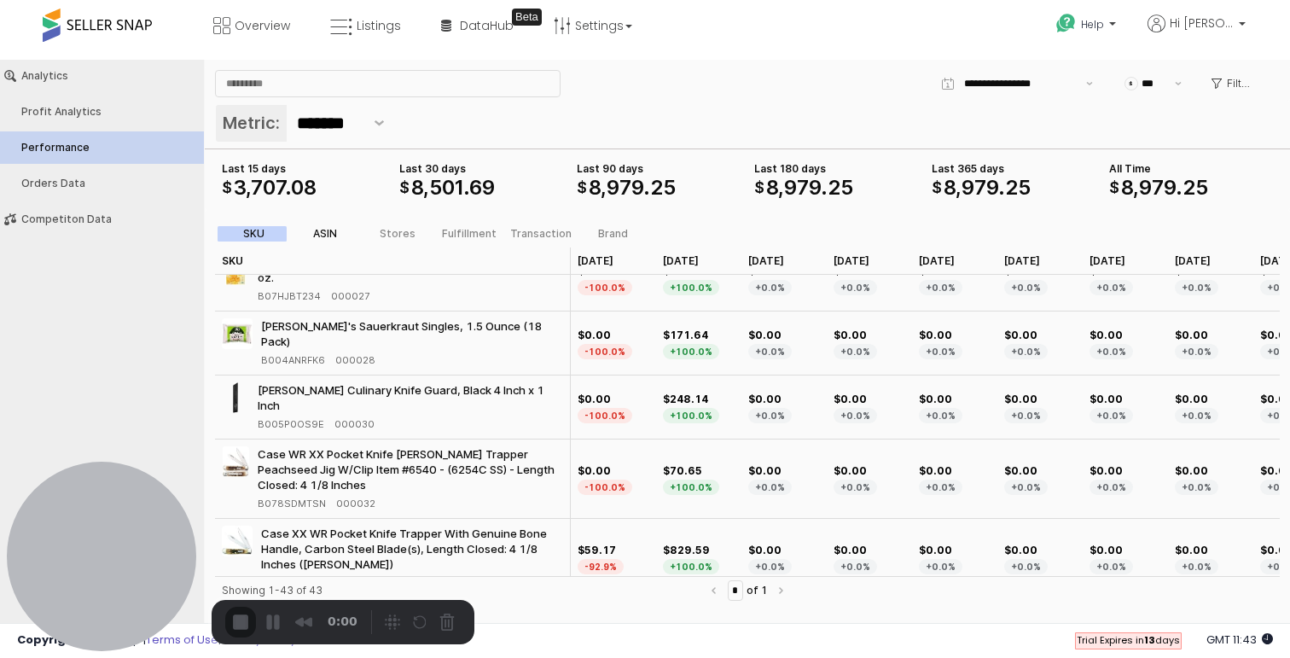
click at [310, 236] on label "ASIN" at bounding box center [325, 233] width 72 height 15
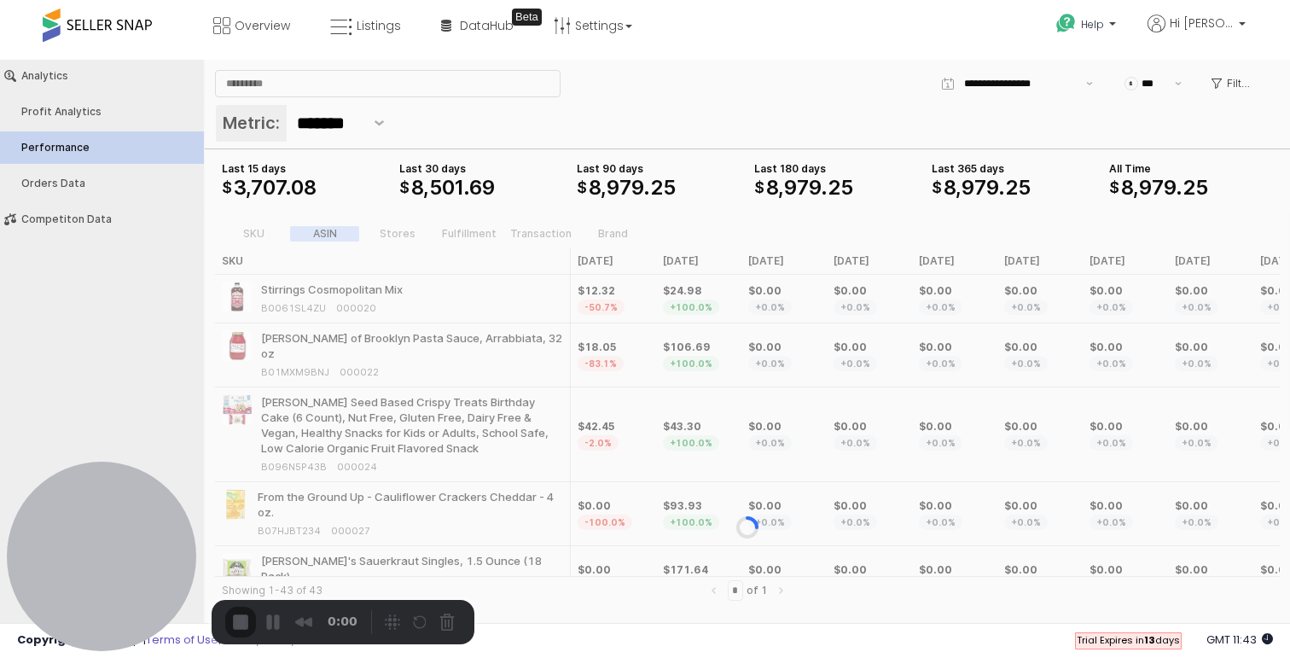
click at [620, 232] on div "App Frame" at bounding box center [747, 527] width 1085 height 635
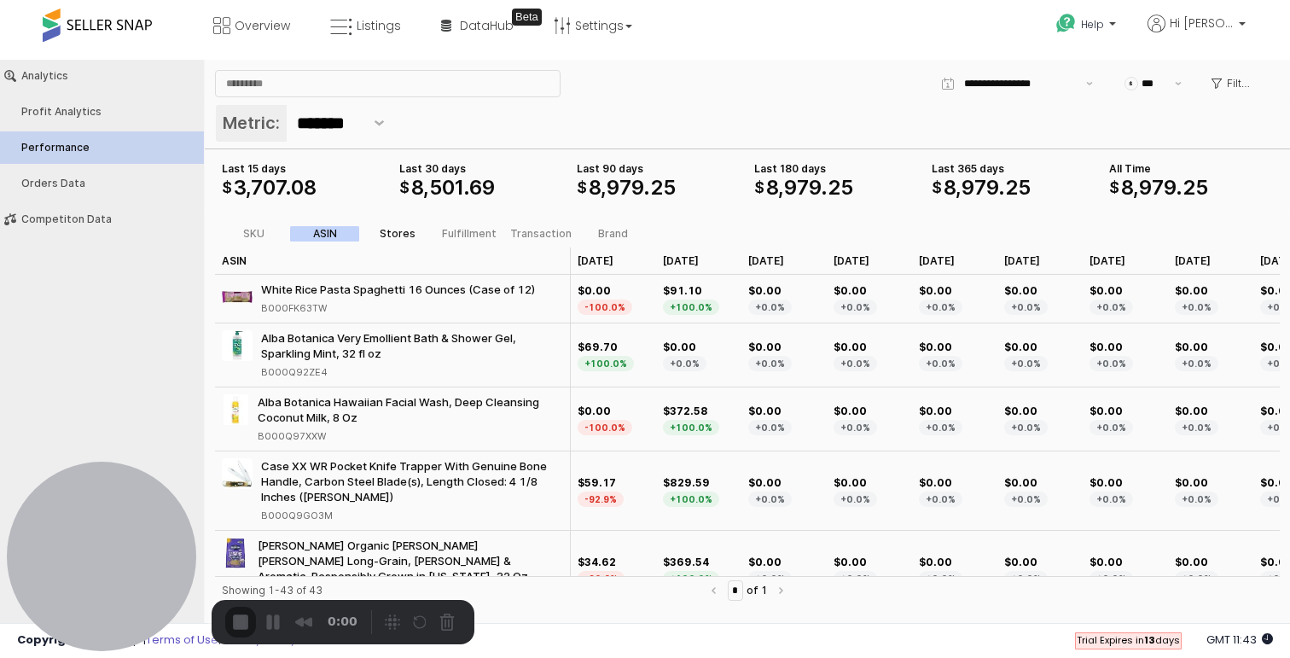
click at [393, 231] on div "Stores" at bounding box center [398, 234] width 36 height 12
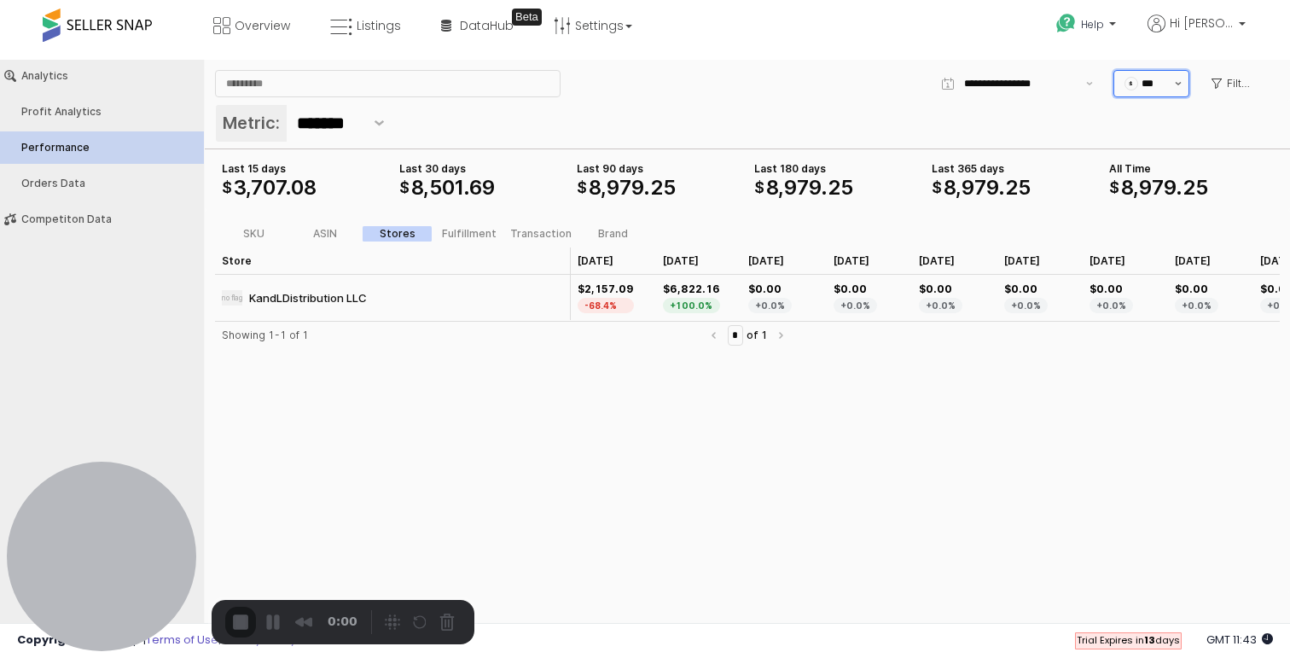
click at [1176, 79] on button "Show suggestions" at bounding box center [1178, 84] width 20 height 26
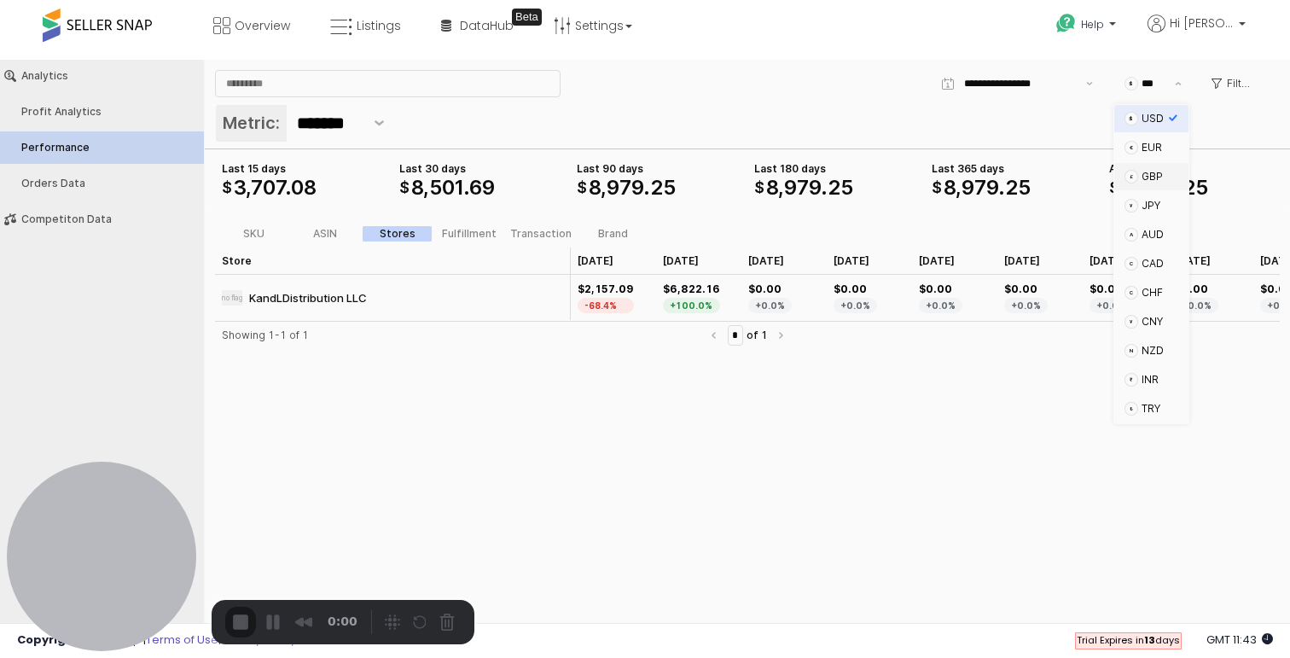
click at [951, 117] on div "Metric: *******" at bounding box center [747, 124] width 1064 height 41
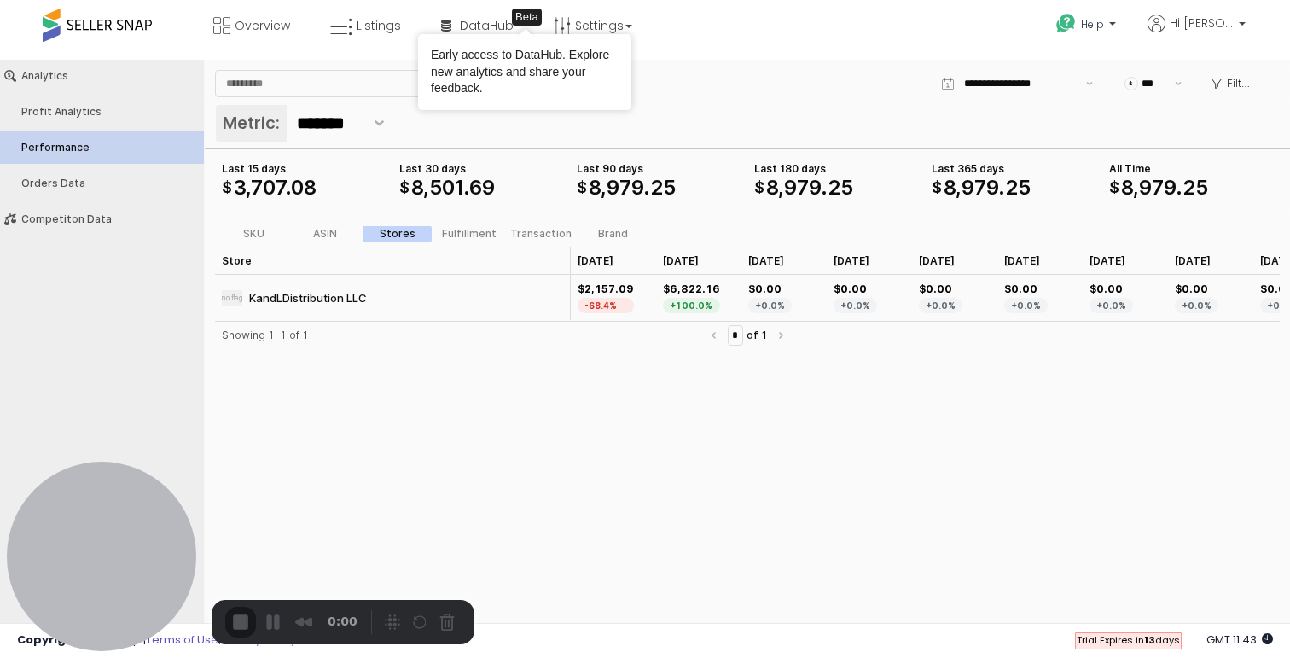
click at [584, 35] on div "Early access to DataHub. Explore new analytics and share your feedback." at bounding box center [524, 72] width 213 height 76
click at [586, 20] on link "Settings" at bounding box center [593, 25] width 104 height 51
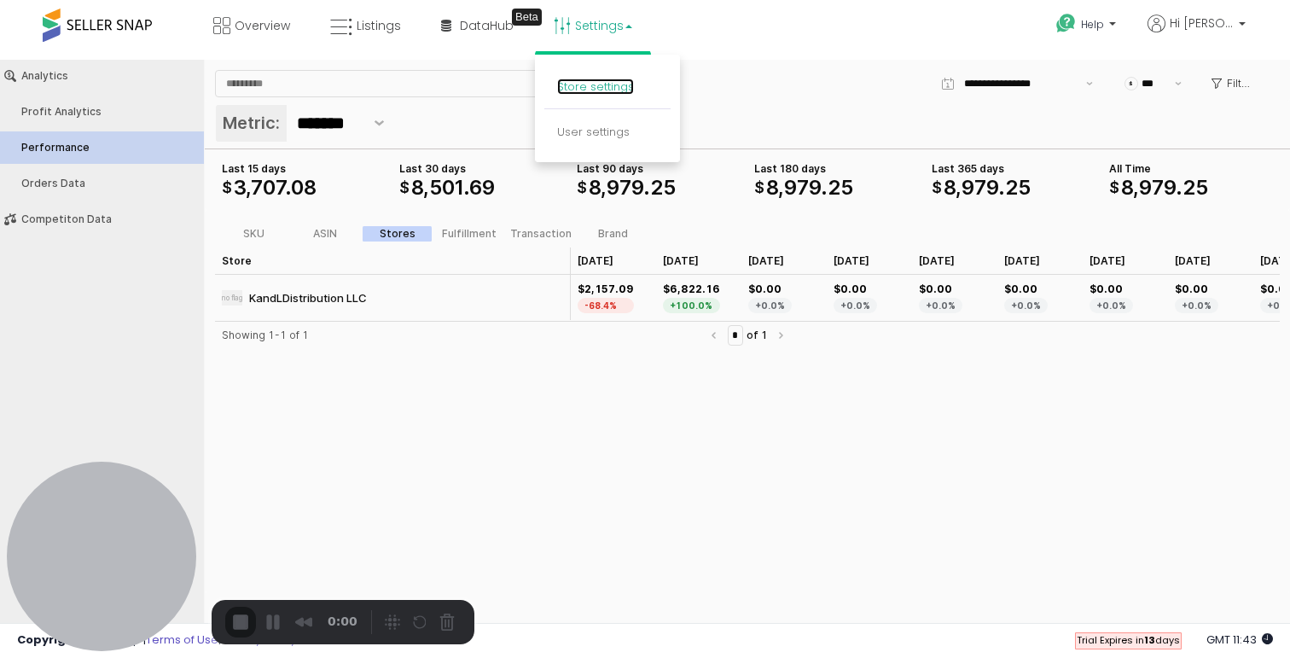
click at [589, 87] on link "Store settings" at bounding box center [595, 86] width 77 height 16
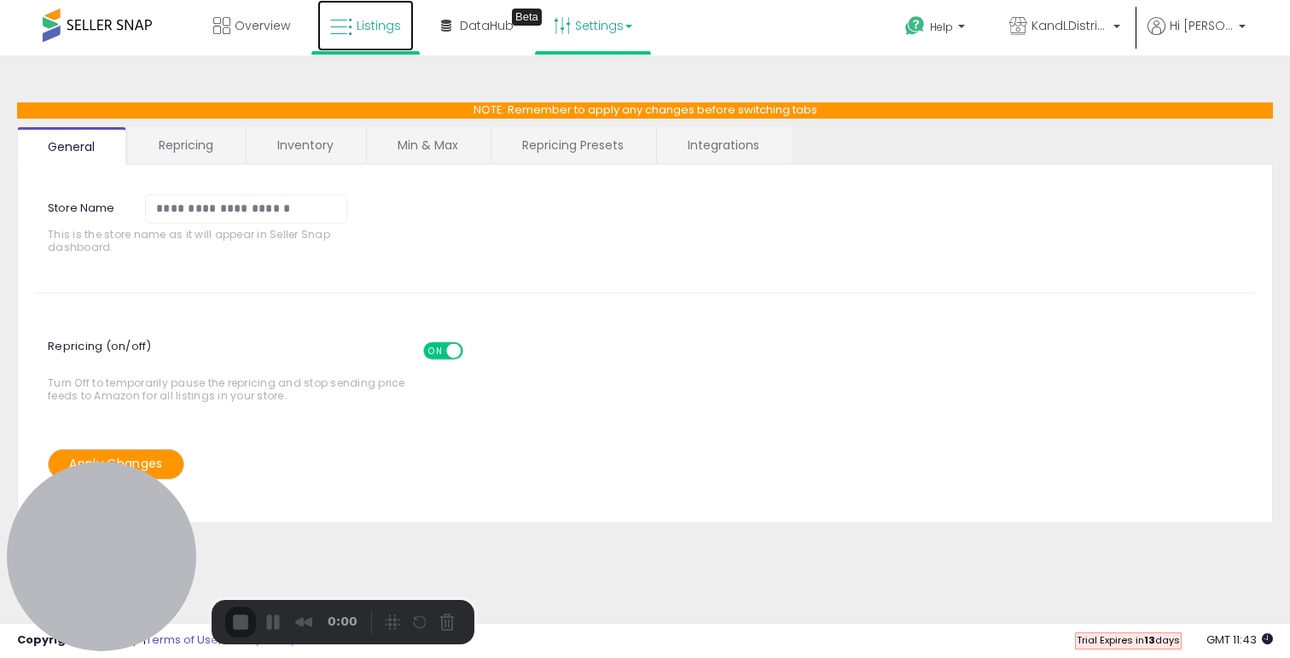
click at [353, 44] on link "Listings" at bounding box center [365, 25] width 96 height 51
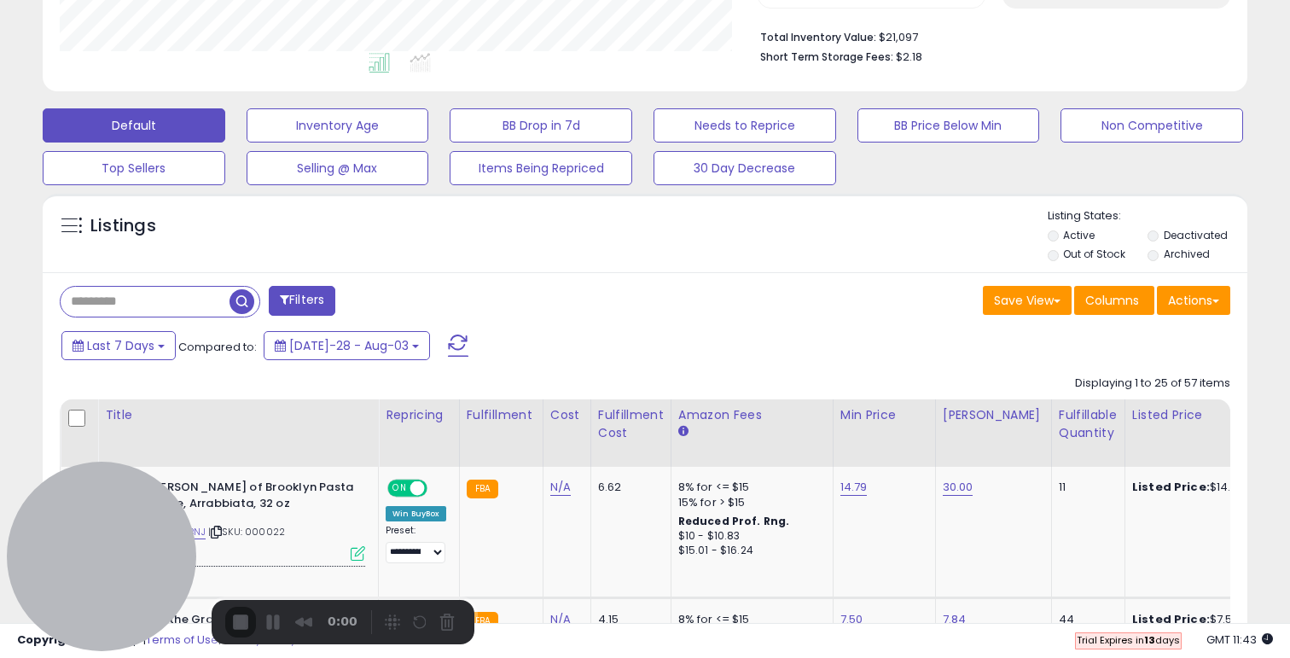
scroll to position [350, 697]
click at [217, 383] on span "Edit all listings in filter" at bounding box center [216, 383] width 125 height 17
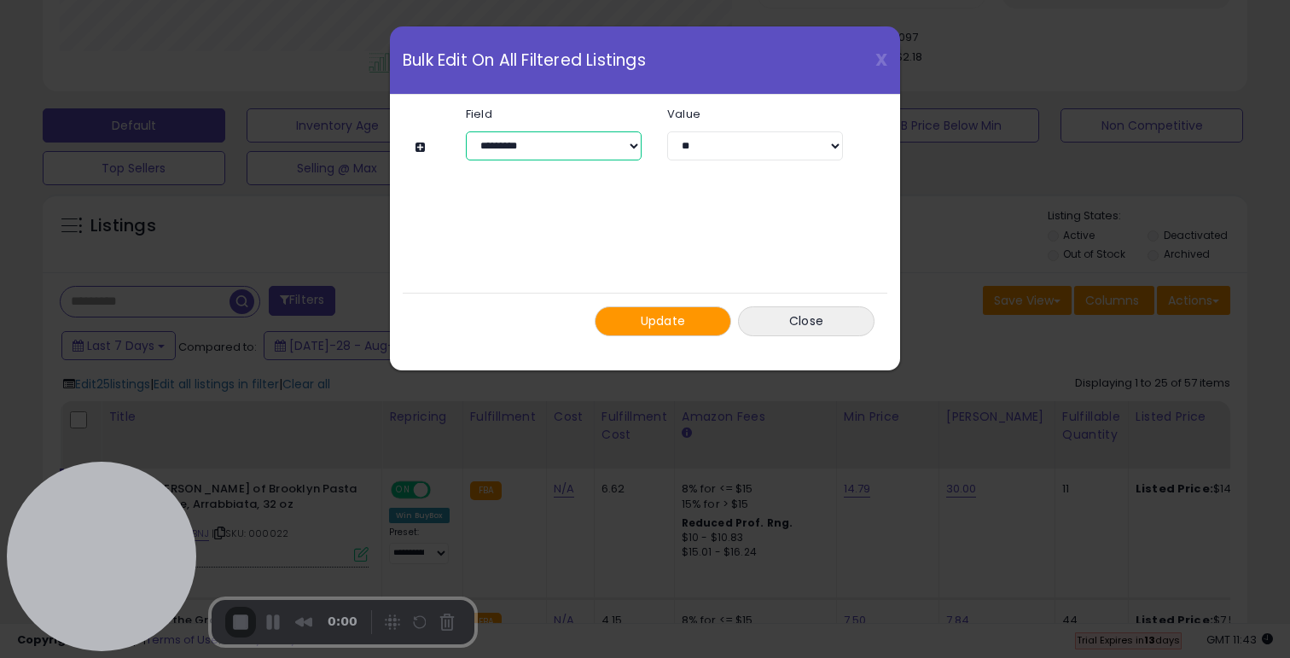
click at [573, 149] on select "**********" at bounding box center [554, 145] width 176 height 29
click at [930, 167] on div "**********" at bounding box center [645, 329] width 1290 height 658
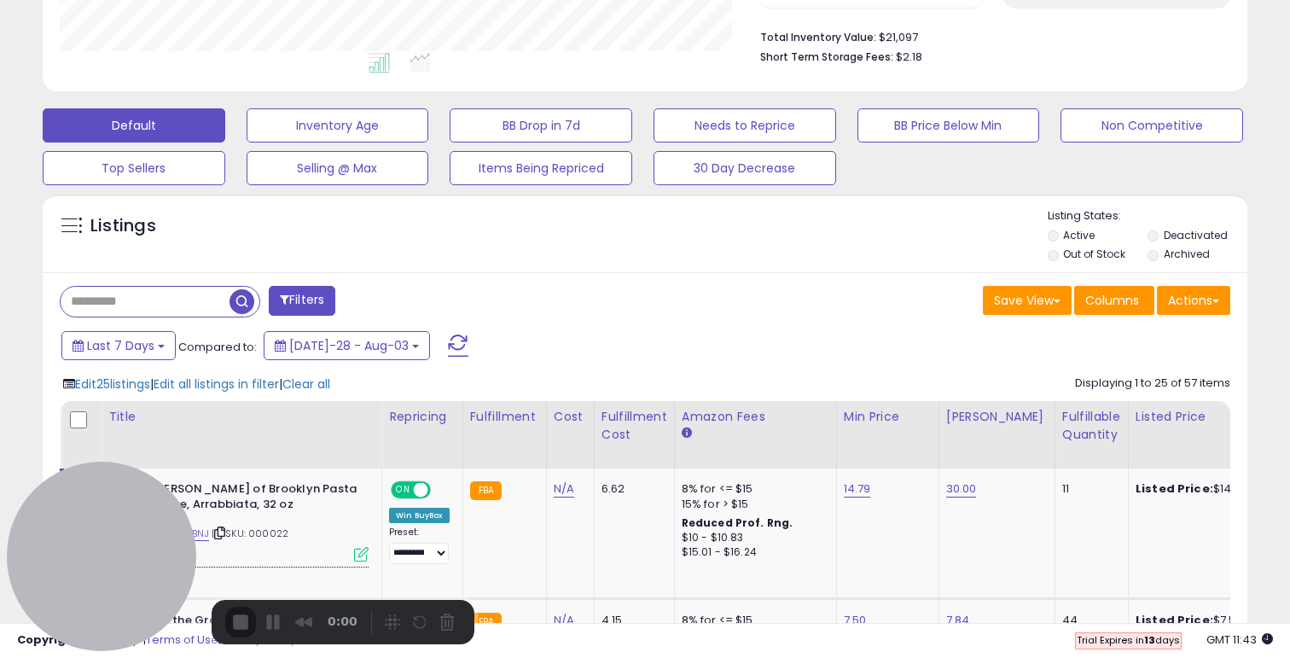
click at [1212, 307] on button "Actions" at bounding box center [1192, 300] width 73 height 29
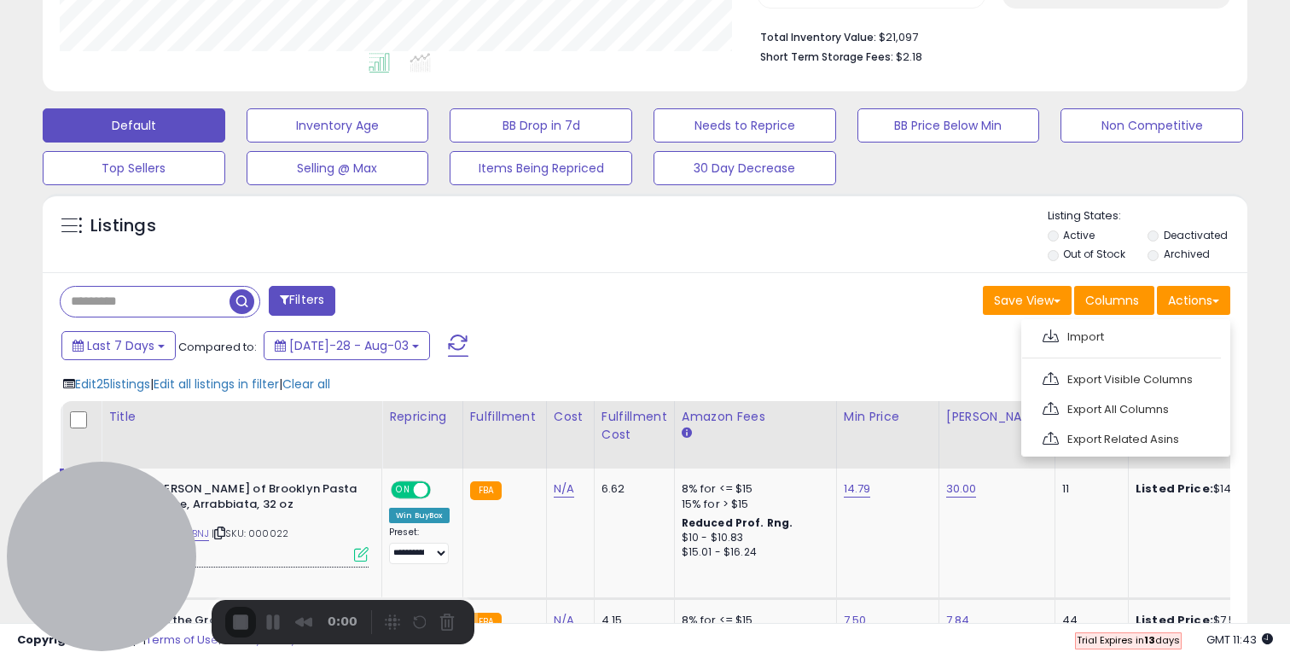
click at [1083, 182] on div "Default Inventory Age BB Drop in 7d Needs to Reprice BB Price Below Min Non Com…" at bounding box center [644, 142] width 1247 height 85
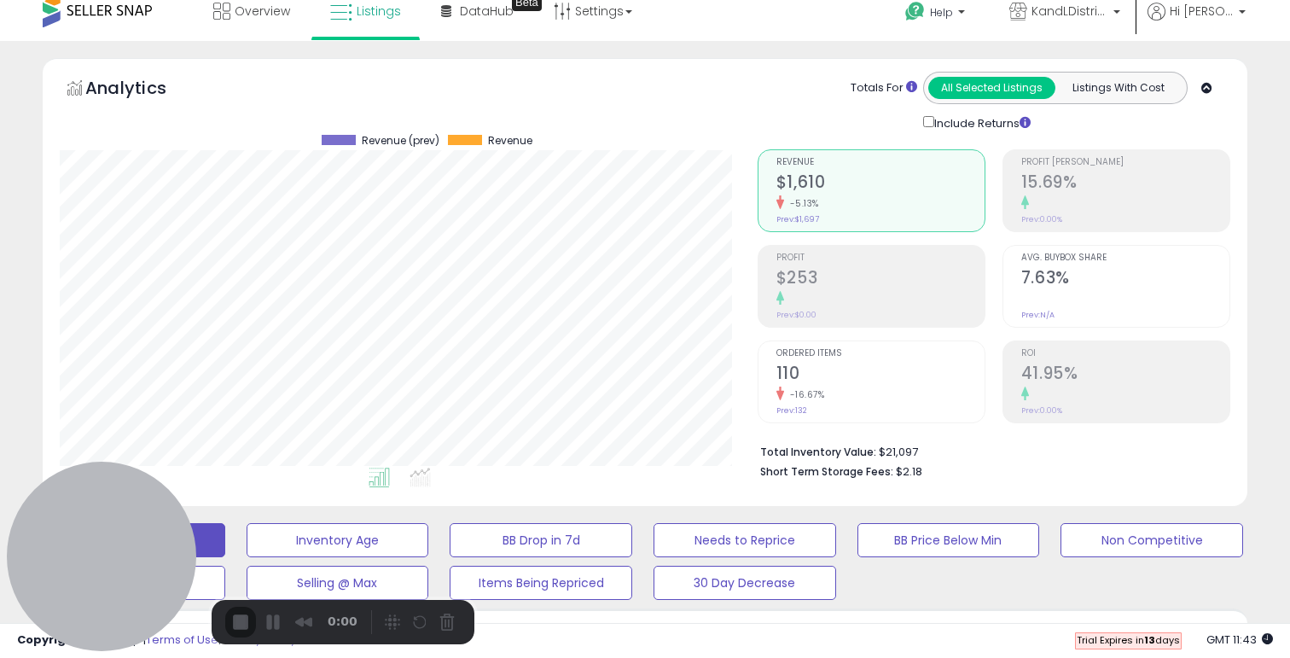
scroll to position [0, 0]
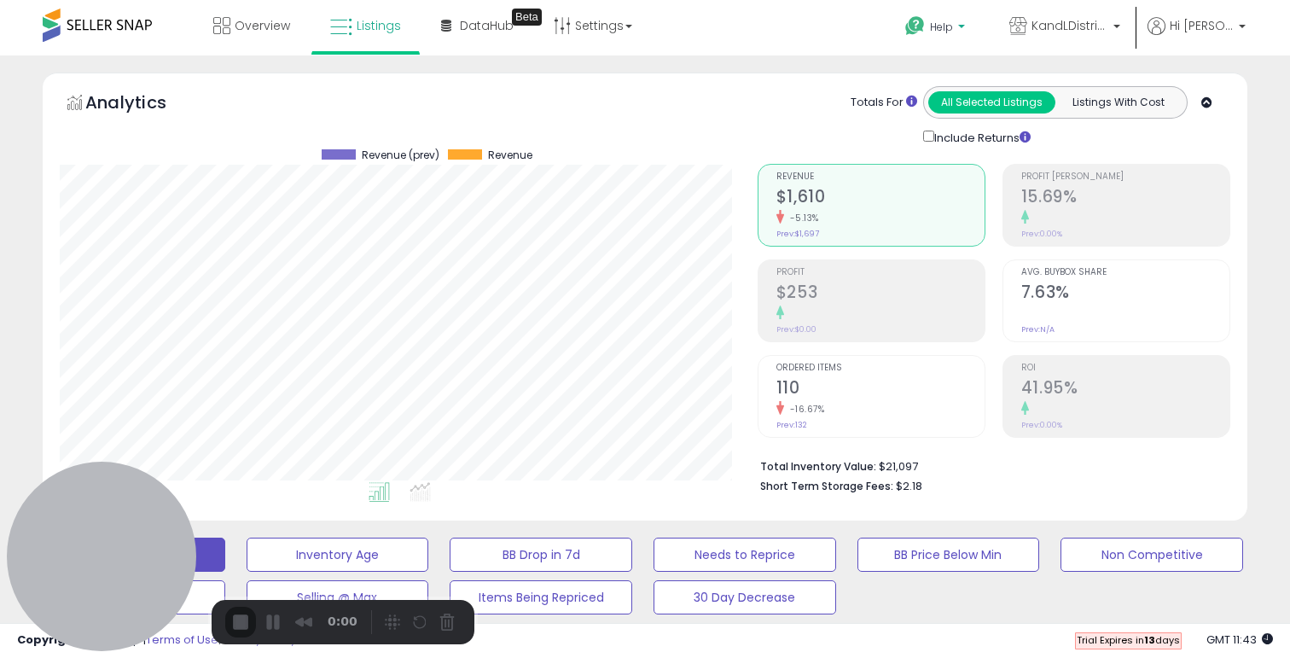
click at [947, 35] on p "Help" at bounding box center [936, 29] width 65 height 19
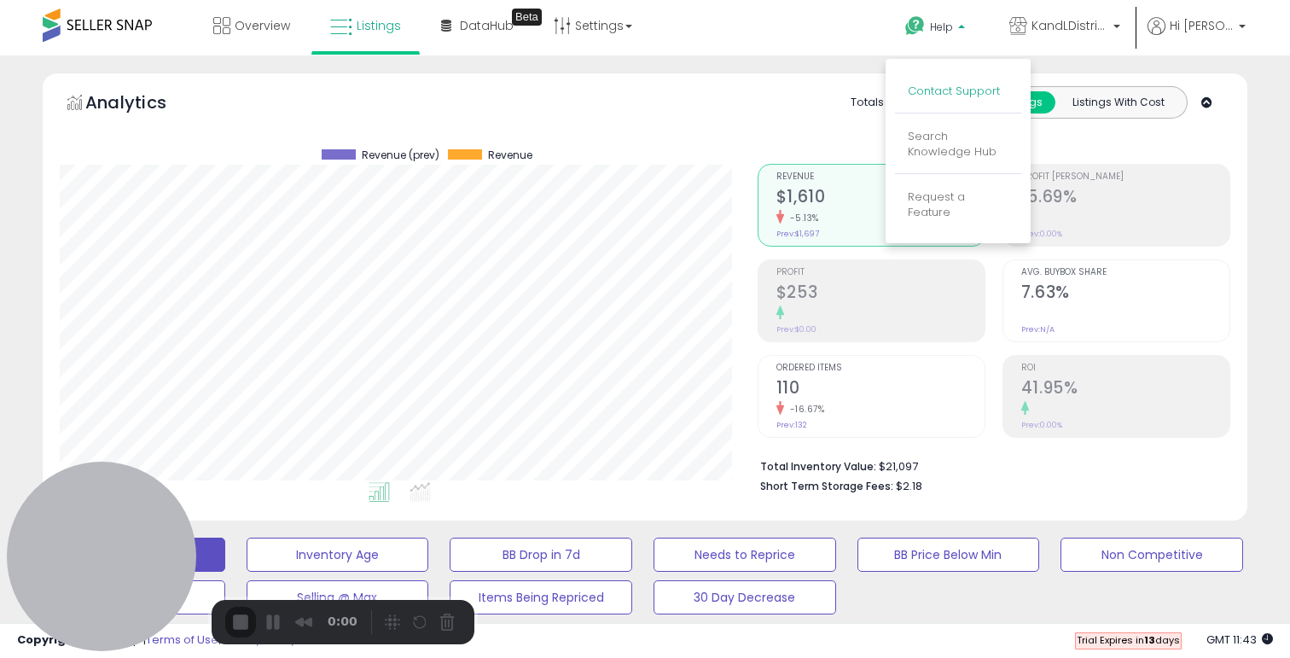
click at [943, 91] on link "Contact Support" at bounding box center [953, 91] width 92 height 16
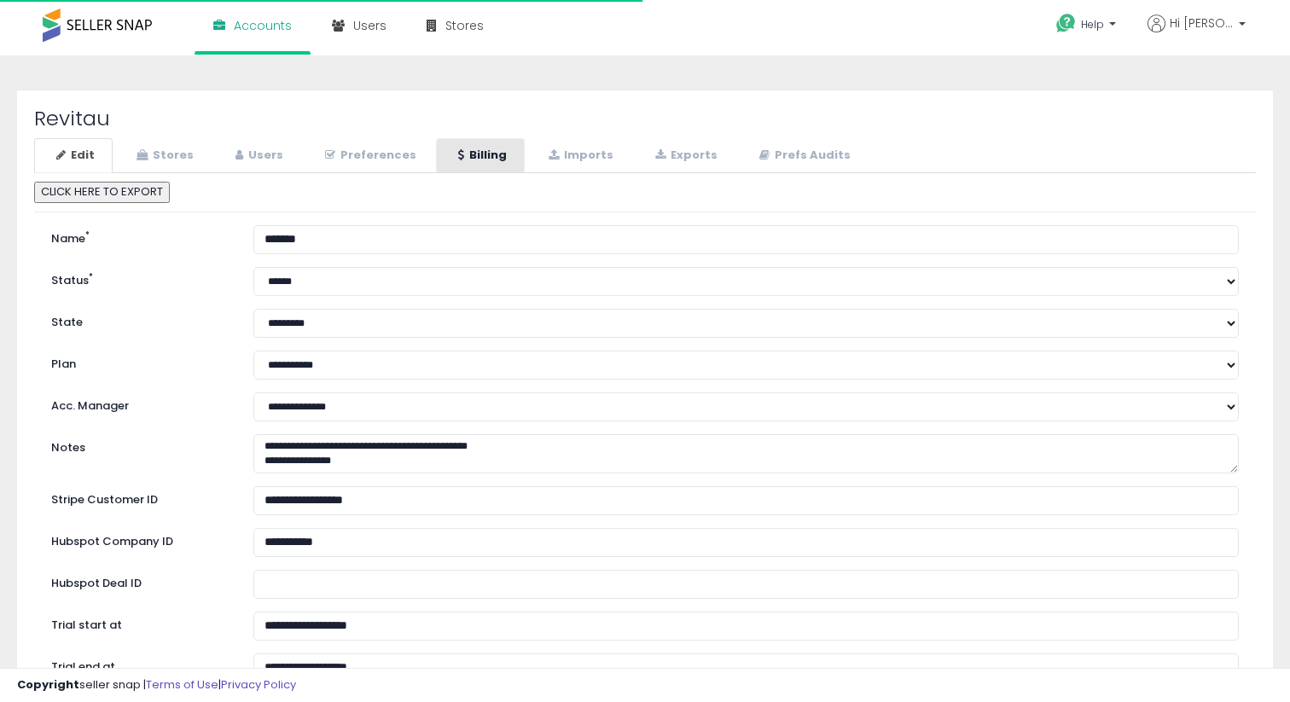
click at [459, 146] on link "Billing" at bounding box center [480, 155] width 89 height 35
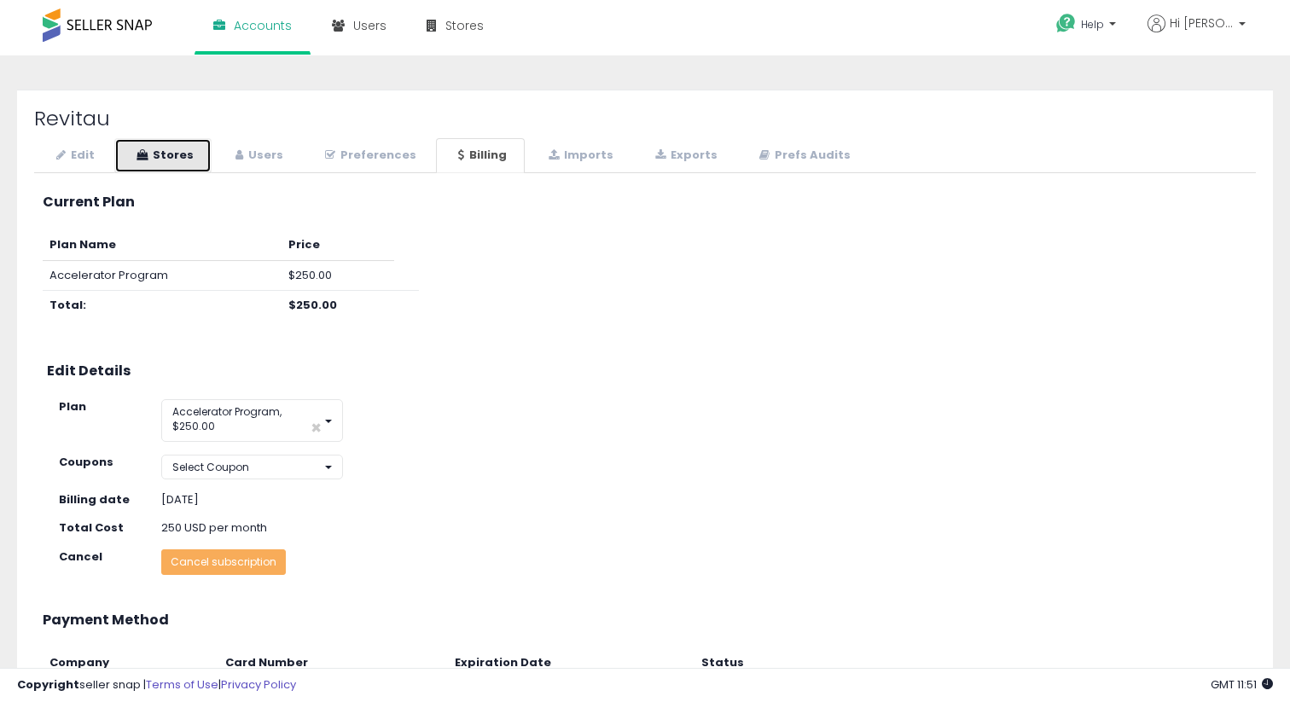
click at [165, 159] on link "Stores" at bounding box center [162, 155] width 97 height 35
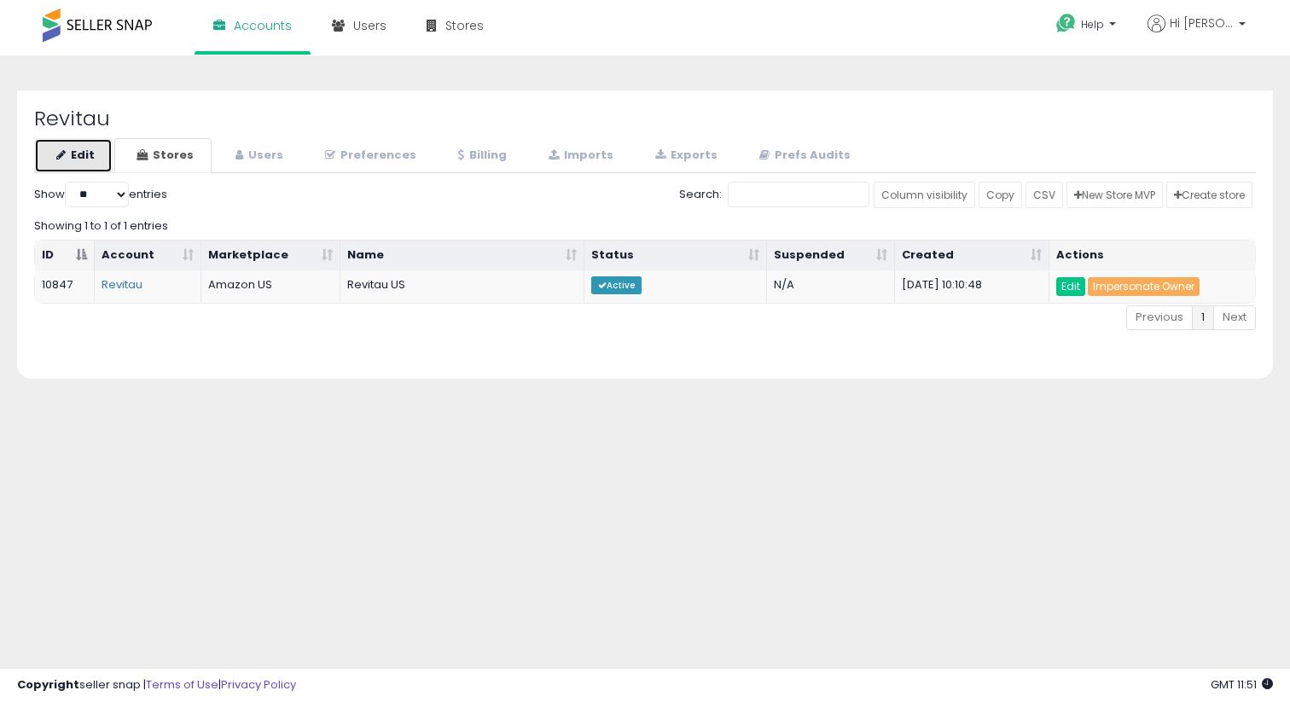
click at [91, 154] on link "Edit" at bounding box center [73, 155] width 78 height 35
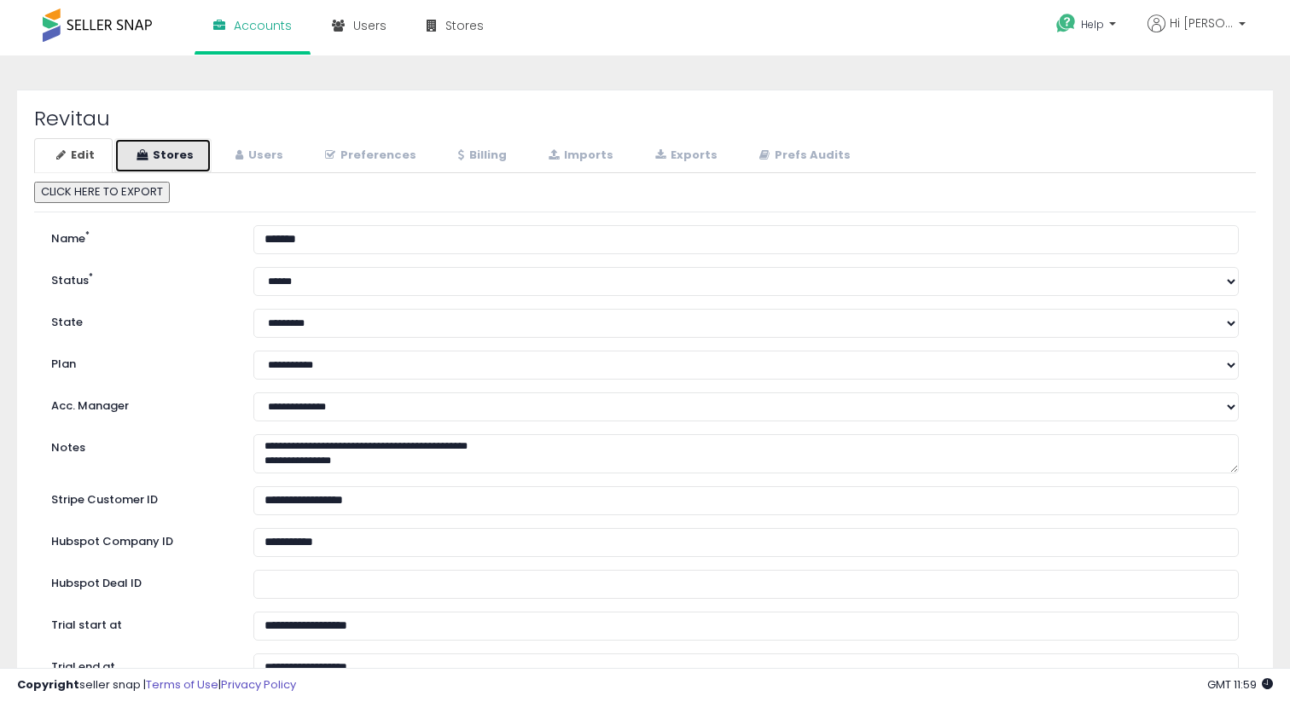
click at [178, 158] on link "Stores" at bounding box center [162, 155] width 97 height 35
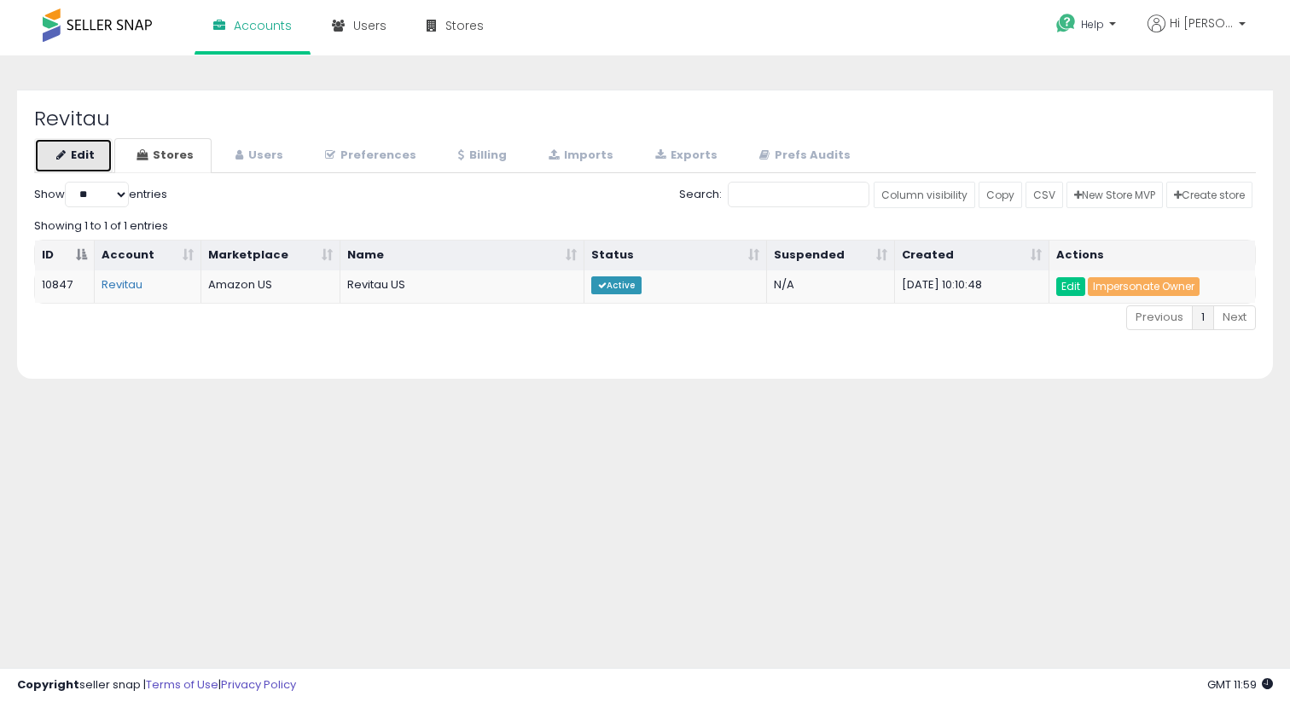
click at [81, 161] on link "Edit" at bounding box center [73, 155] width 78 height 35
